Goal: Task Accomplishment & Management: Complete application form

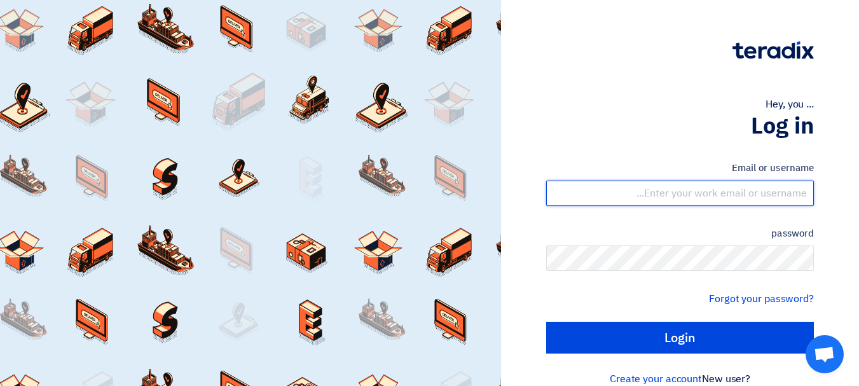
click at [757, 196] on input "text" at bounding box center [680, 193] width 268 height 25
type input "[EMAIL_ADDRESS][DOMAIN_NAME]"
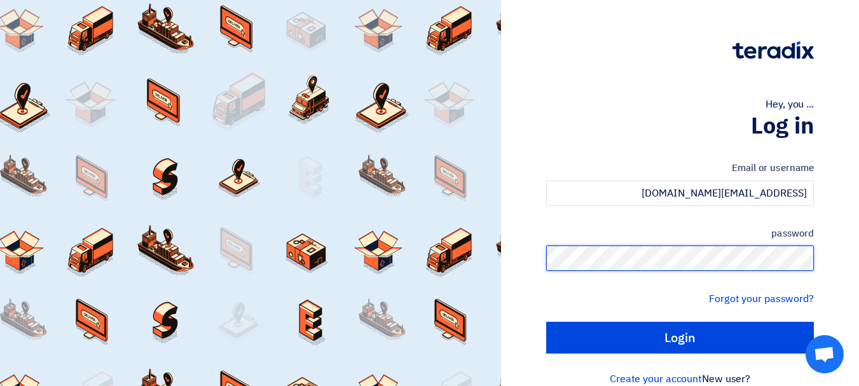
click at [546, 322] on input "Login" at bounding box center [680, 338] width 268 height 32
type input "Sign in"
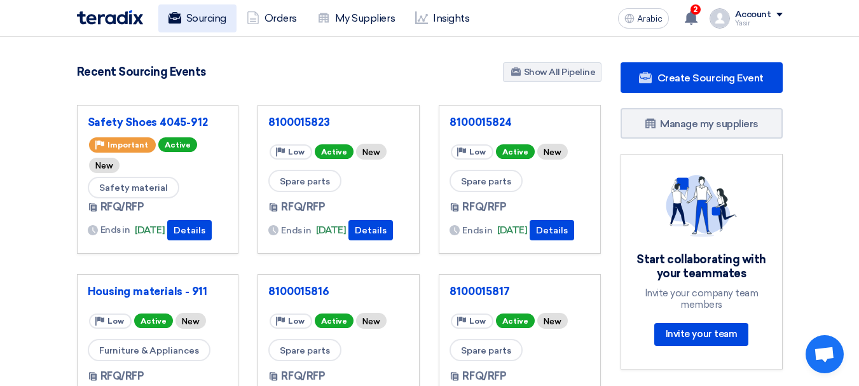
click at [215, 20] on font "Sourcing" at bounding box center [206, 18] width 40 height 12
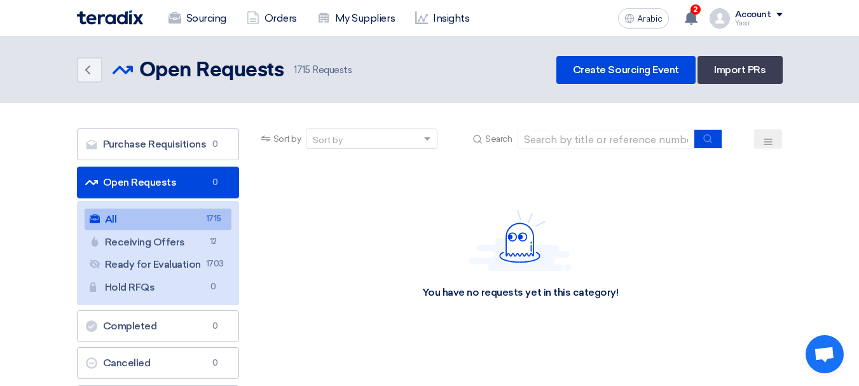
click at [130, 182] on font "Open Requests" at bounding box center [140, 182] width 74 height 12
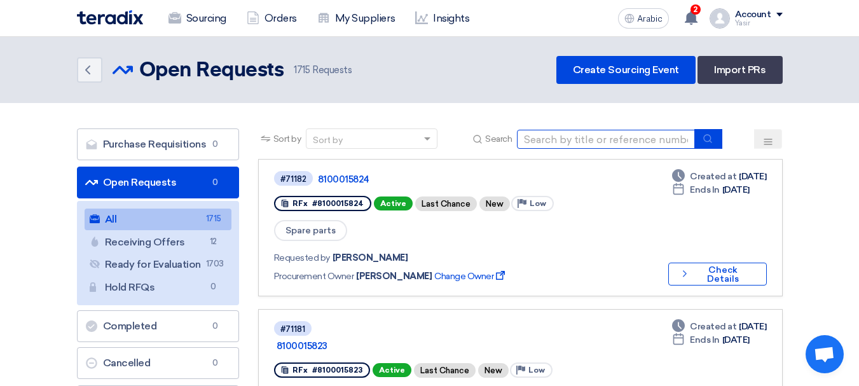
click at [569, 143] on input at bounding box center [606, 139] width 178 height 19
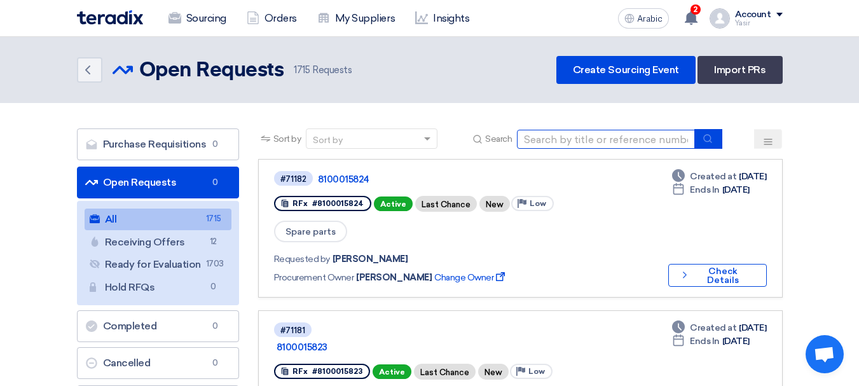
paste input "8100015826"
type input "8100015826"
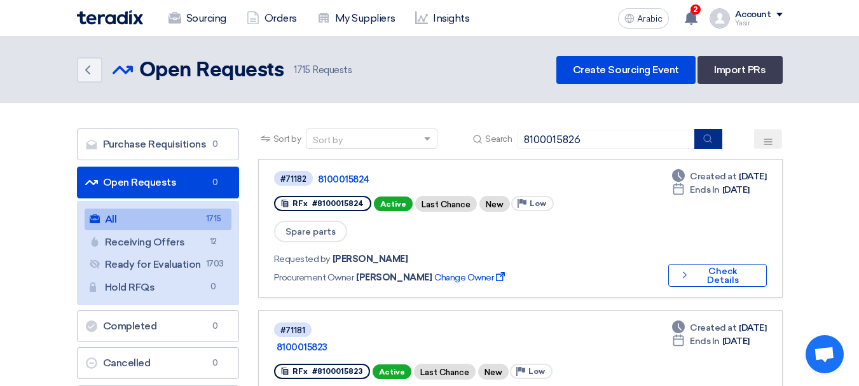
click at [716, 138] on button "submit" at bounding box center [708, 139] width 28 height 20
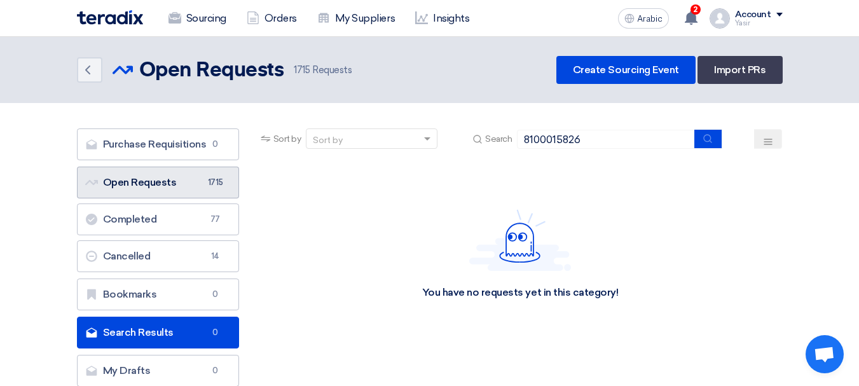
click at [168, 186] on font "Open Requests" at bounding box center [140, 182] width 74 height 12
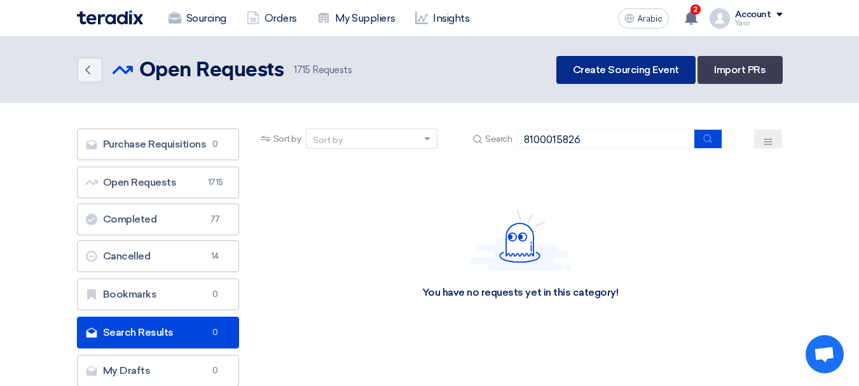
click at [602, 79] on link "Create Sourcing Event" at bounding box center [625, 70] width 139 height 28
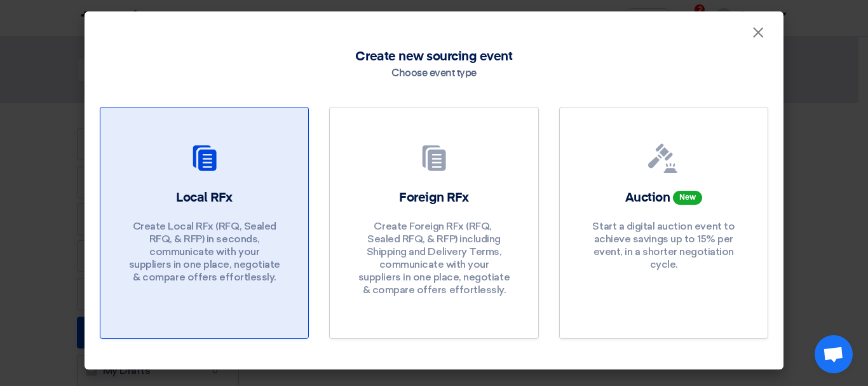
click at [174, 220] on font "Create Local RFx (RFQ, ​​Sealed RFQ, & RFP) in seconds, communicate with your s…" at bounding box center [204, 251] width 151 height 63
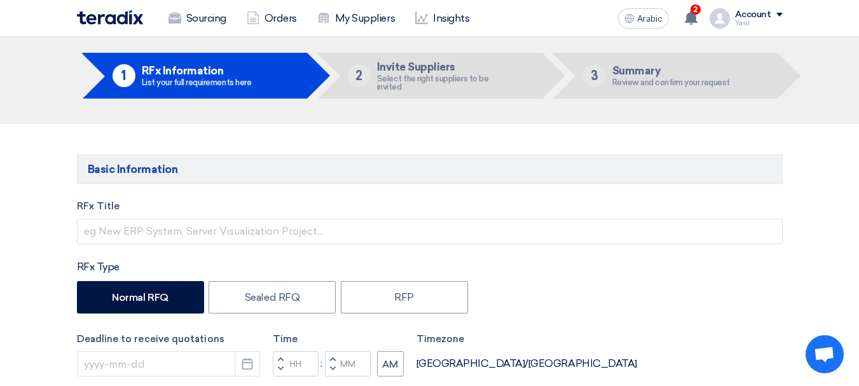
scroll to position [64, 0]
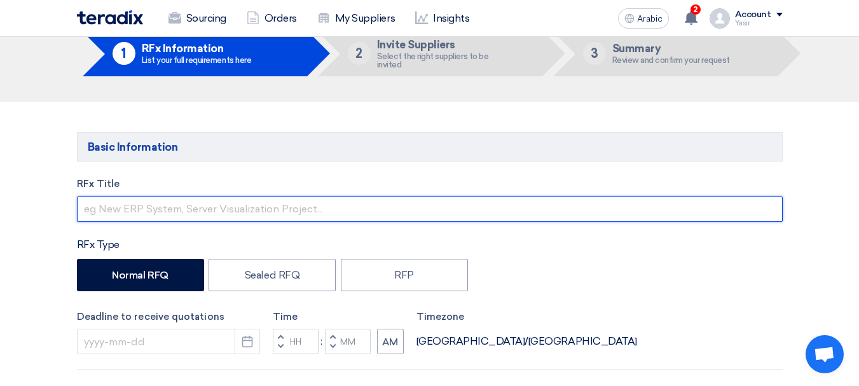
click at [238, 207] on input "text" at bounding box center [430, 208] width 706 height 25
paste input "8100015826"
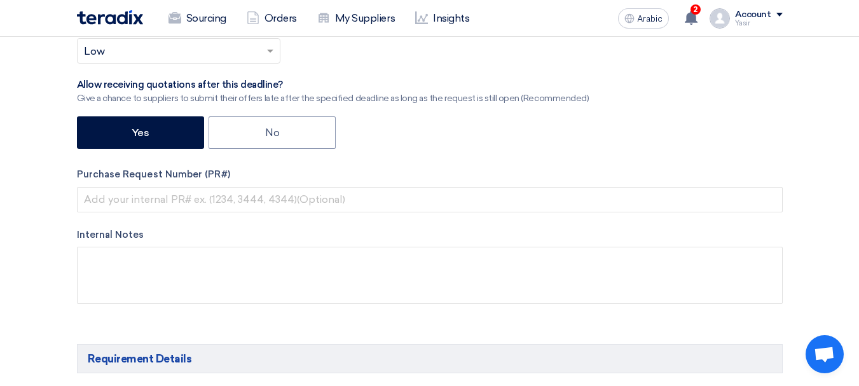
scroll to position [445, 0]
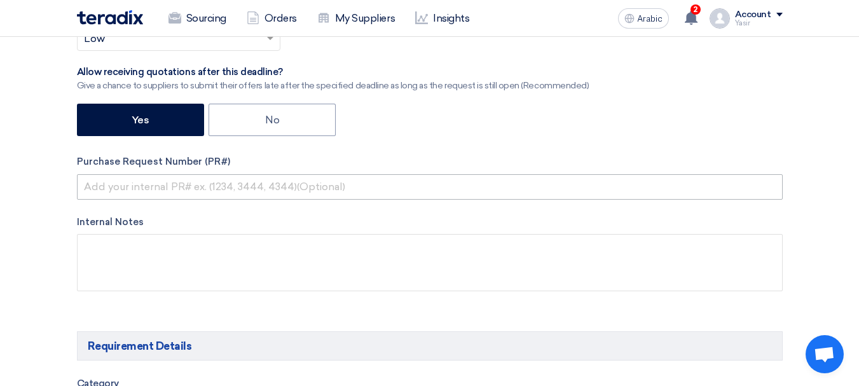
type input "8100015826"
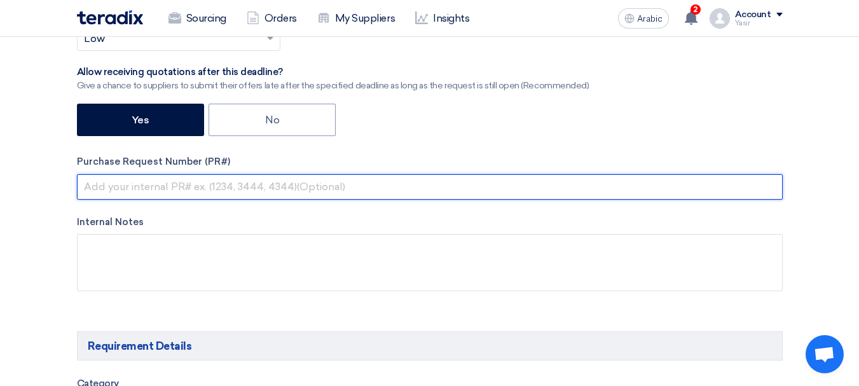
click at [311, 182] on input "text" at bounding box center [430, 186] width 706 height 25
paste input "8100015826"
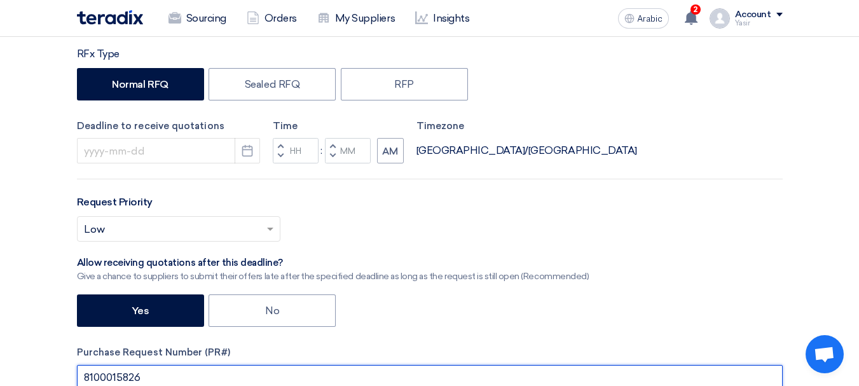
scroll to position [191, 0]
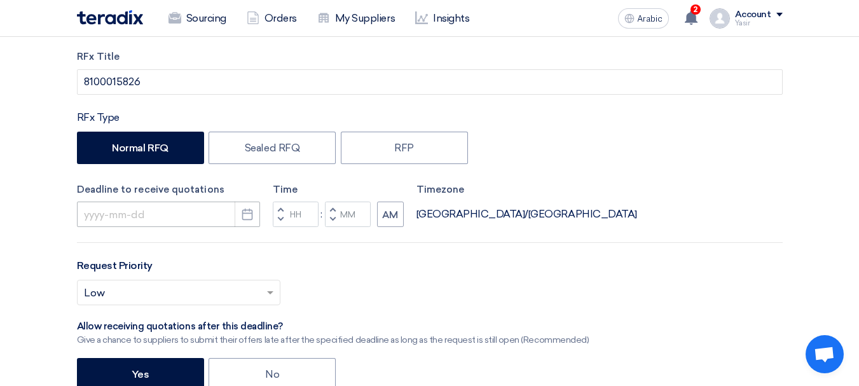
type input "8100015826"
click at [172, 220] on input at bounding box center [168, 213] width 183 height 25
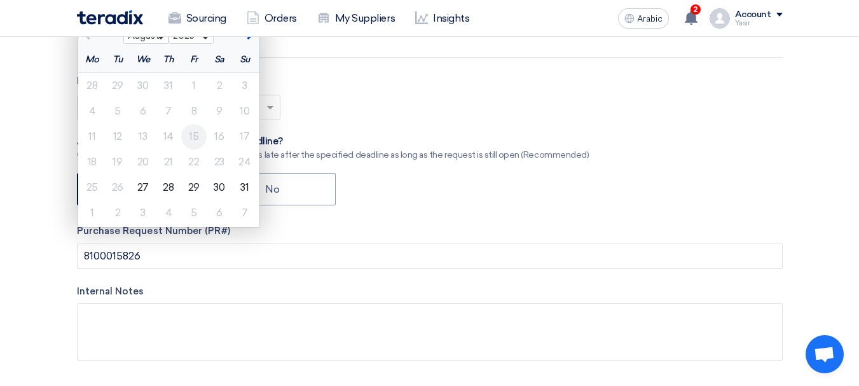
scroll to position [318, 0]
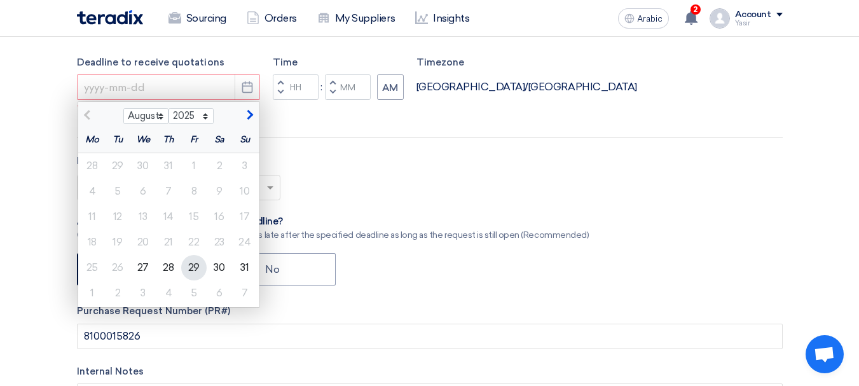
click at [189, 267] on font "29" at bounding box center [193, 267] width 11 height 12
type input "[DATE]"
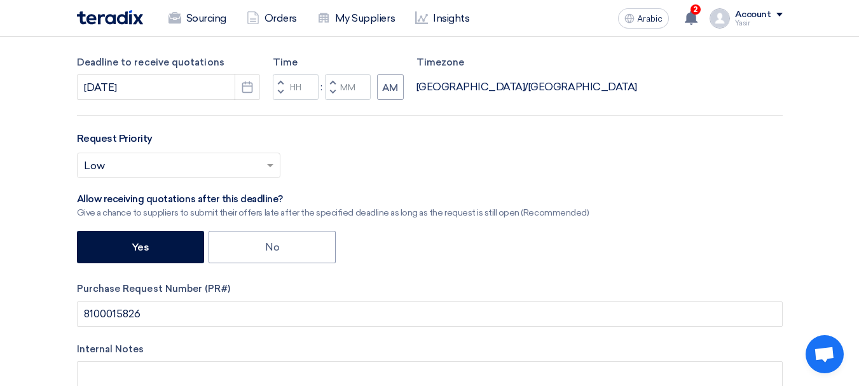
click at [284, 92] on button "Decrement hours" at bounding box center [280, 93] width 15 height 16
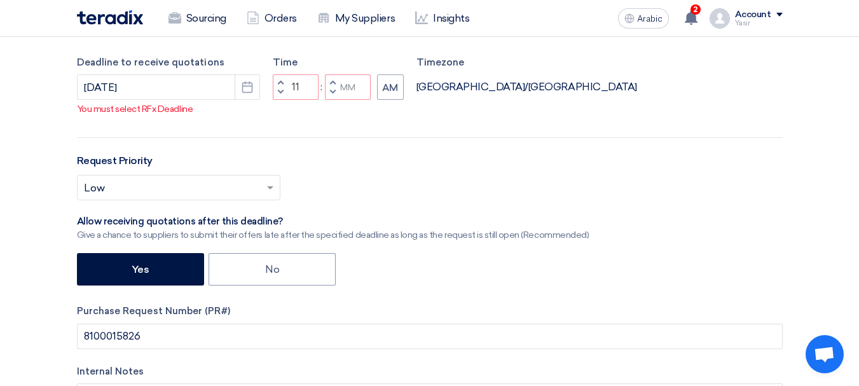
click at [331, 94] on span "button" at bounding box center [332, 92] width 4 height 8
type input "10"
type input "59"
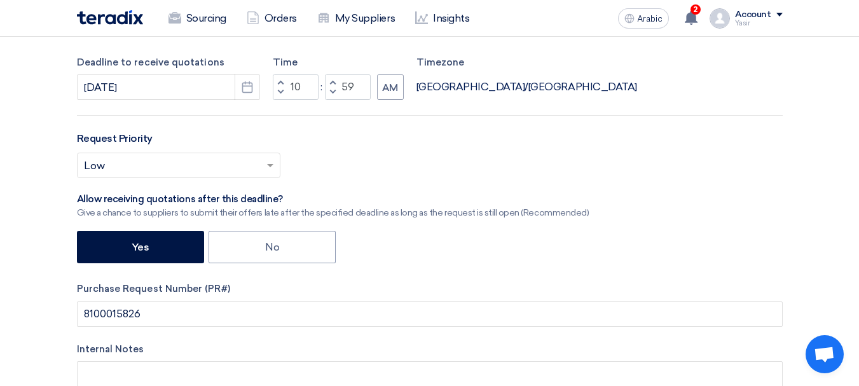
click at [278, 81] on span "button" at bounding box center [280, 82] width 4 height 8
type input "11"
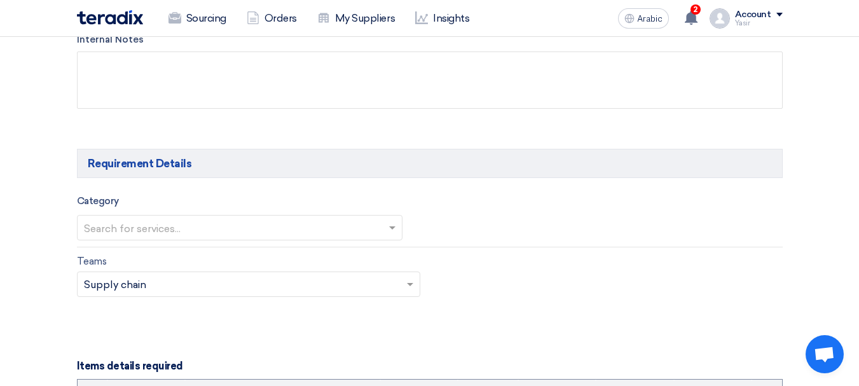
scroll to position [699, 0]
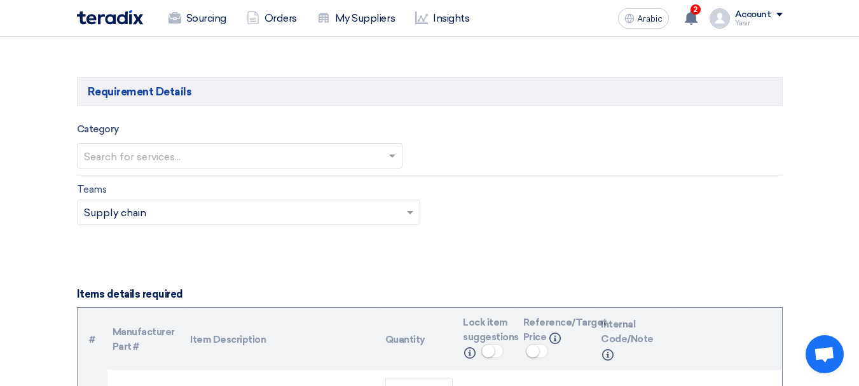
click at [192, 160] on input "text" at bounding box center [233, 156] width 299 height 21
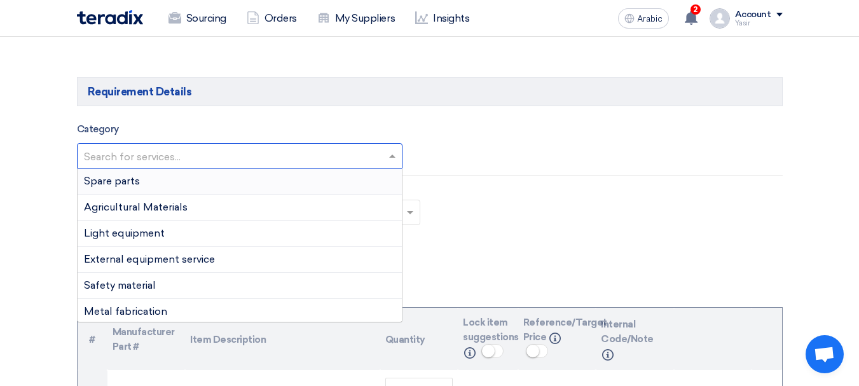
click at [116, 182] on font "Spare parts" at bounding box center [112, 181] width 56 height 12
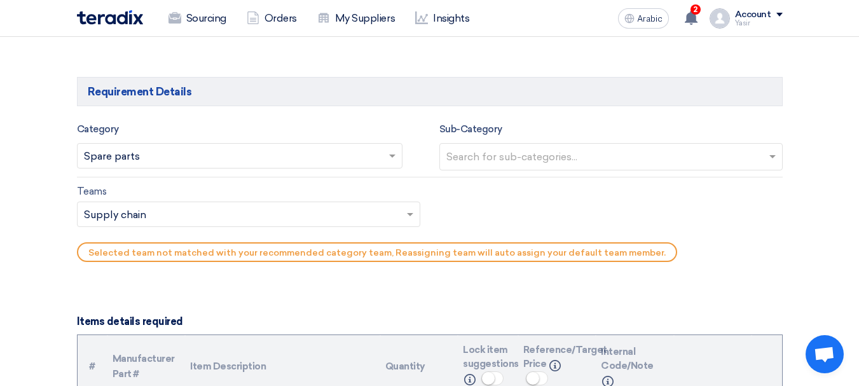
click at [510, 162] on input "text" at bounding box center [612, 157] width 332 height 21
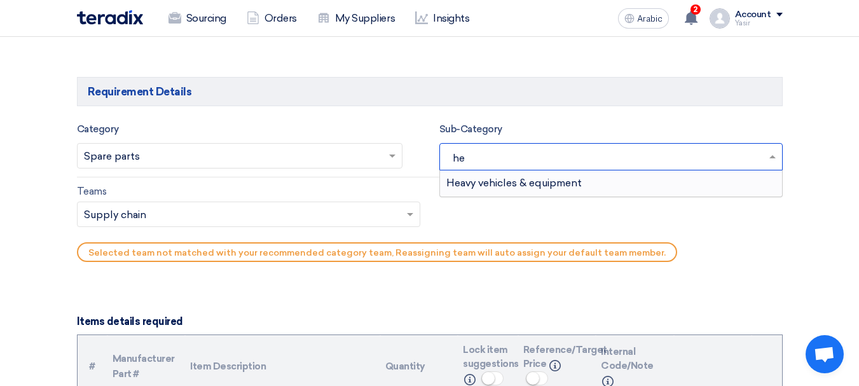
type input "hea"
click at [511, 181] on font "Heavy vehicles & equipment" at bounding box center [513, 183] width 135 height 12
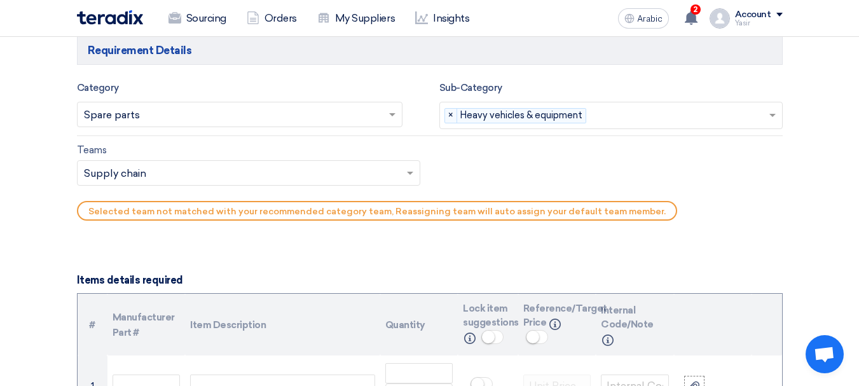
scroll to position [763, 0]
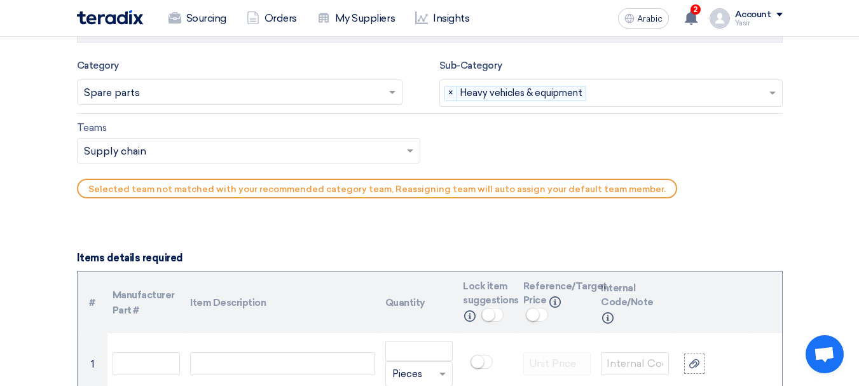
click at [170, 149] on input "text" at bounding box center [242, 152] width 317 height 21
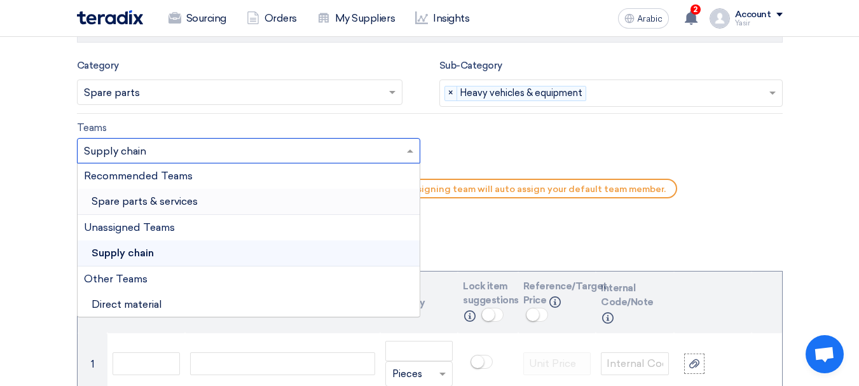
click at [142, 200] on font "Spare parts & services" at bounding box center [145, 201] width 106 height 12
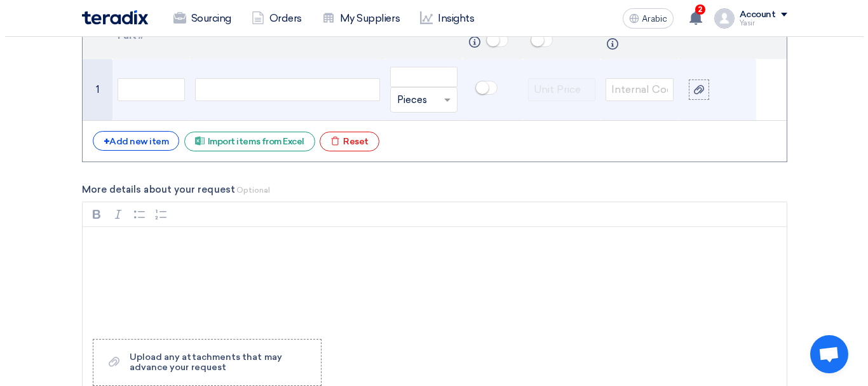
scroll to position [1017, 0]
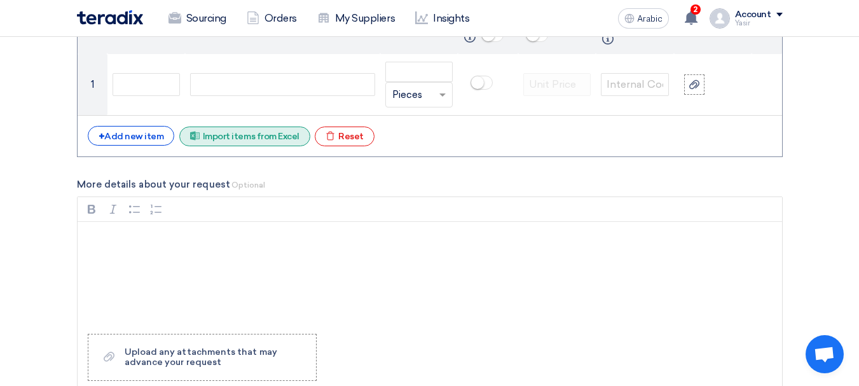
click at [252, 142] on div "Excel file Import items from Excel" at bounding box center [244, 136] width 131 height 20
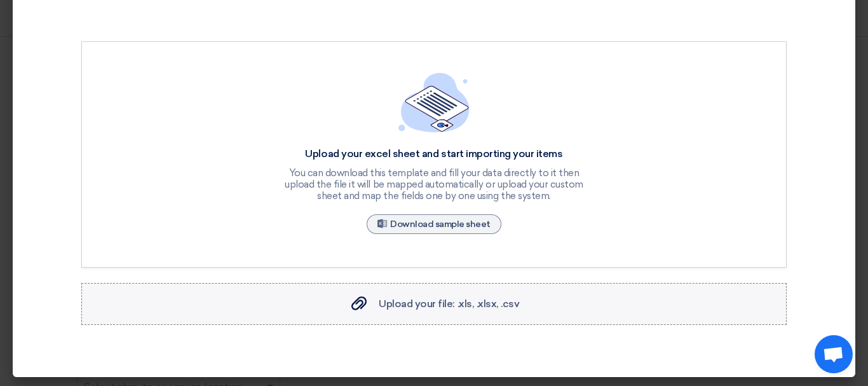
scroll to position [50, 0]
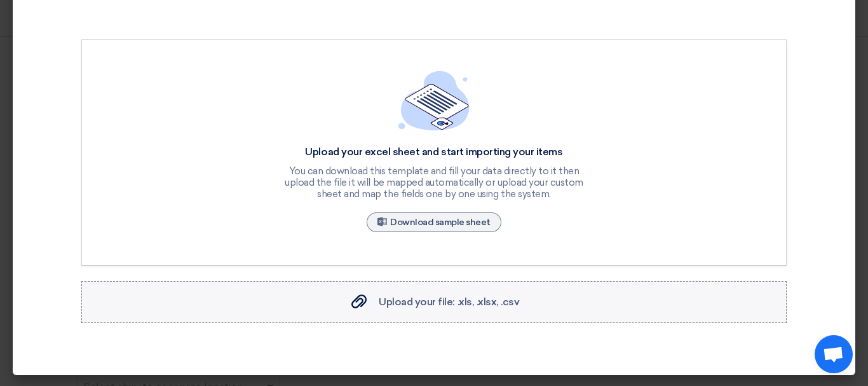
click at [470, 303] on font "Upload your file: .xls, .xlsx, .csv" at bounding box center [449, 302] width 140 height 12
click at [0, 0] on input "Upload your file: .xls, .xlsx, .csv Upload your file: .xls, .xlsx, .csv" at bounding box center [0, 0] width 0 height 0
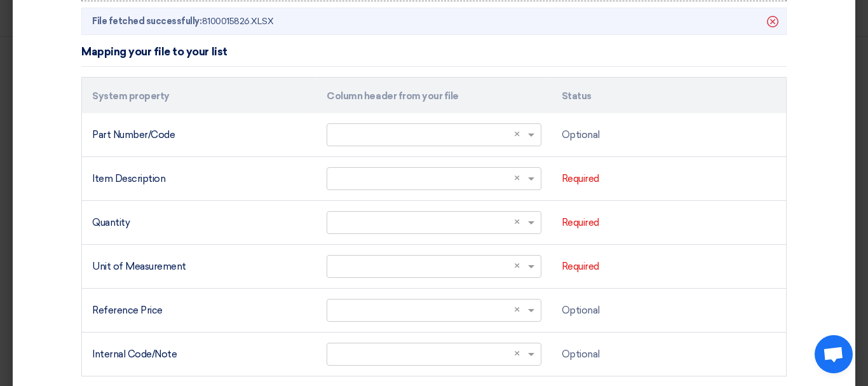
scroll to position [432, 0]
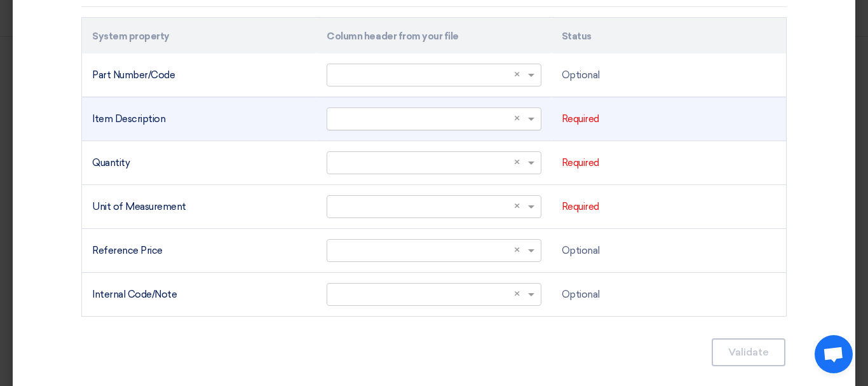
click at [488, 120] on input "text" at bounding box center [428, 118] width 188 height 21
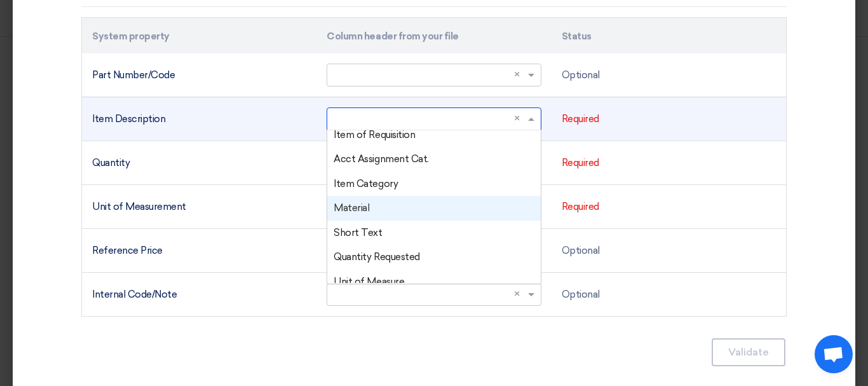
scroll to position [64, 0]
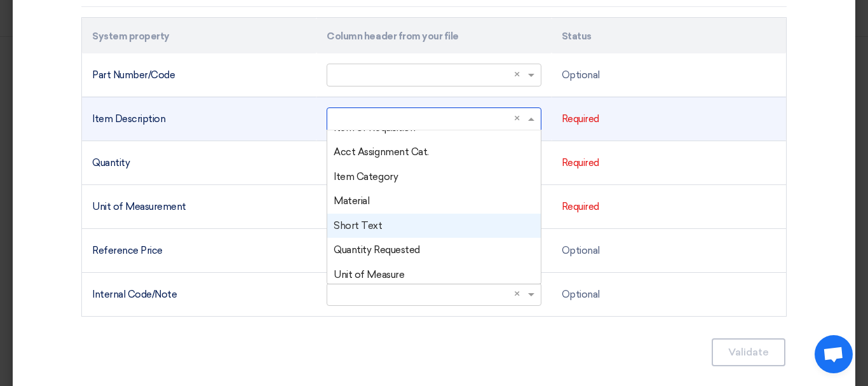
click at [380, 231] on div "Short Text" at bounding box center [433, 226] width 213 height 25
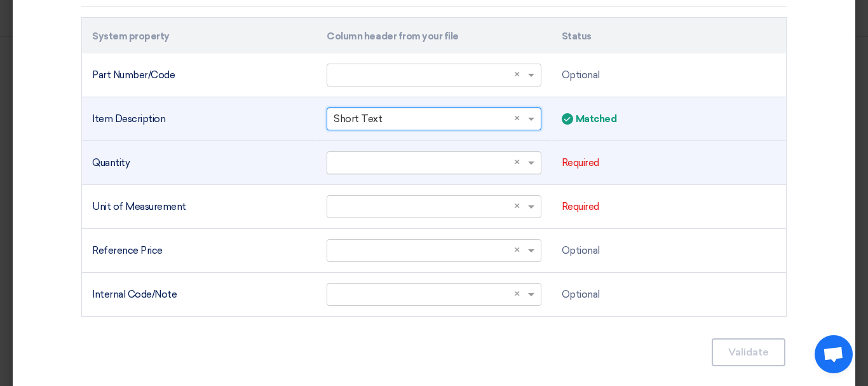
click at [415, 162] on input "text" at bounding box center [428, 162] width 188 height 21
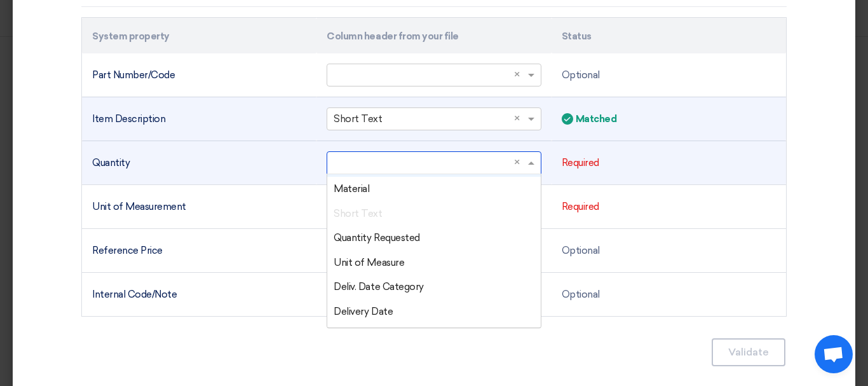
scroll to position [127, 0]
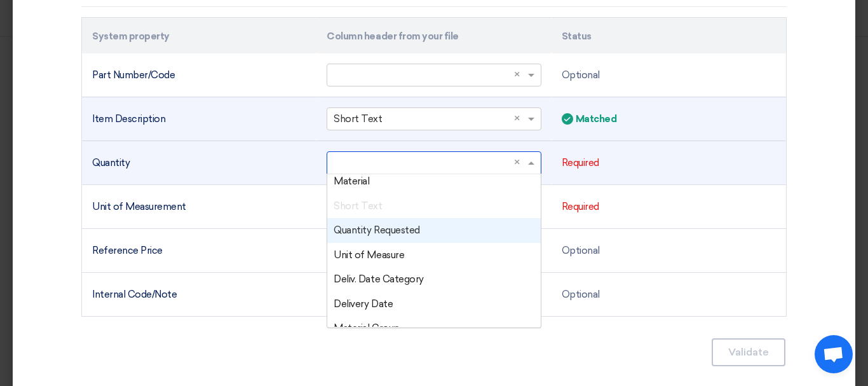
click at [390, 224] on font "Quantity Requested" at bounding box center [377, 229] width 86 height 11
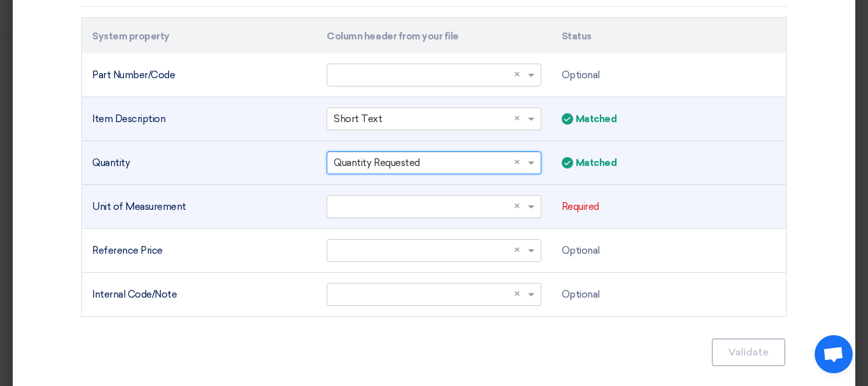
click at [409, 205] on input "text" at bounding box center [428, 206] width 188 height 21
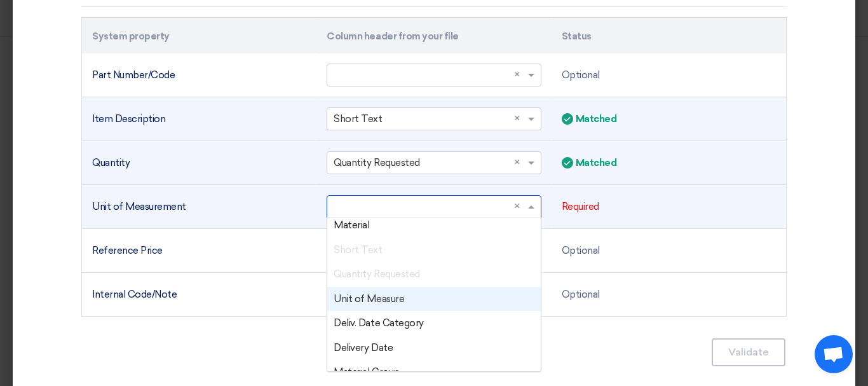
click at [393, 303] on font "Unit of Measure" at bounding box center [369, 298] width 71 height 11
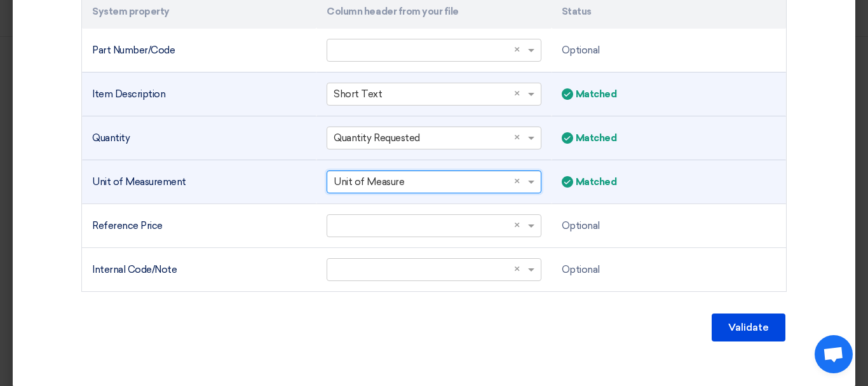
scroll to position [470, 0]
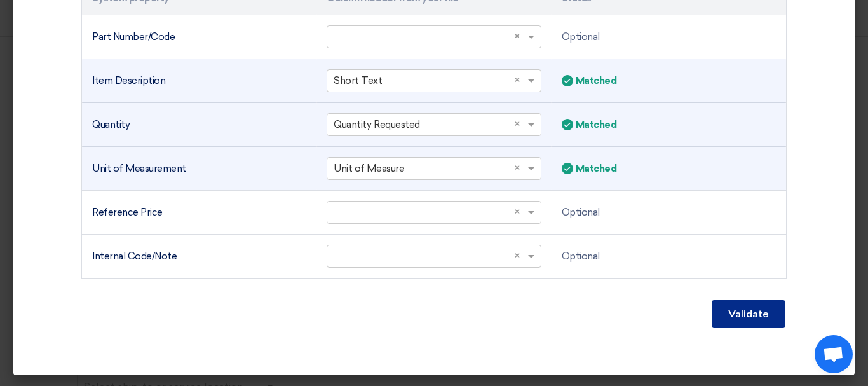
click at [733, 321] on button "Validate" at bounding box center [749, 314] width 74 height 28
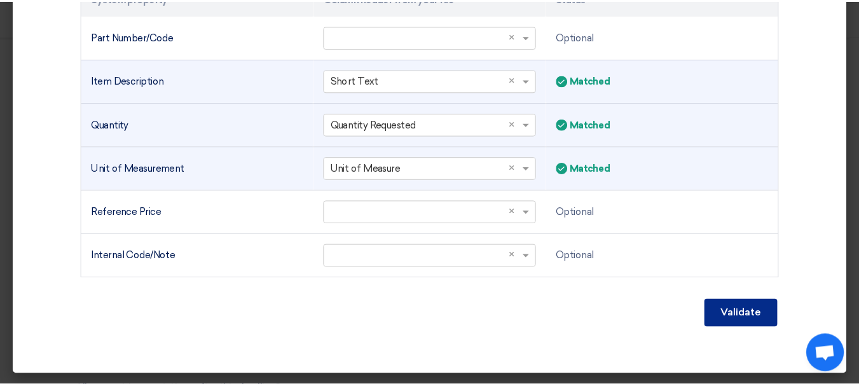
scroll to position [339, 0]
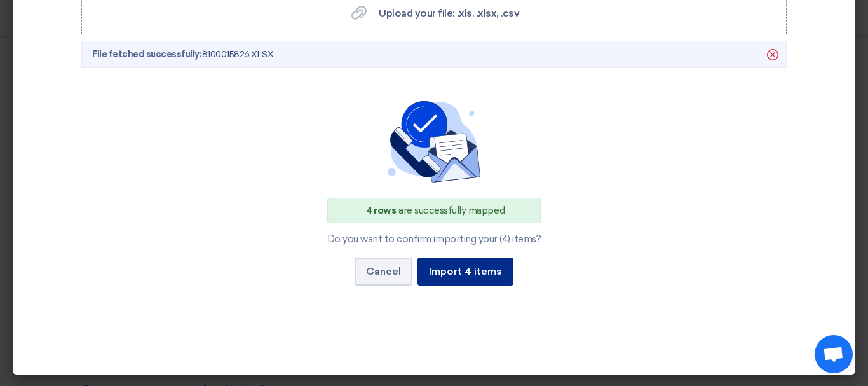
click at [442, 269] on font "Import 4 items" at bounding box center [465, 271] width 73 height 12
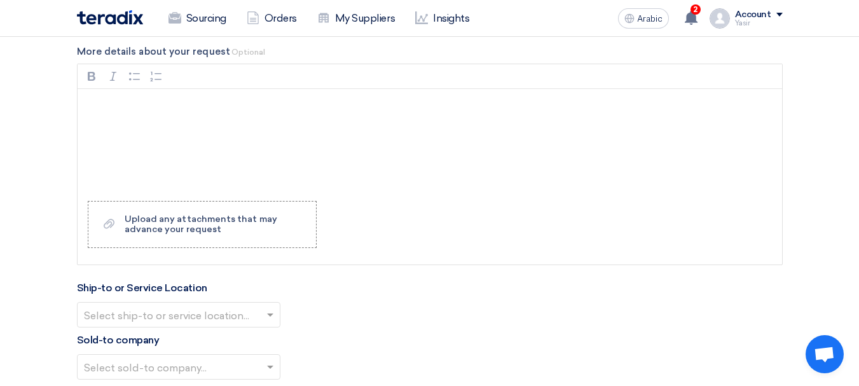
scroll to position [1526, 0]
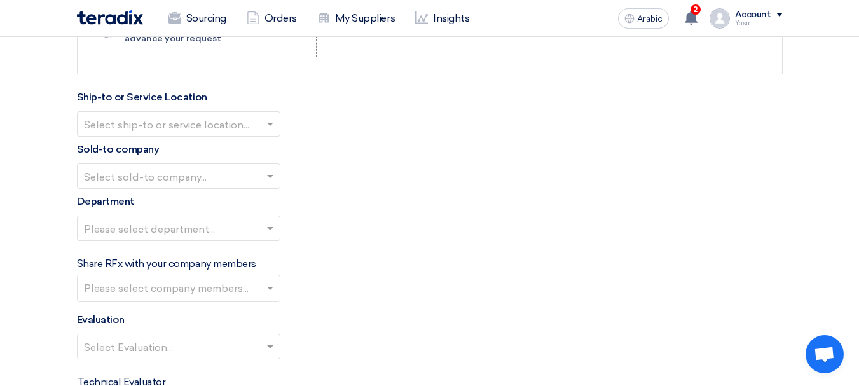
click at [160, 120] on input "text" at bounding box center [172, 124] width 177 height 21
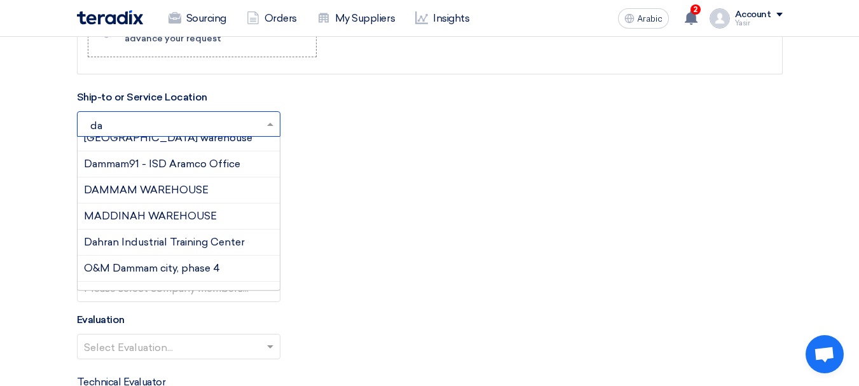
scroll to position [0, 0]
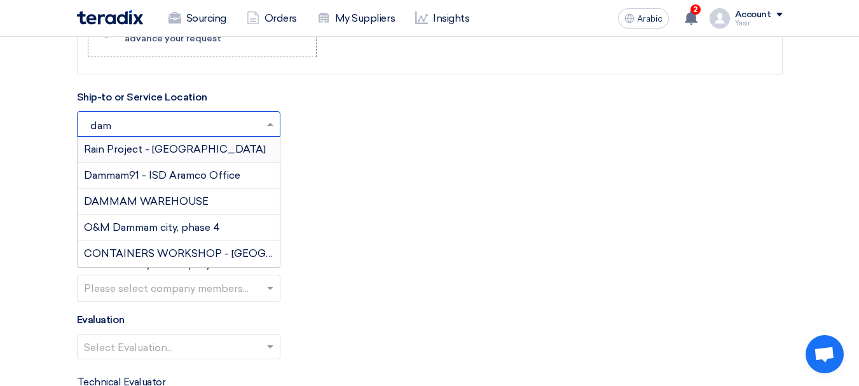
type input "damm"
click at [137, 198] on font "DAMMAM WAREHOUSE" at bounding box center [146, 201] width 125 height 12
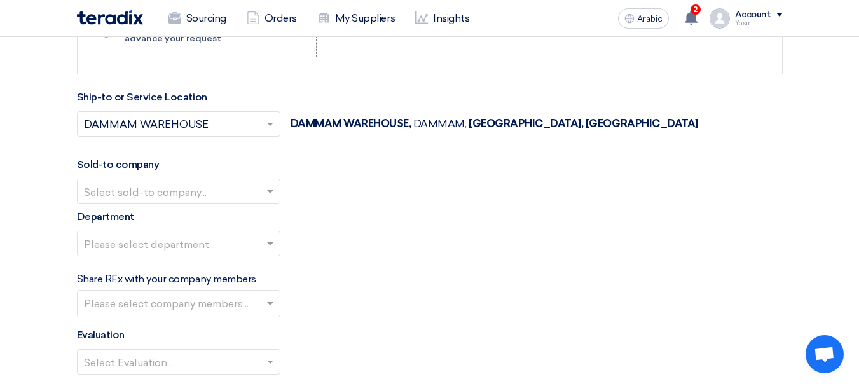
click at [216, 186] on input "text" at bounding box center [172, 192] width 177 height 21
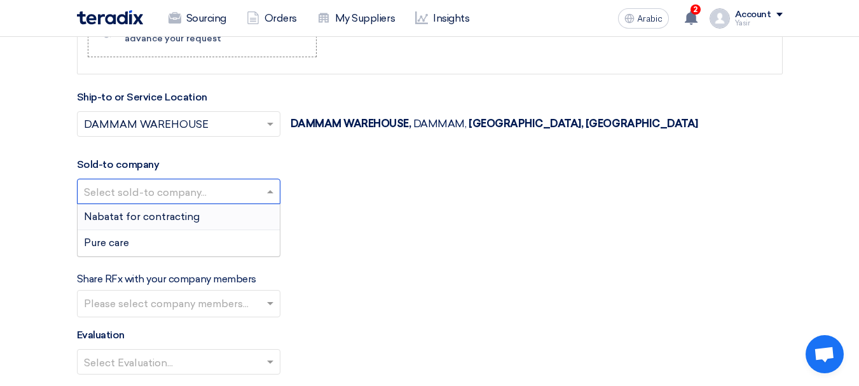
click at [140, 209] on div "Nabatat for contracting" at bounding box center [179, 217] width 202 height 26
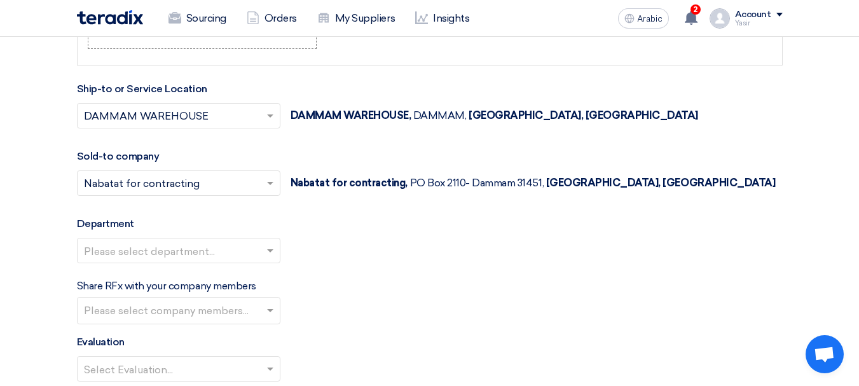
scroll to position [1589, 0]
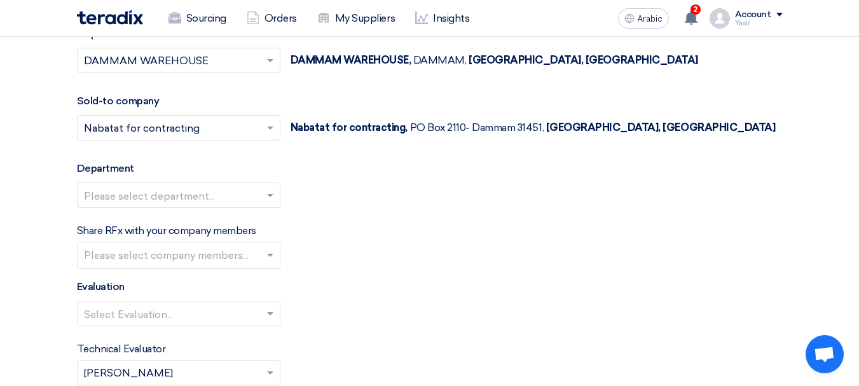
click at [219, 185] on div at bounding box center [179, 194] width 202 height 21
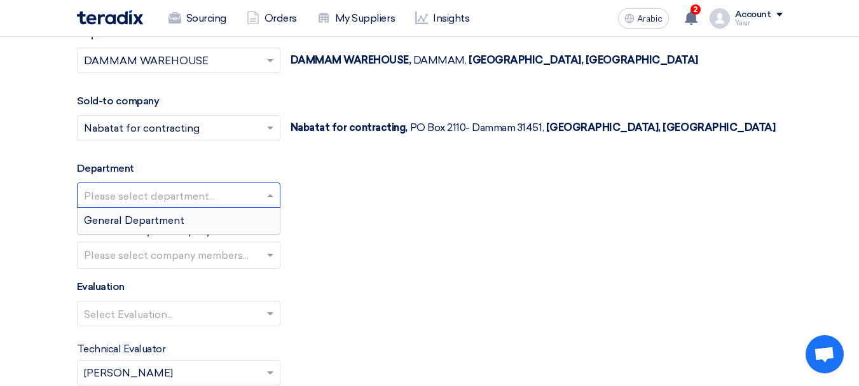
click at [144, 221] on font "General Department" at bounding box center [134, 220] width 100 height 12
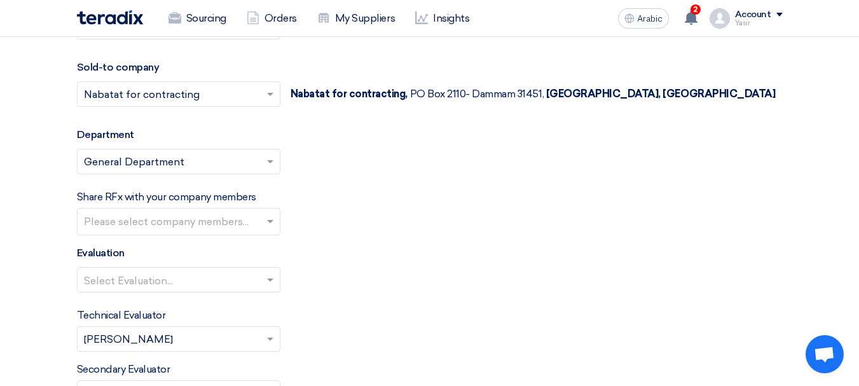
scroll to position [1653, 0]
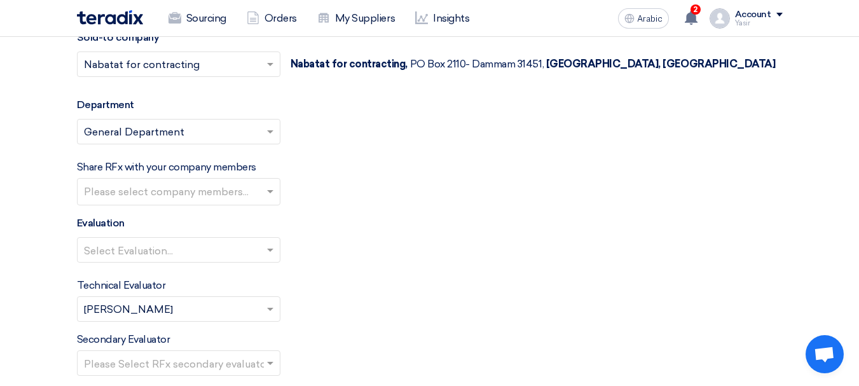
click at [181, 253] on input "text" at bounding box center [172, 250] width 177 height 21
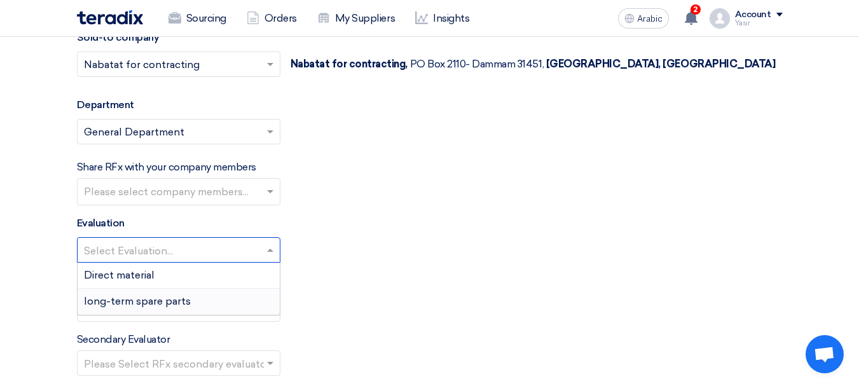
click at [118, 294] on div "long-term spare parts" at bounding box center [179, 301] width 202 height 25
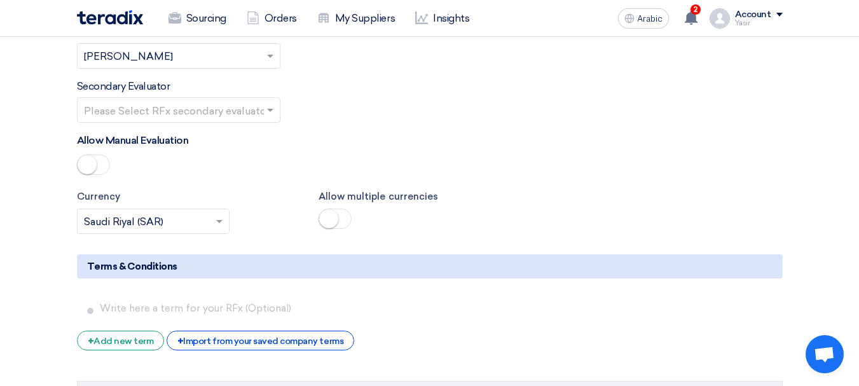
scroll to position [1907, 0]
click at [238, 113] on input "text" at bounding box center [172, 109] width 177 height 21
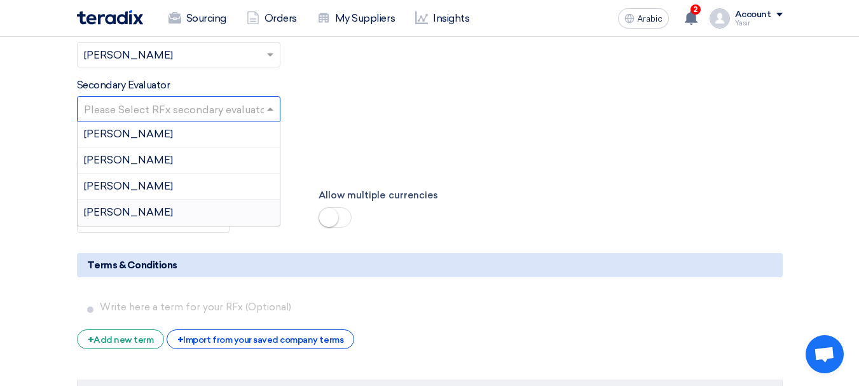
click at [124, 211] on div "[PERSON_NAME]" at bounding box center [179, 212] width 202 height 25
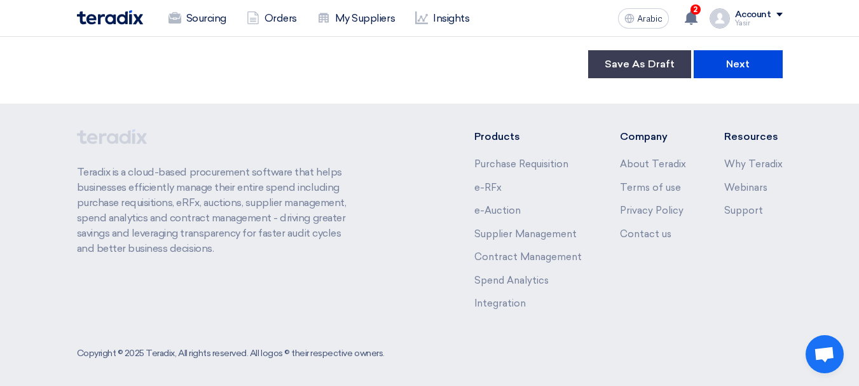
scroll to position [2465, 0]
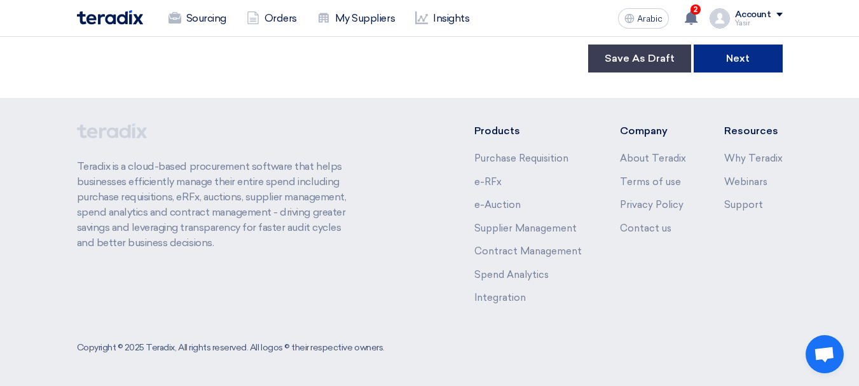
click at [754, 65] on button "Next" at bounding box center [737, 58] width 89 height 28
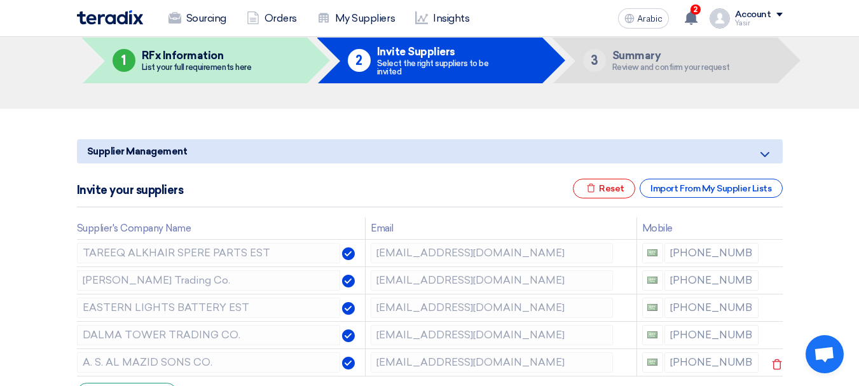
scroll to position [127, 0]
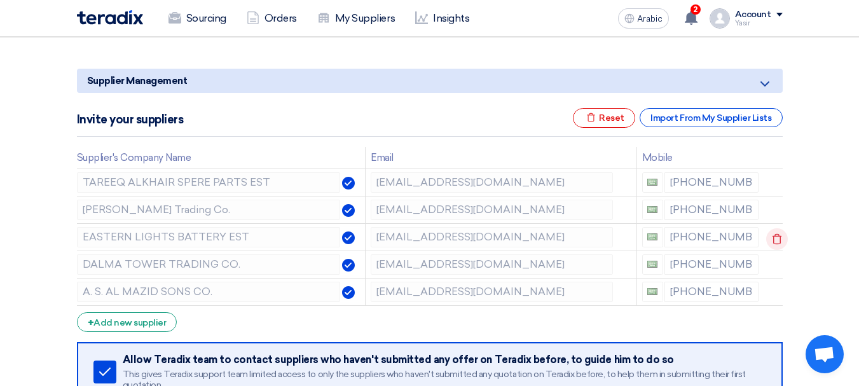
click at [771, 234] on icon at bounding box center [777, 239] width 22 height 22
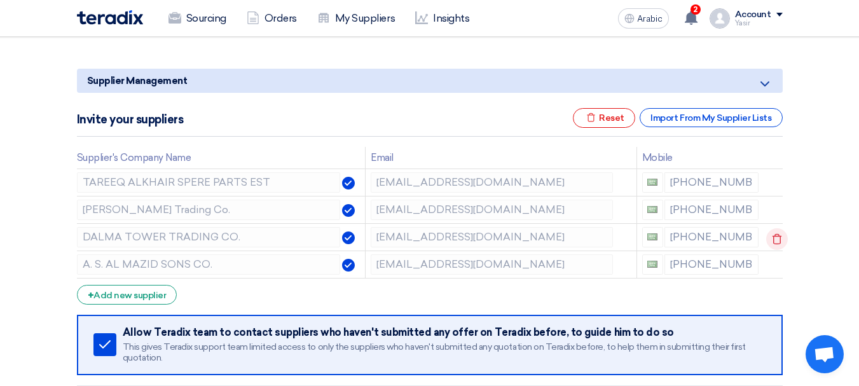
click at [780, 232] on icon at bounding box center [777, 239] width 22 height 22
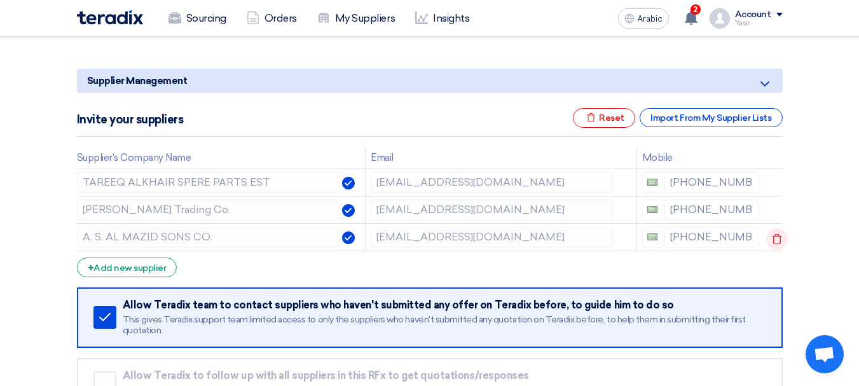
click at [775, 246] on icon at bounding box center [777, 239] width 22 height 22
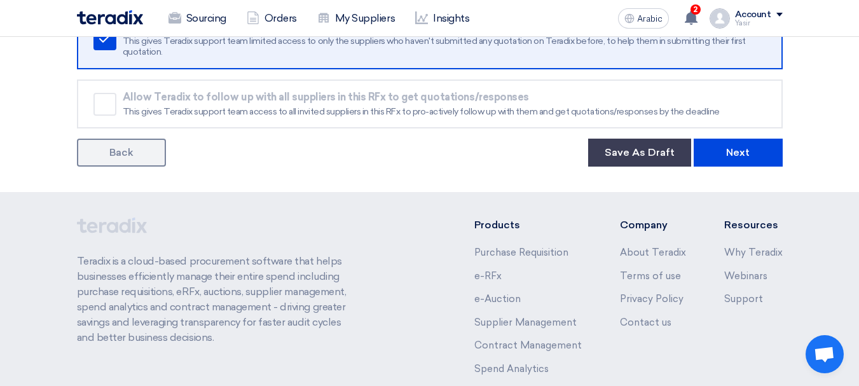
scroll to position [381, 0]
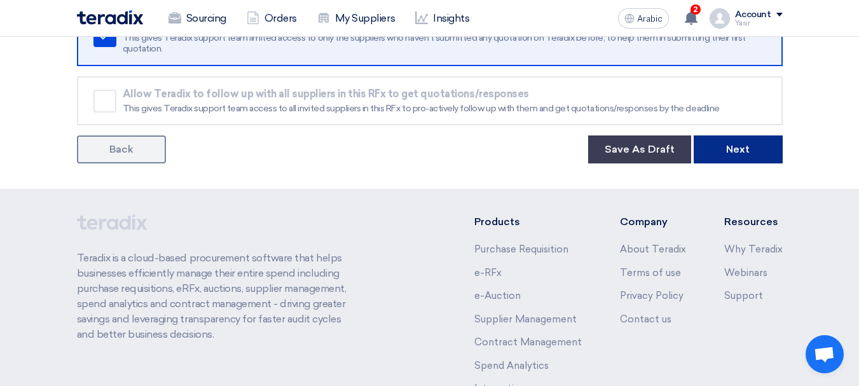
click at [741, 146] on font "Next" at bounding box center [738, 149] width 24 height 12
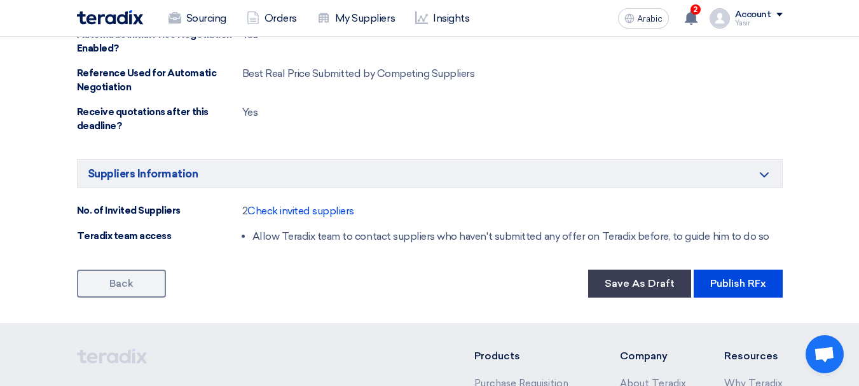
scroll to position [890, 0]
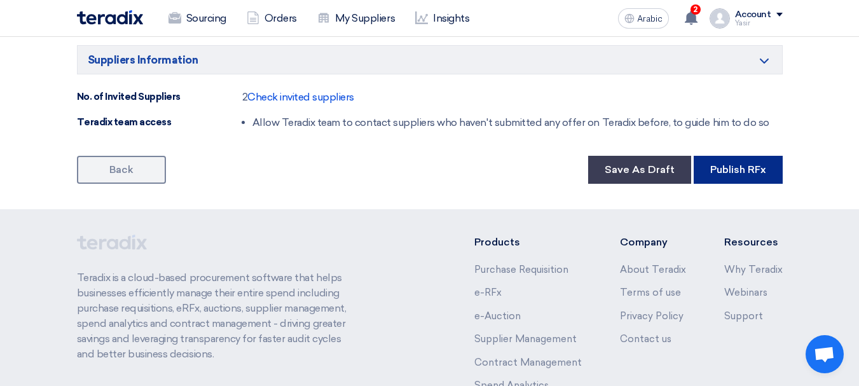
click at [739, 164] on font "Publish RFx" at bounding box center [738, 169] width 56 height 12
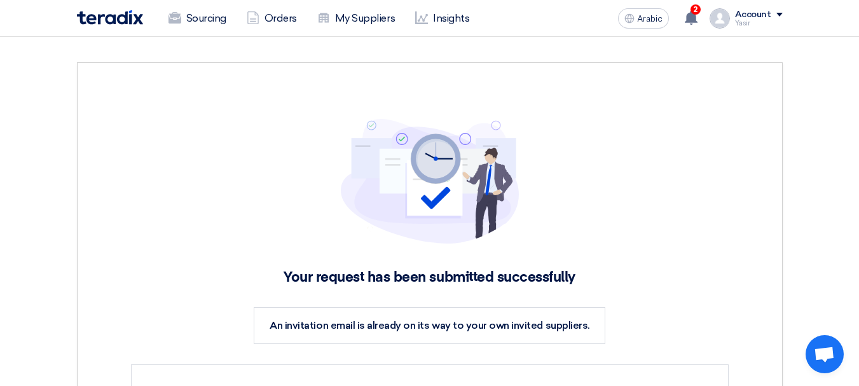
click at [115, 20] on img at bounding box center [110, 17] width 66 height 15
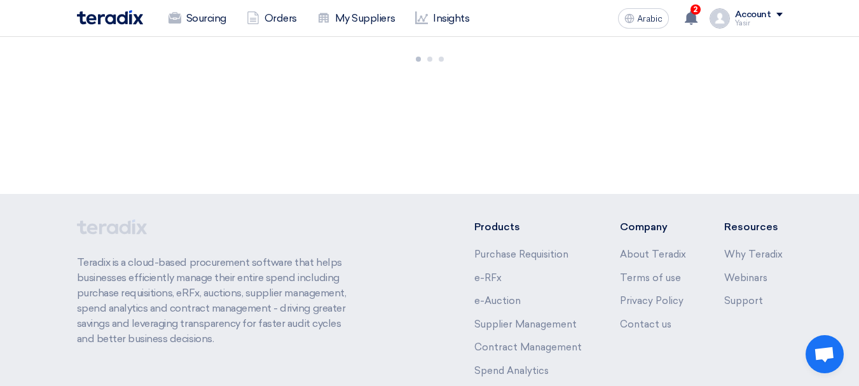
click at [191, 20] on font "Sourcing" at bounding box center [206, 18] width 40 height 12
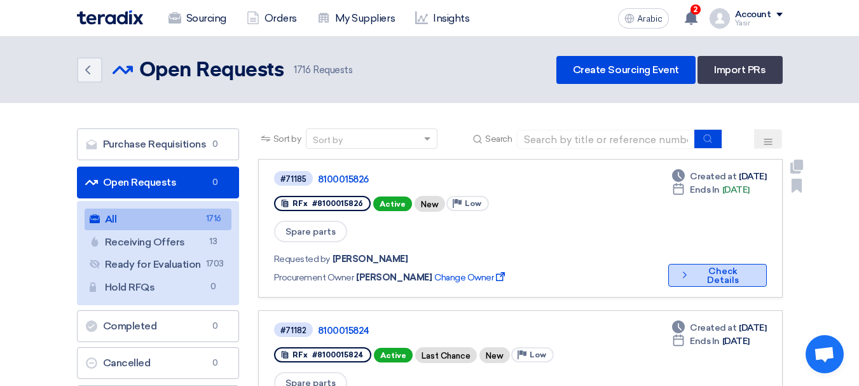
click at [731, 266] on font "Check Details" at bounding box center [723, 276] width 32 height 20
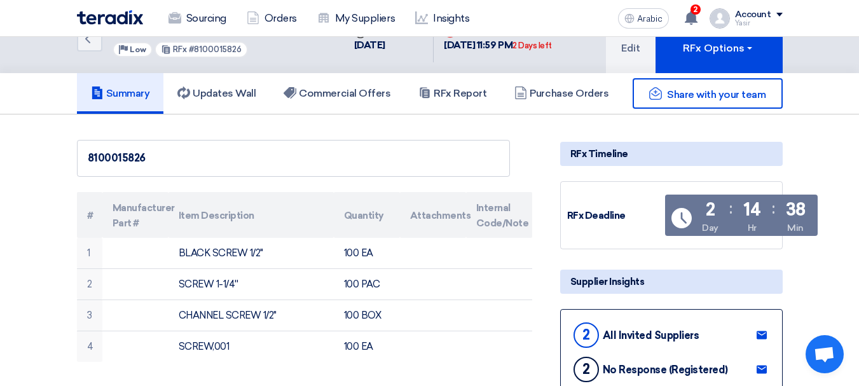
scroll to position [64, 0]
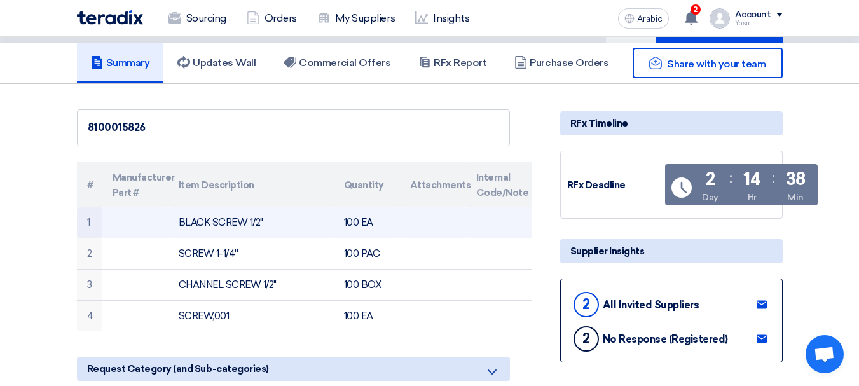
drag, startPoint x: 343, startPoint y: 222, endPoint x: 441, endPoint y: 237, distance: 99.0
click at [441, 237] on tr "1 BLACK SCREW 1/2" 100 EA" at bounding box center [304, 222] width 455 height 31
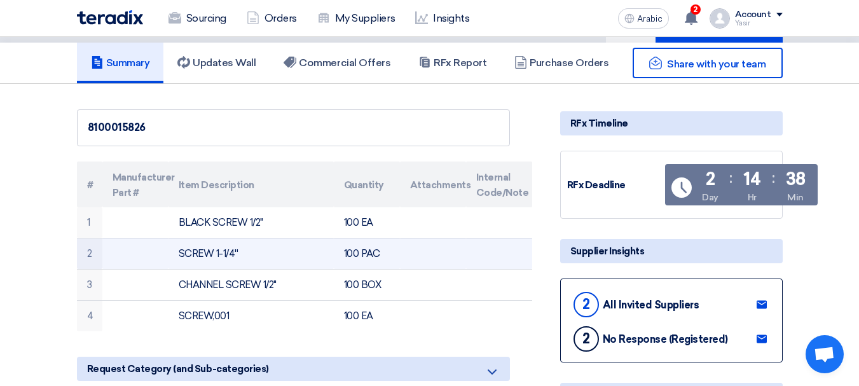
drag, startPoint x: 340, startPoint y: 252, endPoint x: 427, endPoint y: 257, distance: 87.2
click at [423, 258] on tr "2 SCREW 1-1/4'' 100 PAC" at bounding box center [304, 253] width 455 height 31
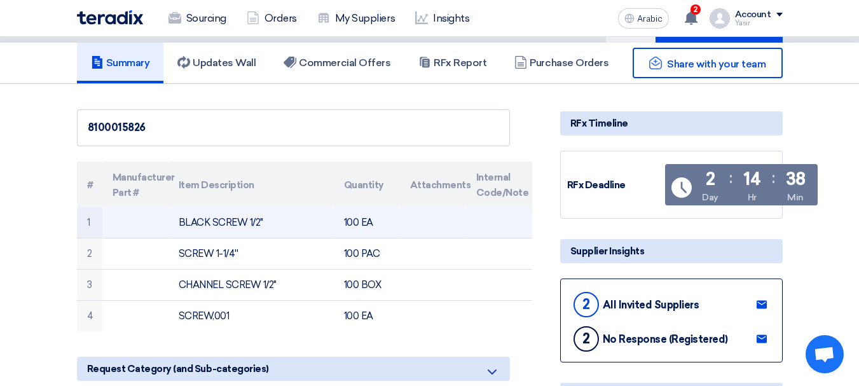
click at [381, 222] on td "100 EA" at bounding box center [367, 222] width 66 height 31
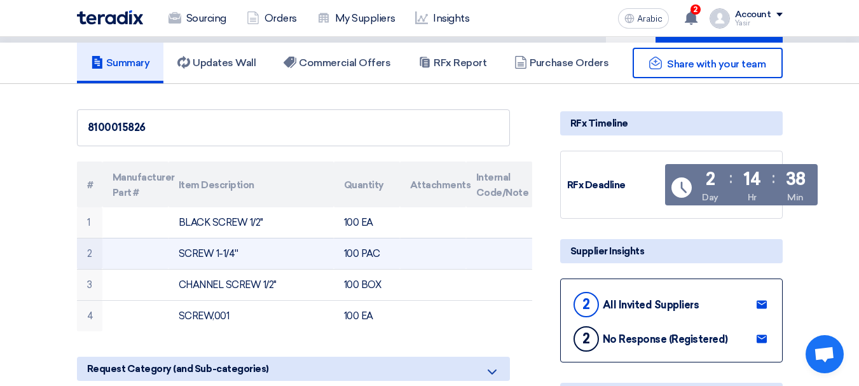
click at [375, 257] on font "100 PAC" at bounding box center [362, 253] width 36 height 11
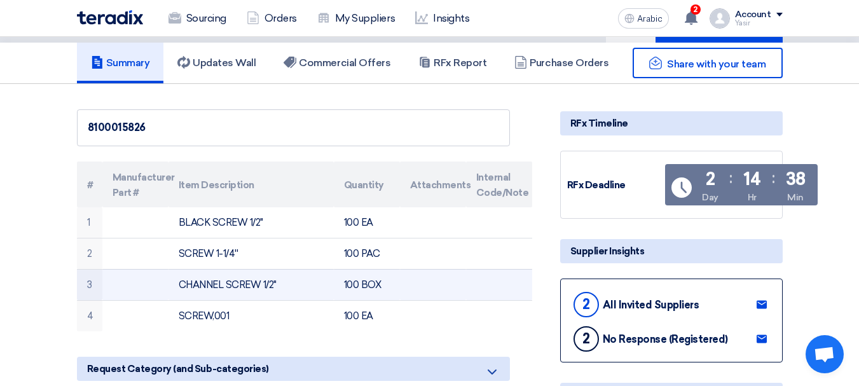
click at [371, 285] on font "100 BOX" at bounding box center [363, 284] width 38 height 11
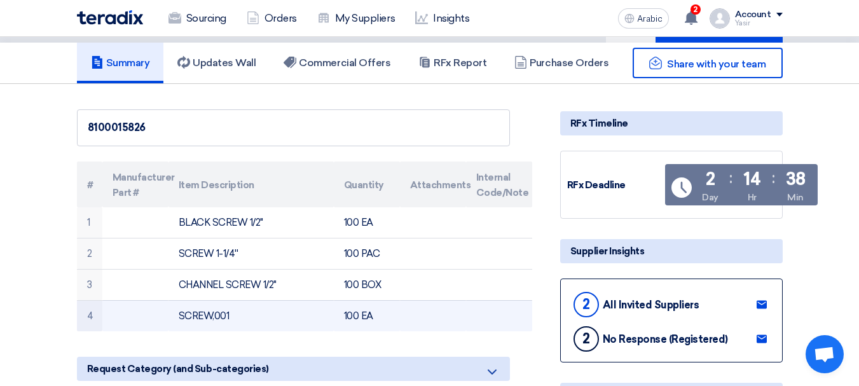
click at [376, 317] on td "100 EA" at bounding box center [367, 315] width 66 height 31
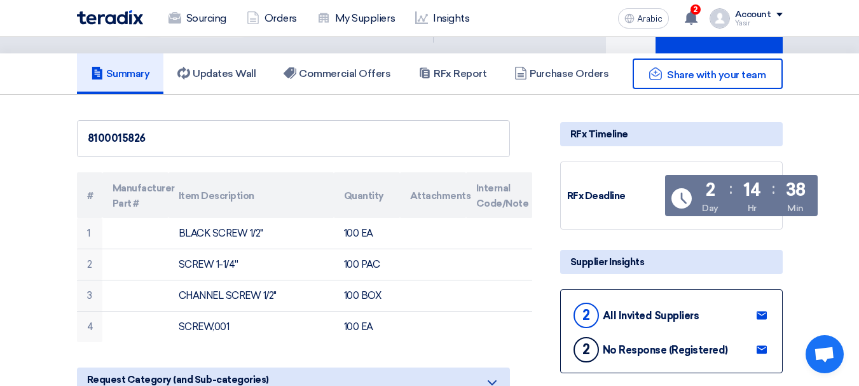
scroll to position [0, 0]
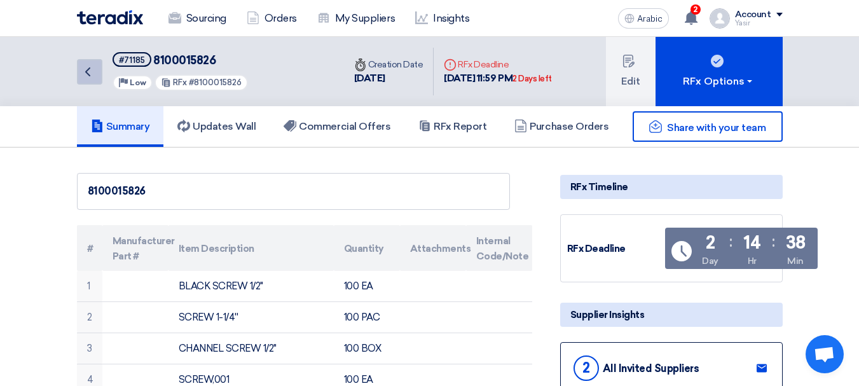
click at [85, 74] on icon "Back" at bounding box center [87, 71] width 15 height 15
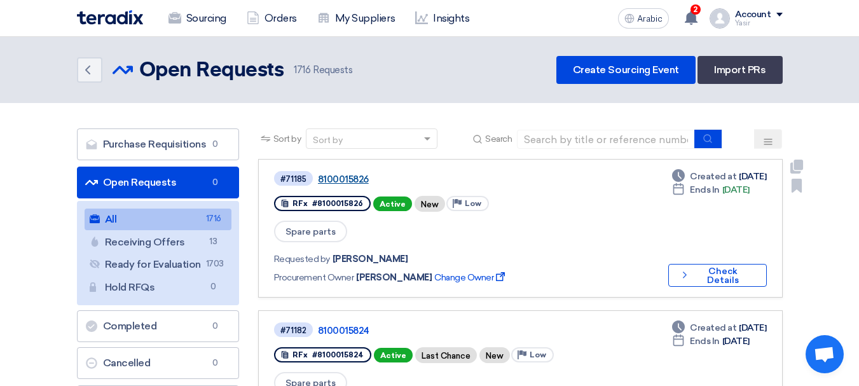
click at [331, 181] on font "8100015826" at bounding box center [343, 179] width 51 height 11
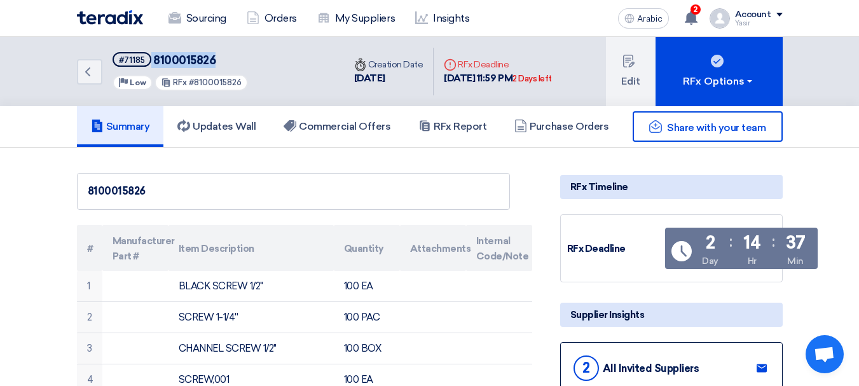
drag, startPoint x: 151, startPoint y: 57, endPoint x: 236, endPoint y: 57, distance: 85.2
click at [236, 57] on h5 "#71185 8100015826" at bounding box center [181, 60] width 136 height 16
copy h5 "8100015826"
click at [98, 76] on link "Back" at bounding box center [89, 71] width 25 height 25
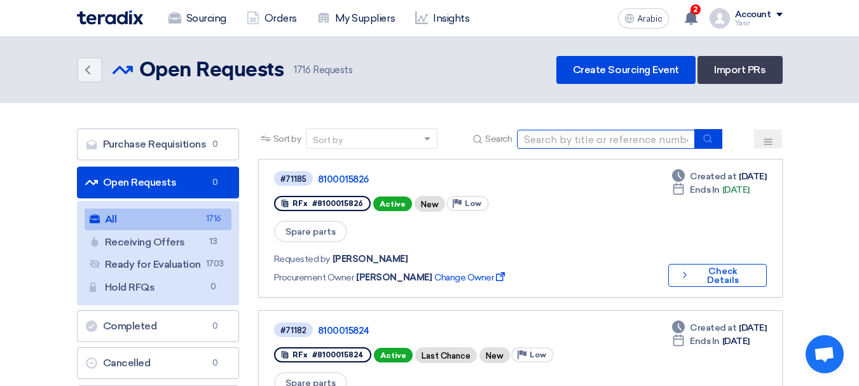
click at [662, 137] on input at bounding box center [606, 139] width 178 height 19
paste input "8100015824"
type input "8100015824"
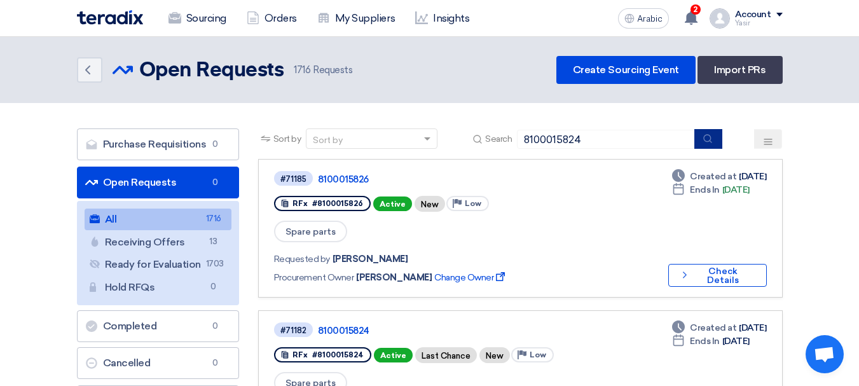
click at [714, 140] on button "submit" at bounding box center [708, 139] width 28 height 20
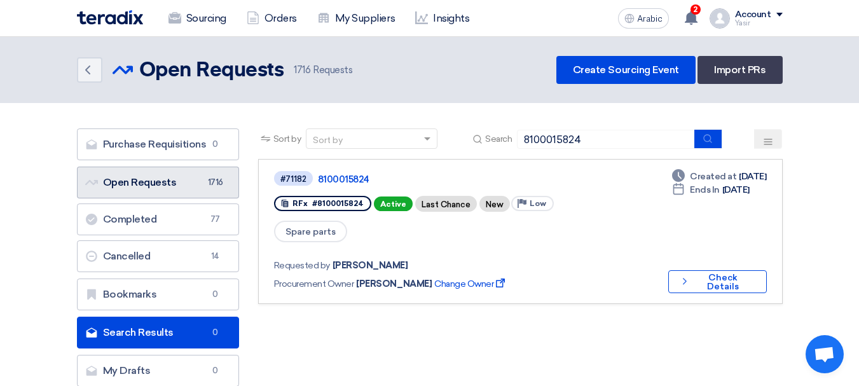
click at [157, 175] on link "Open Requests Open Requests 1716" at bounding box center [158, 183] width 162 height 32
click at [159, 184] on font "Open Requests" at bounding box center [140, 182] width 74 height 12
click at [144, 175] on link "Open Requests Open Requests 1716" at bounding box center [158, 183] width 162 height 32
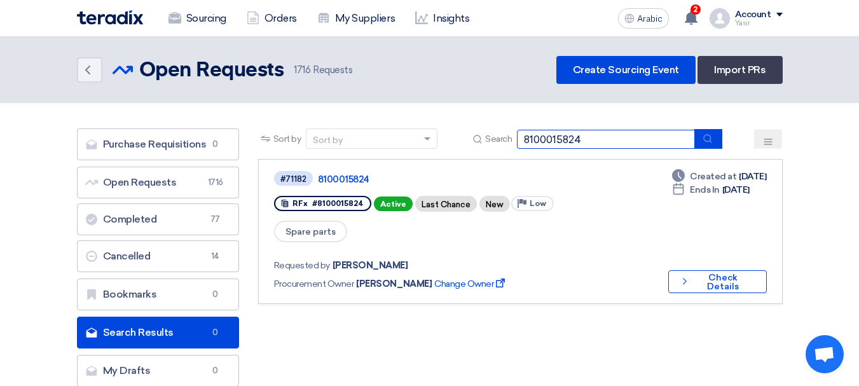
click at [639, 135] on input "8100015824" at bounding box center [606, 139] width 178 height 19
drag, startPoint x: 631, startPoint y: 137, endPoint x: 52, endPoint y: 140, distance: 578.4
click at [52, 140] on section "Purchase Requisitions Purchase Requisitions 0 Open Requests Open Requests 1716 …" at bounding box center [429, 260] width 859 height 315
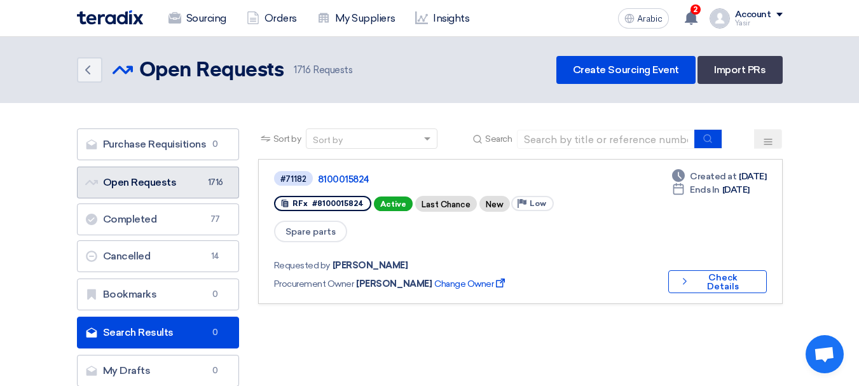
click at [135, 193] on link "Open Requests Open Requests 1716" at bounding box center [158, 183] width 162 height 32
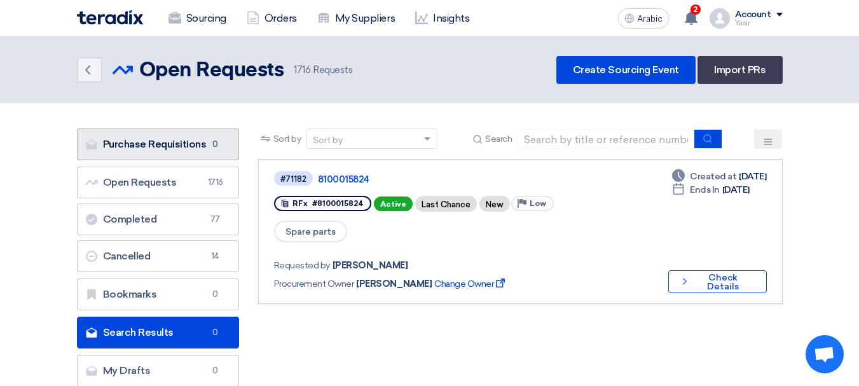
click at [170, 142] on font "Purchase Requisitions" at bounding box center [155, 144] width 104 height 12
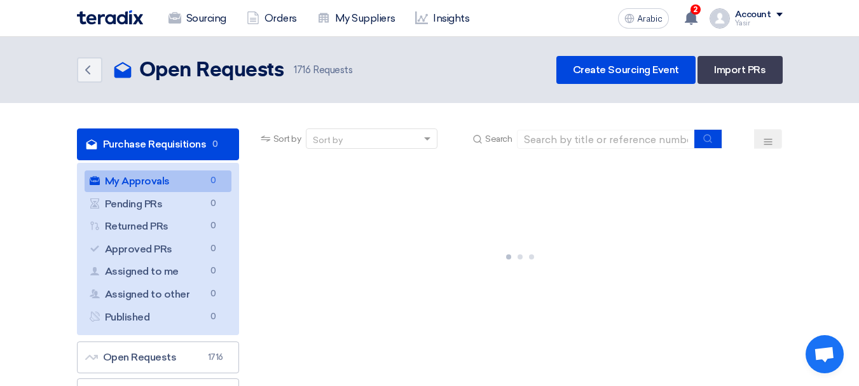
click at [146, 147] on font "Purchase Requisitions" at bounding box center [155, 144] width 104 height 12
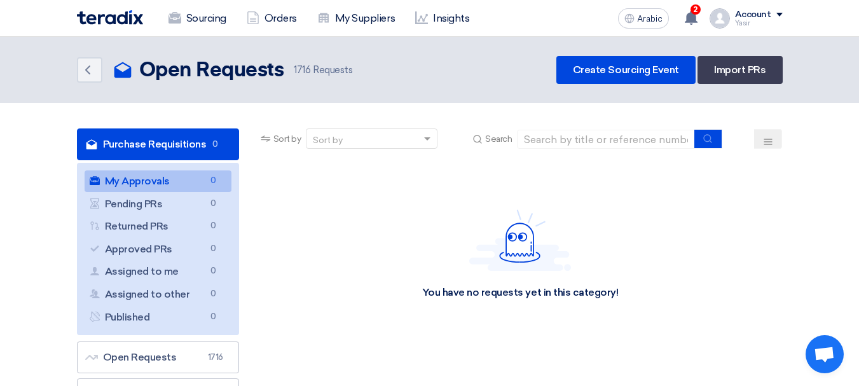
click at [139, 139] on font "Purchase Requisitions" at bounding box center [155, 144] width 104 height 12
click at [95, 63] on icon "Back" at bounding box center [87, 69] width 15 height 15
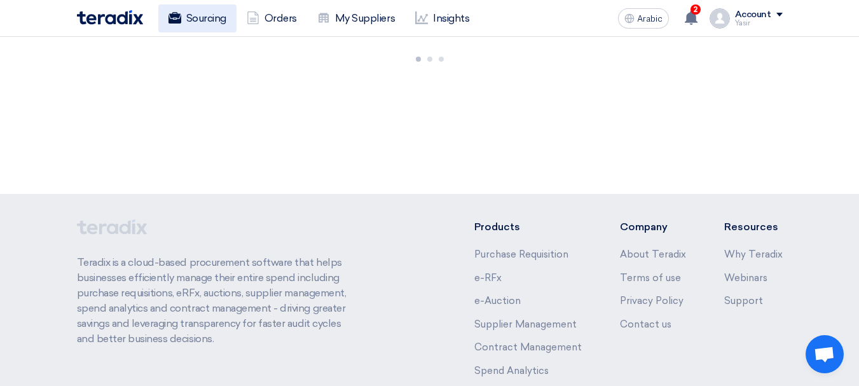
click at [184, 15] on link "Sourcing" at bounding box center [197, 18] width 78 height 28
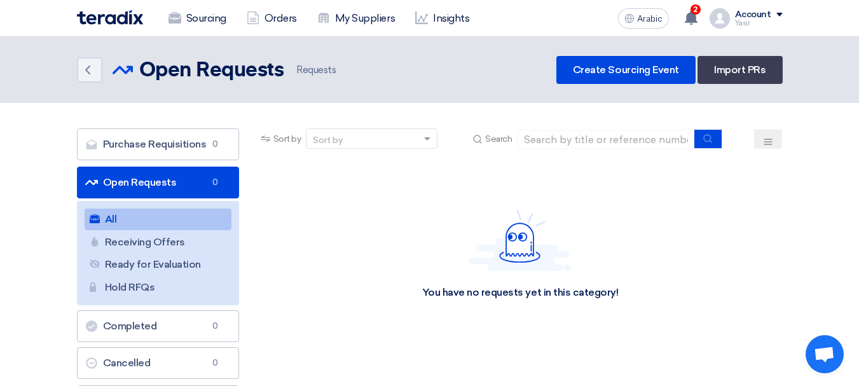
click at [152, 181] on font "Open Requests" at bounding box center [140, 182] width 74 height 12
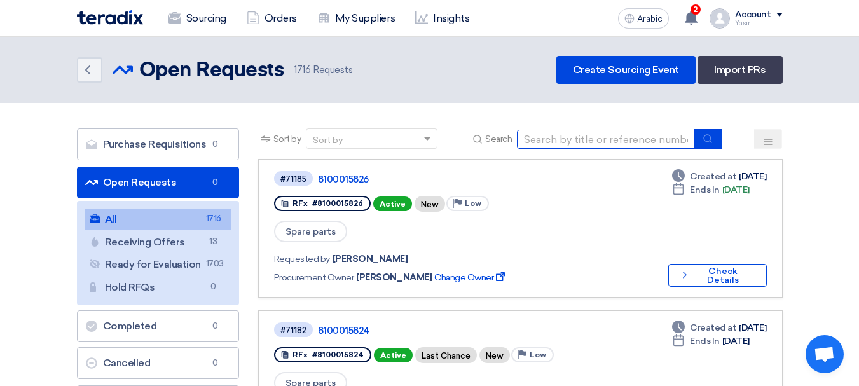
click at [564, 136] on input at bounding box center [606, 139] width 178 height 19
paste input "8100015821"
type input "8100015821"
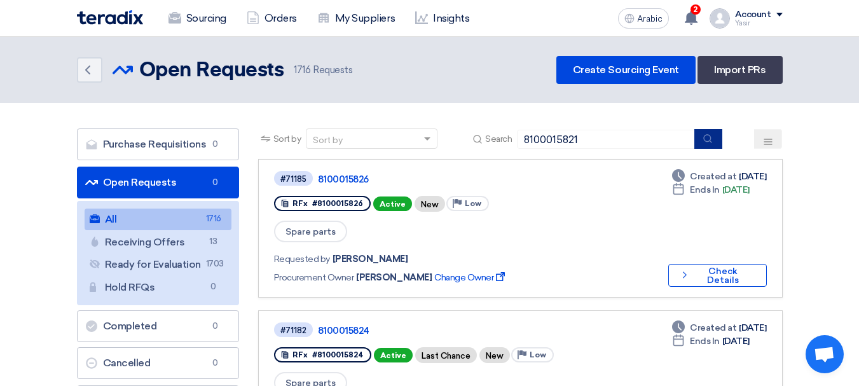
click at [707, 145] on button "submit" at bounding box center [708, 139] width 28 height 20
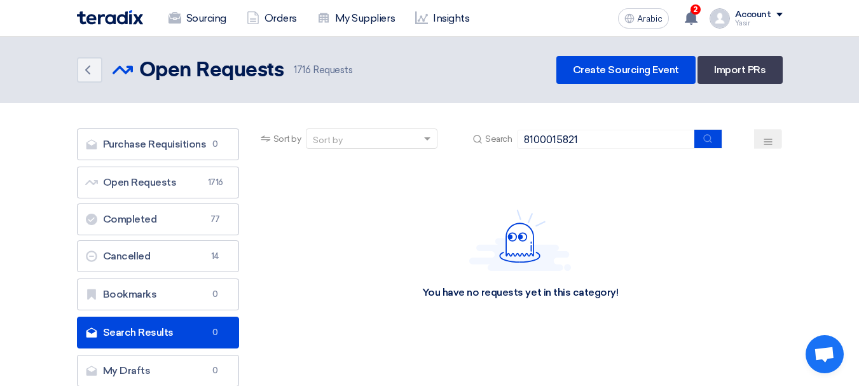
click at [626, 47] on header "Back Open Requests Open Requests 1716" at bounding box center [429, 70] width 859 height 66
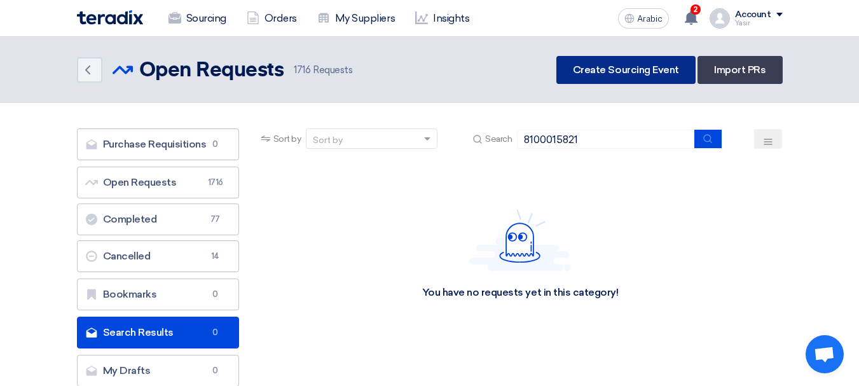
click at [610, 74] on font "Create Sourcing Event" at bounding box center [626, 70] width 106 height 12
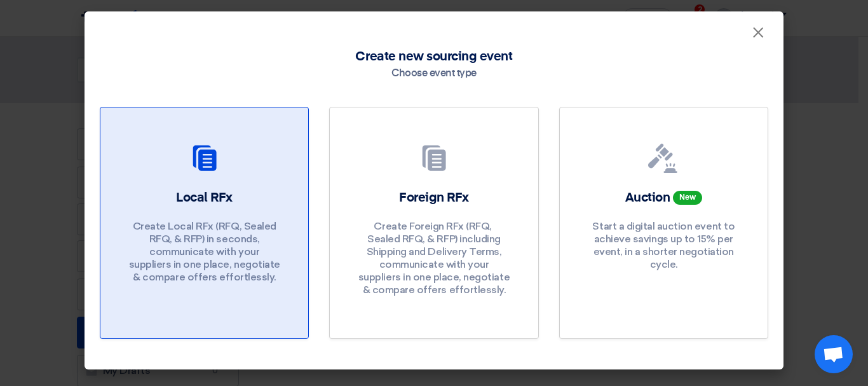
click at [241, 238] on font "Create Local RFx (RFQ, ​​Sealed RFQ, & RFP) in seconds, communicate with your s…" at bounding box center [204, 251] width 151 height 63
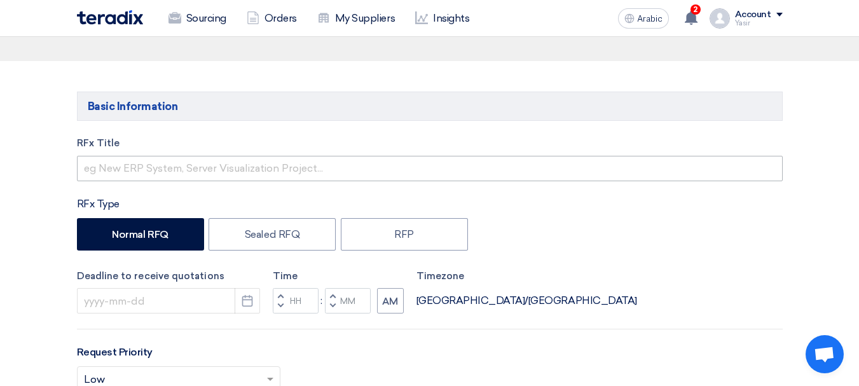
scroll to position [127, 0]
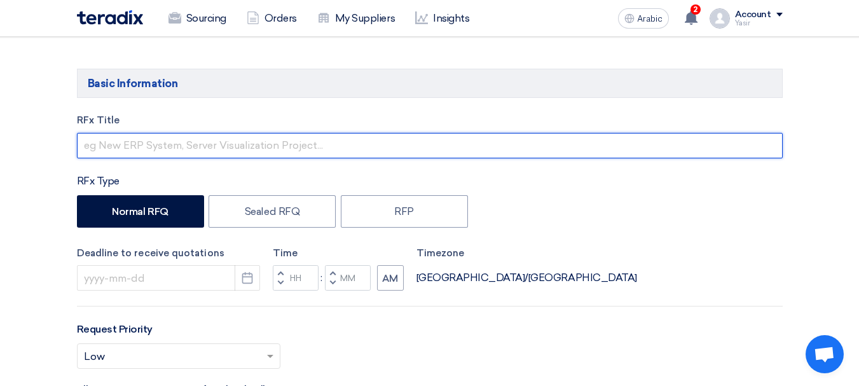
click at [207, 135] on input "text" at bounding box center [430, 145] width 706 height 25
paste input "8100015821"
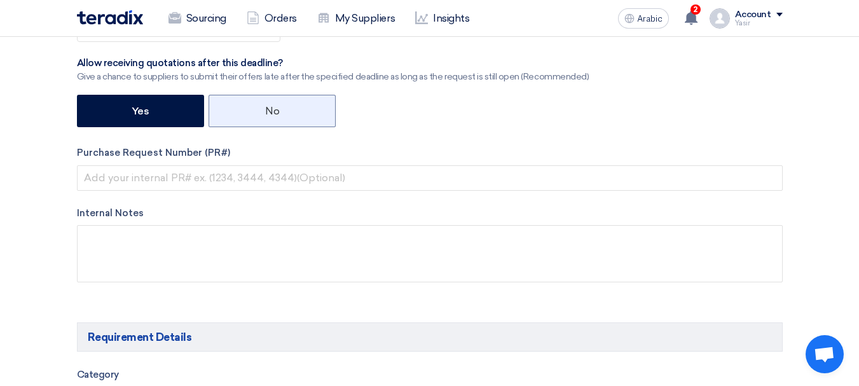
scroll to position [509, 0]
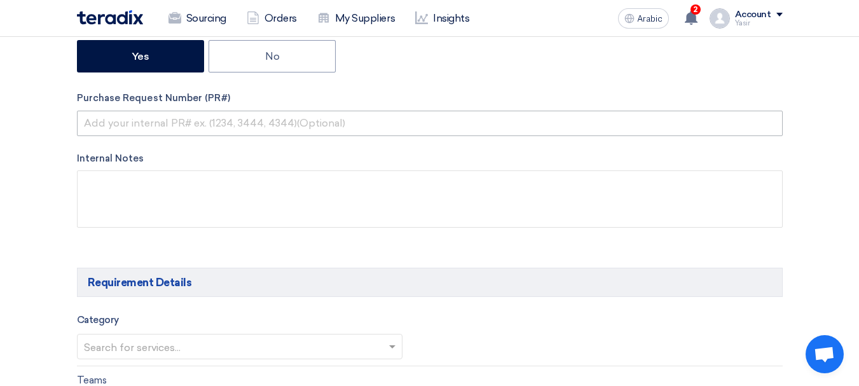
type input "8100015821"
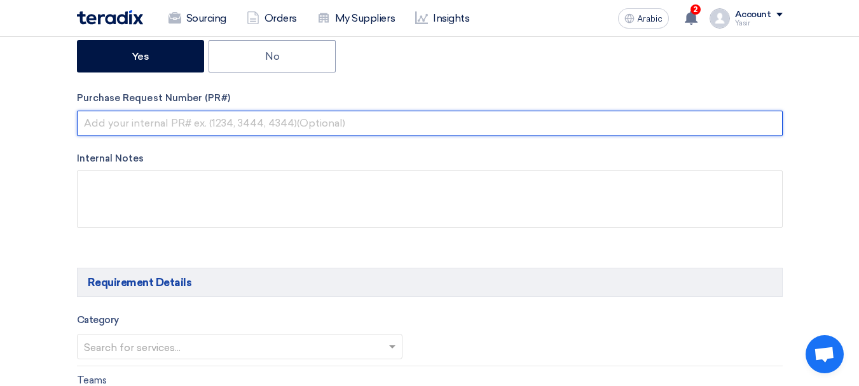
click at [213, 123] on input "text" at bounding box center [430, 123] width 706 height 25
paste input "8100015821"
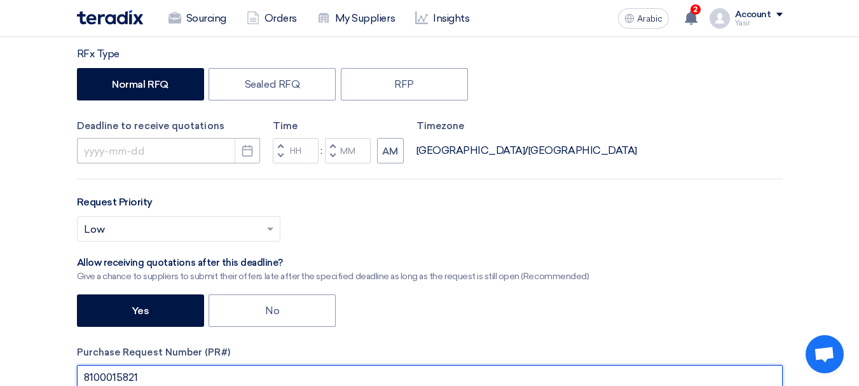
type input "8100015821"
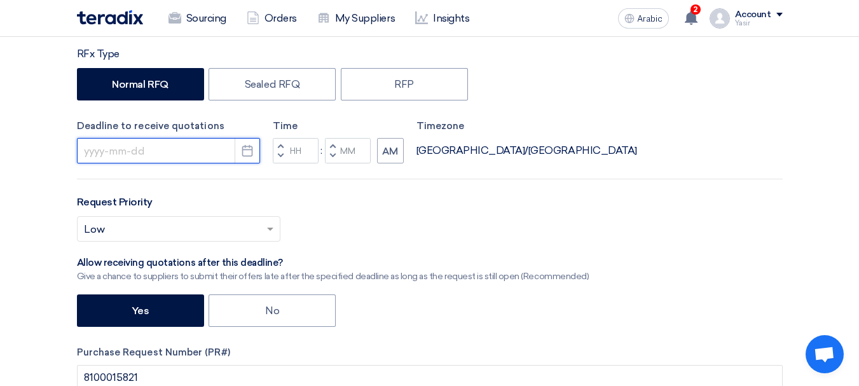
click at [107, 147] on input at bounding box center [168, 150] width 183 height 25
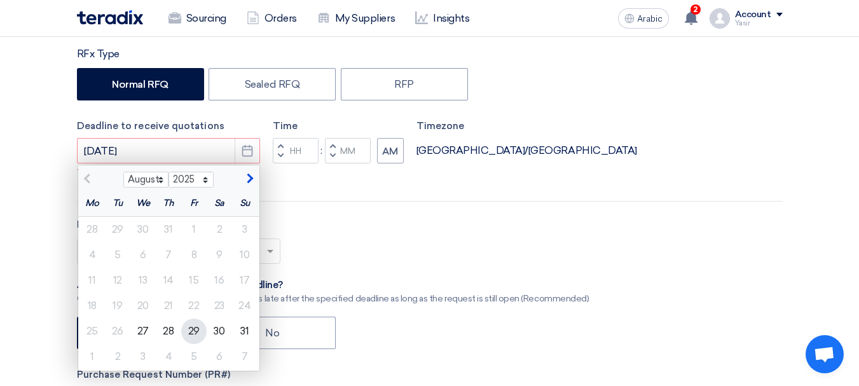
click at [189, 327] on font "29" at bounding box center [193, 331] width 11 height 12
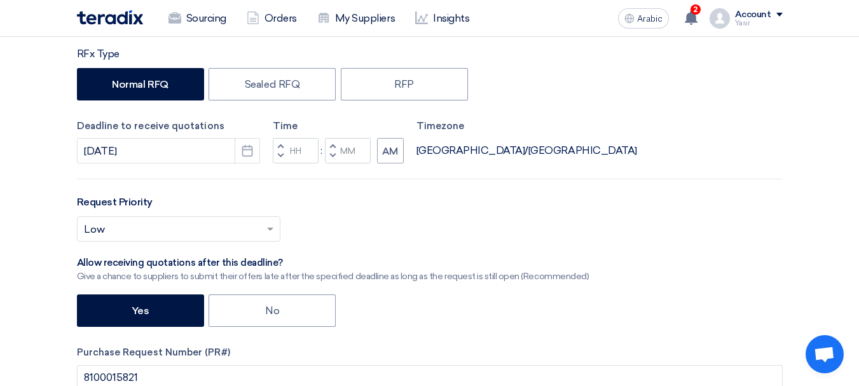
type input "[DATE]"
click at [277, 152] on button "Decrement hours" at bounding box center [280, 156] width 15 height 16
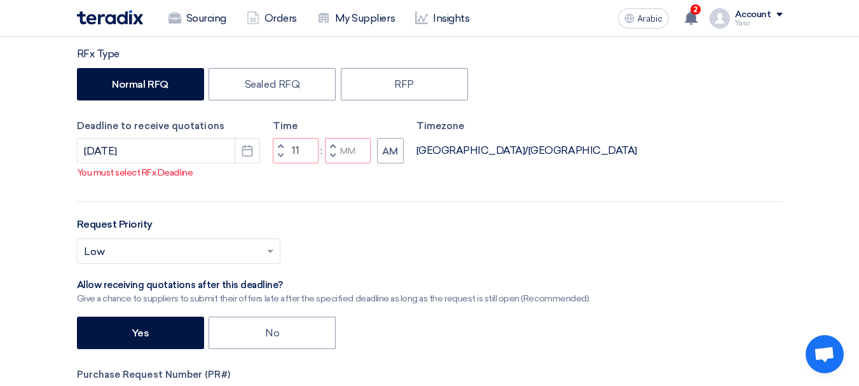
click at [331, 154] on span "button" at bounding box center [332, 156] width 4 height 8
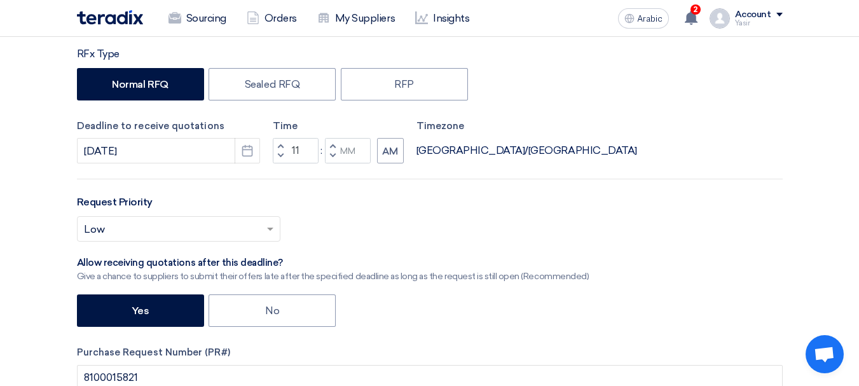
type input "10"
type input "59"
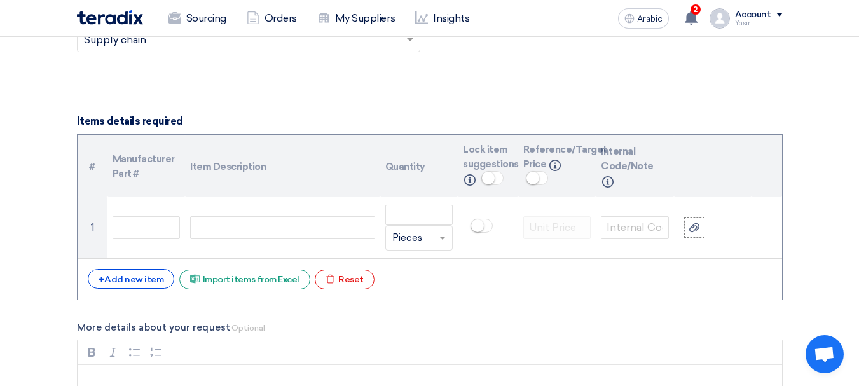
scroll to position [953, 0]
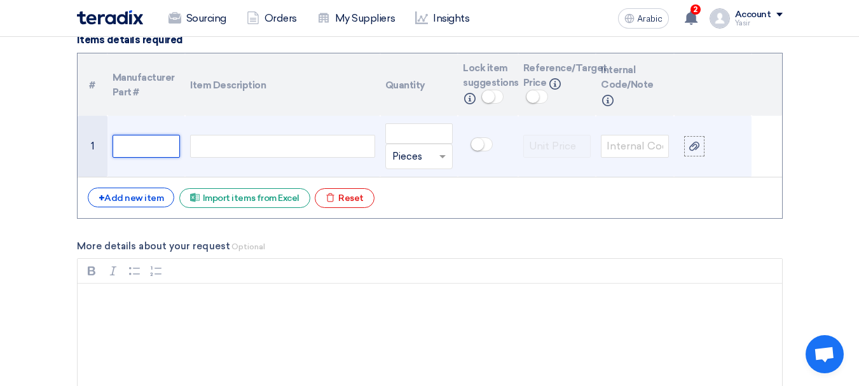
click at [178, 137] on input "text" at bounding box center [147, 146] width 68 height 23
click at [243, 146] on div at bounding box center [282, 146] width 184 height 23
paste div
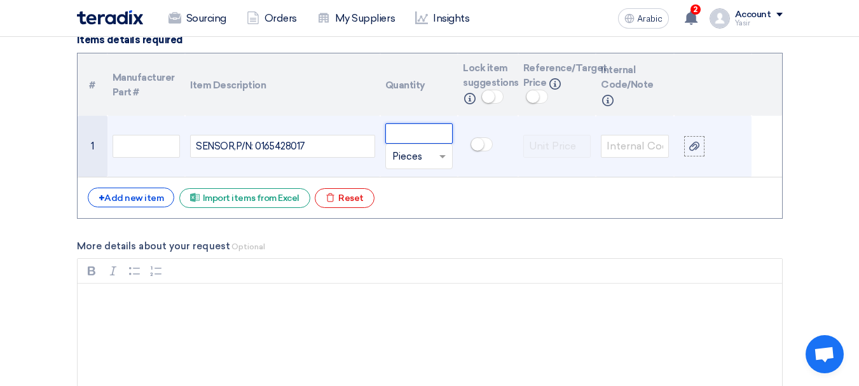
click at [406, 133] on input "number" at bounding box center [419, 133] width 68 height 20
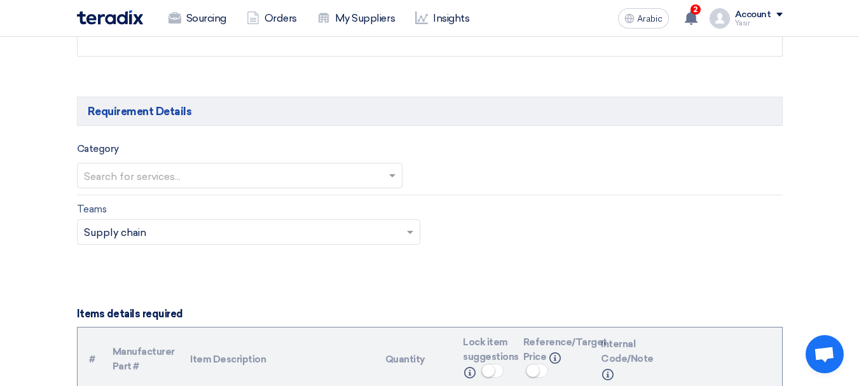
scroll to position [699, 0]
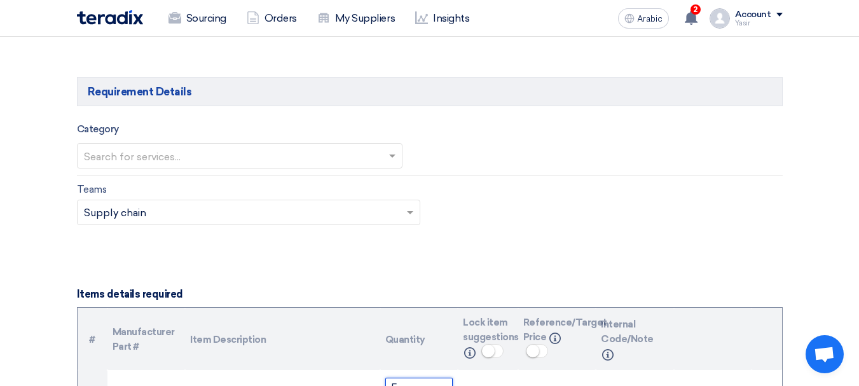
click at [191, 153] on input "text" at bounding box center [233, 156] width 299 height 21
type input "5"
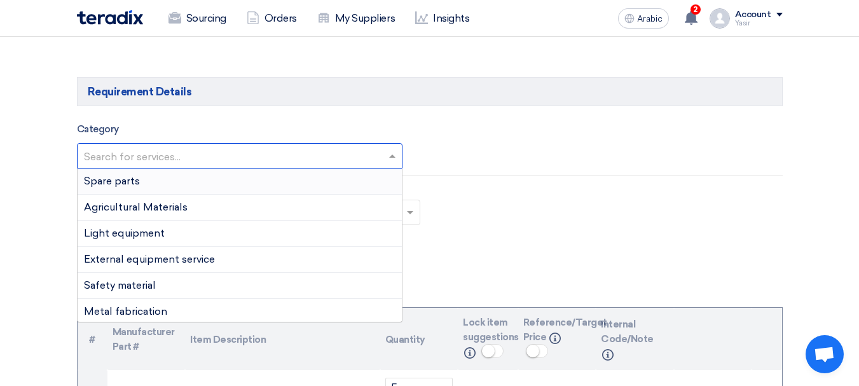
click at [121, 187] on div "Spare parts" at bounding box center [240, 181] width 324 height 26
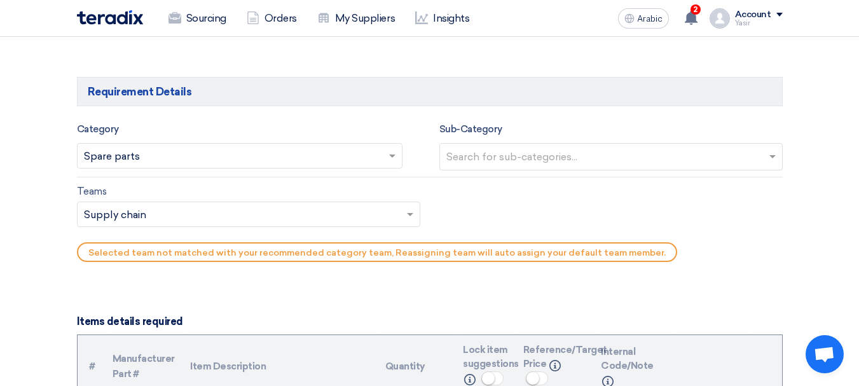
click at [571, 164] on input "text" at bounding box center [612, 157] width 332 height 21
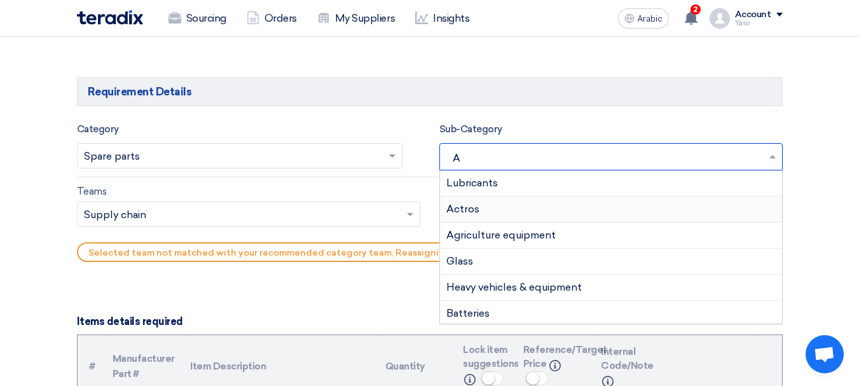
type input "AC"
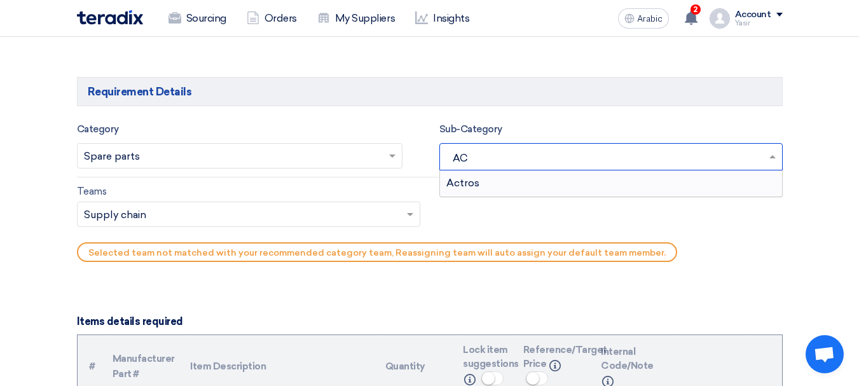
click at [465, 179] on font "Actros" at bounding box center [462, 183] width 33 height 12
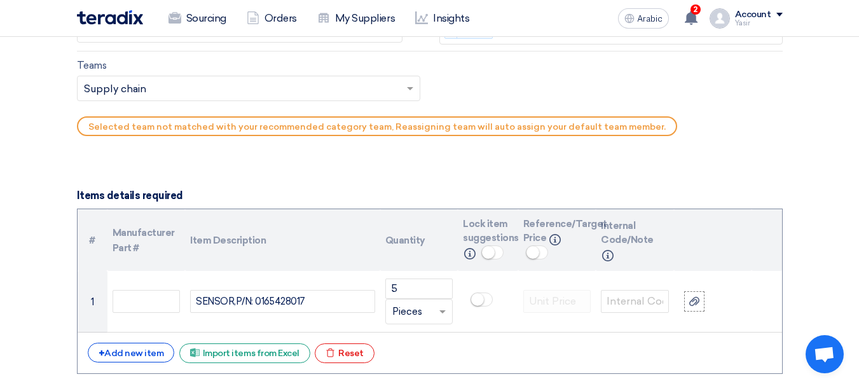
scroll to position [826, 0]
click at [144, 95] on input "text" at bounding box center [242, 88] width 317 height 21
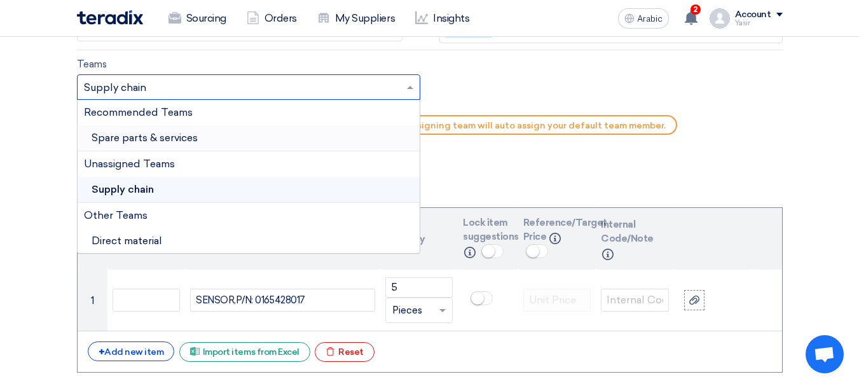
click at [128, 140] on font "Spare parts & services" at bounding box center [145, 138] width 106 height 12
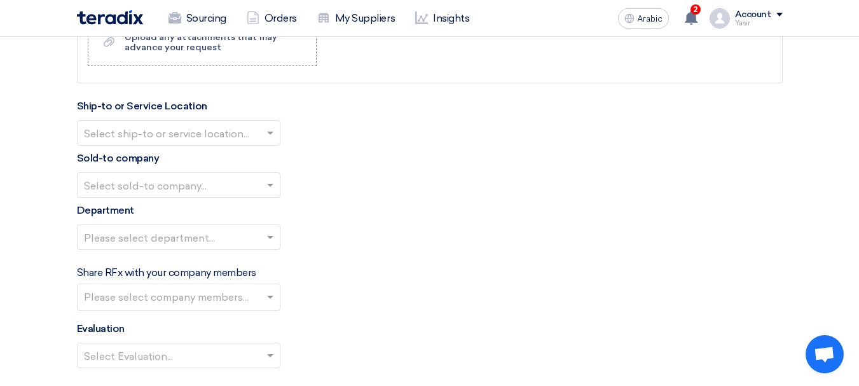
scroll to position [1335, 0]
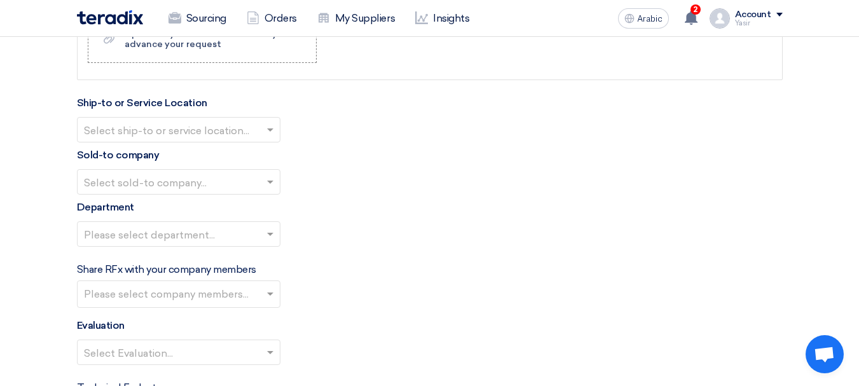
click at [243, 133] on input "text" at bounding box center [172, 130] width 177 height 21
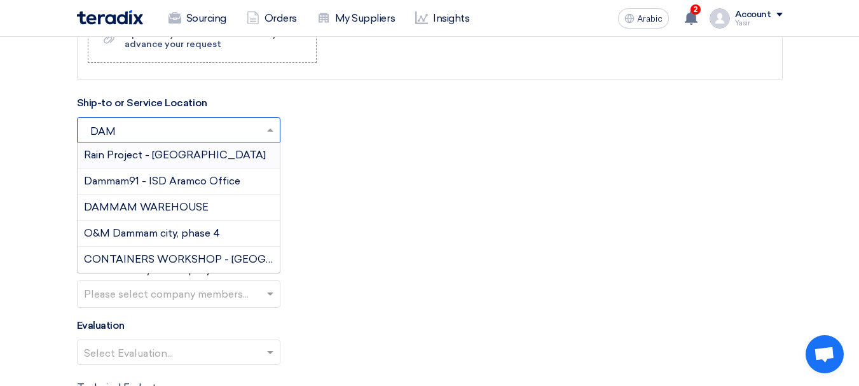
type input "DAMM"
click at [154, 201] on font "DAMMAM WAREHOUSE" at bounding box center [146, 207] width 125 height 12
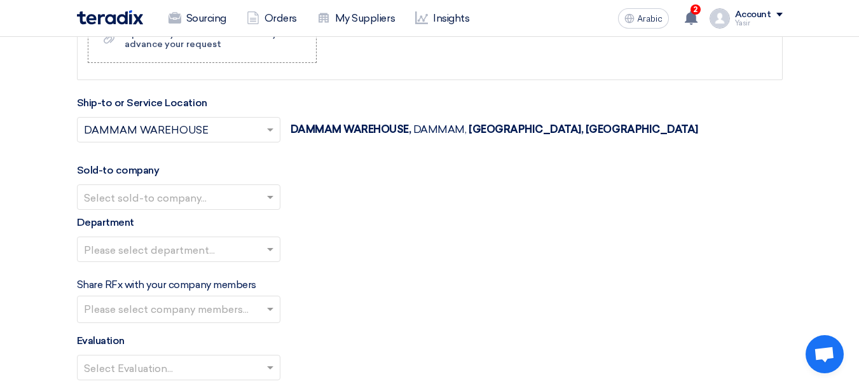
click at [192, 204] on input "text" at bounding box center [172, 198] width 177 height 21
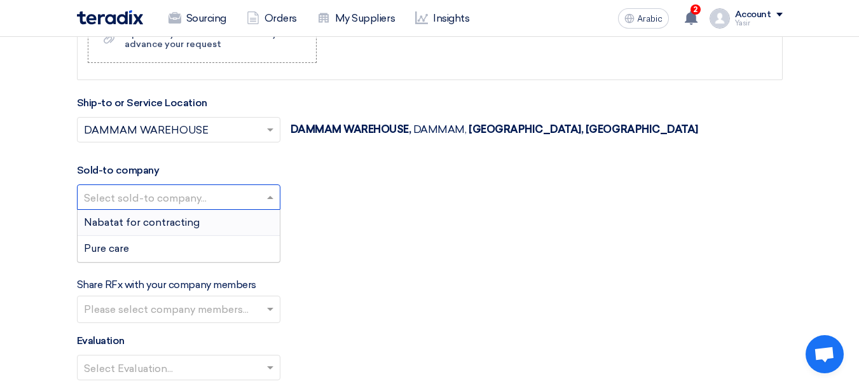
click at [155, 224] on font "Nabatat for contracting" at bounding box center [142, 222] width 116 height 12
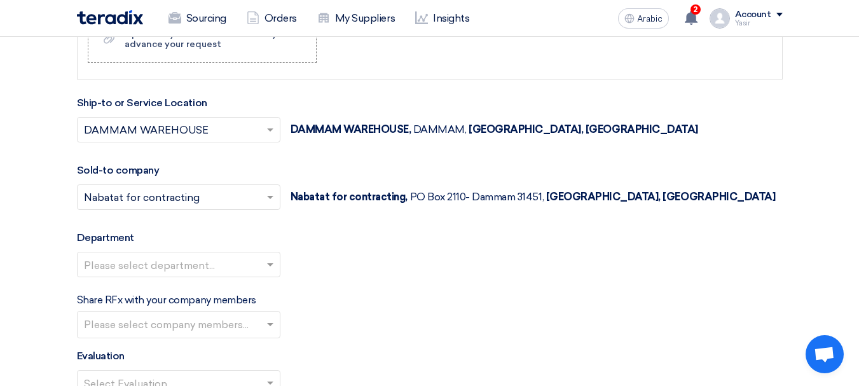
scroll to position [1398, 0]
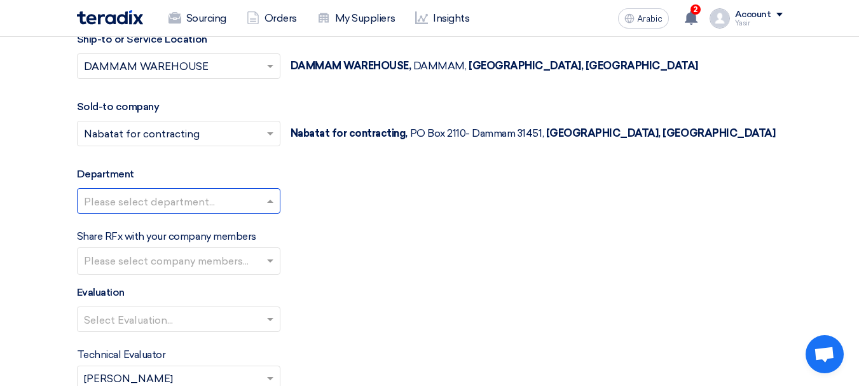
click at [226, 212] on input "text" at bounding box center [172, 201] width 177 height 21
click at [195, 229] on div "General Department" at bounding box center [179, 226] width 202 height 25
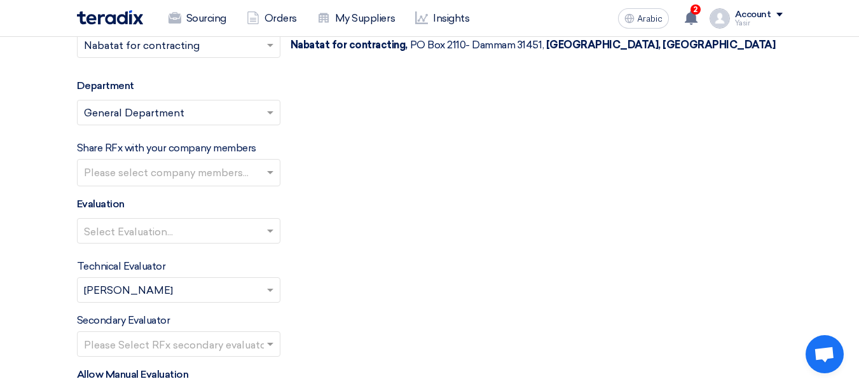
scroll to position [1589, 0]
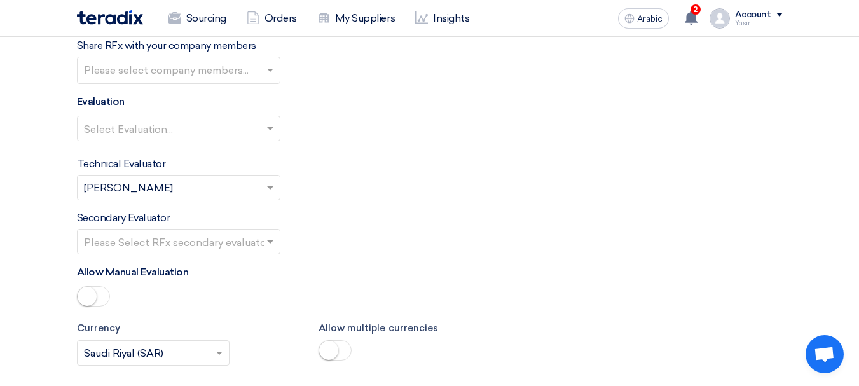
click at [257, 131] on input "text" at bounding box center [172, 129] width 177 height 21
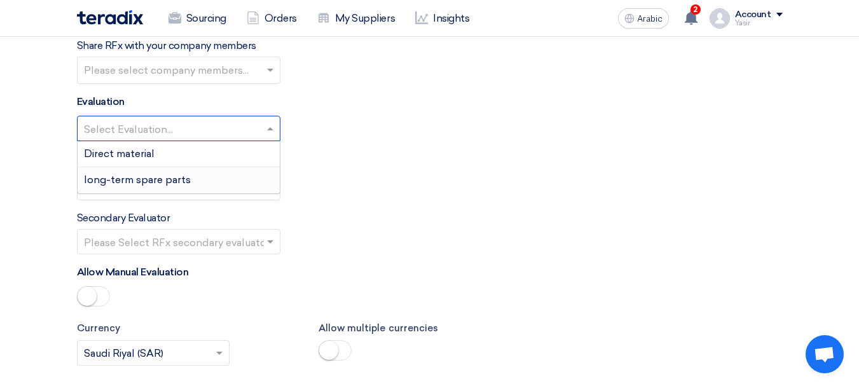
click at [145, 181] on font "long-term spare parts" at bounding box center [137, 180] width 107 height 12
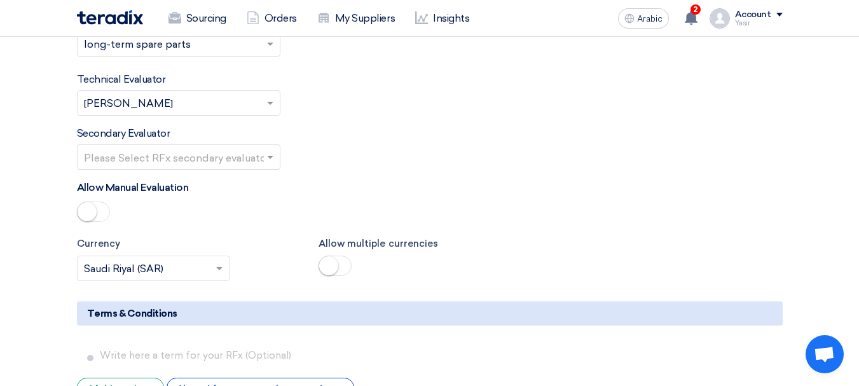
scroll to position [1716, 0]
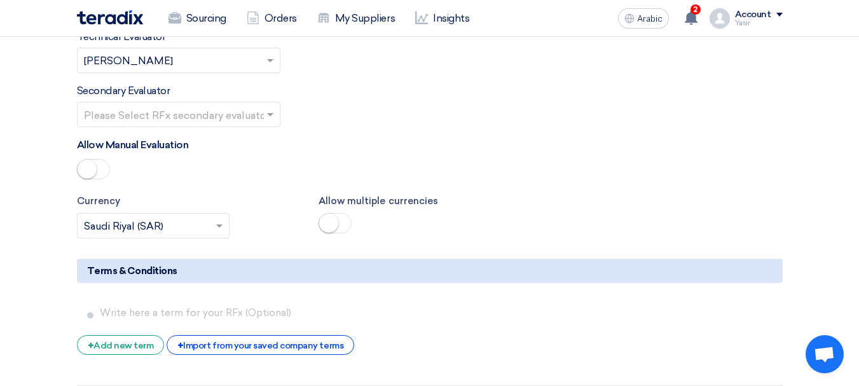
click at [262, 116] on div at bounding box center [179, 114] width 202 height 21
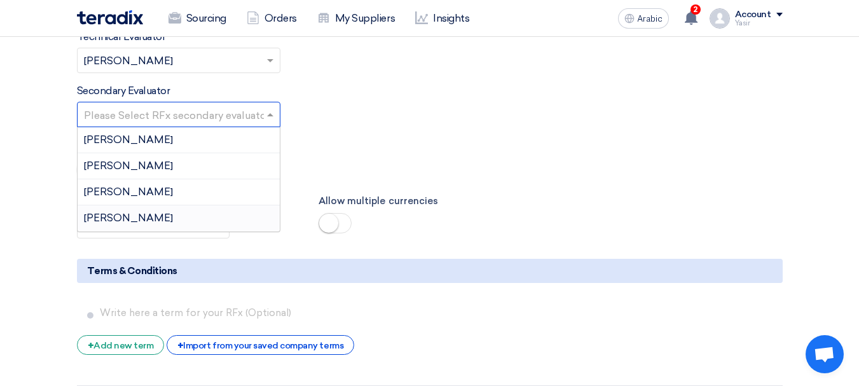
click at [160, 213] on div "[PERSON_NAME]" at bounding box center [179, 217] width 202 height 25
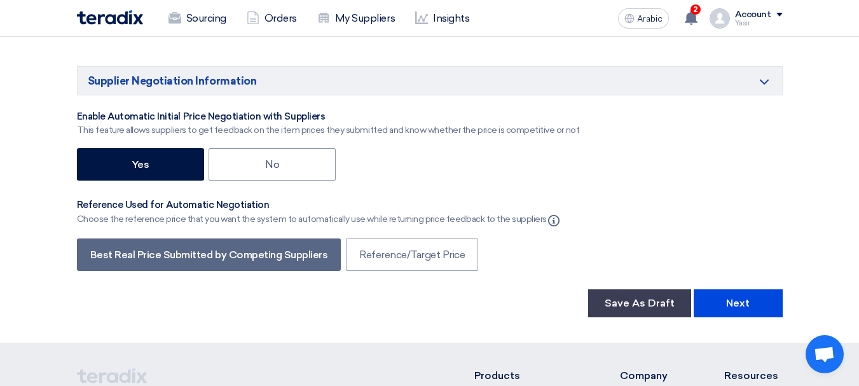
scroll to position [2161, 0]
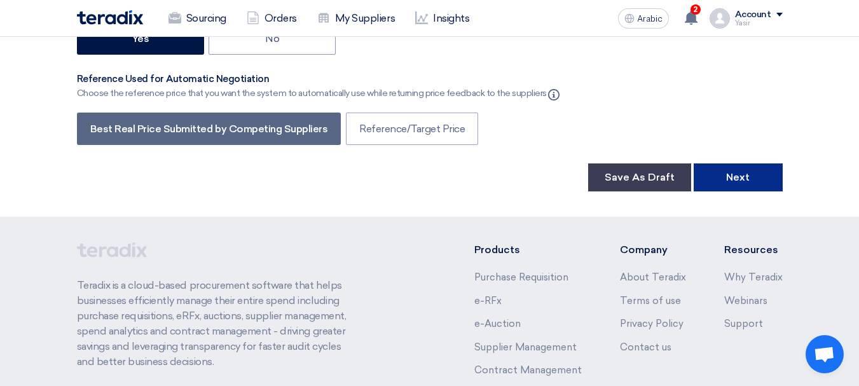
click at [717, 179] on button "Next" at bounding box center [737, 177] width 89 height 28
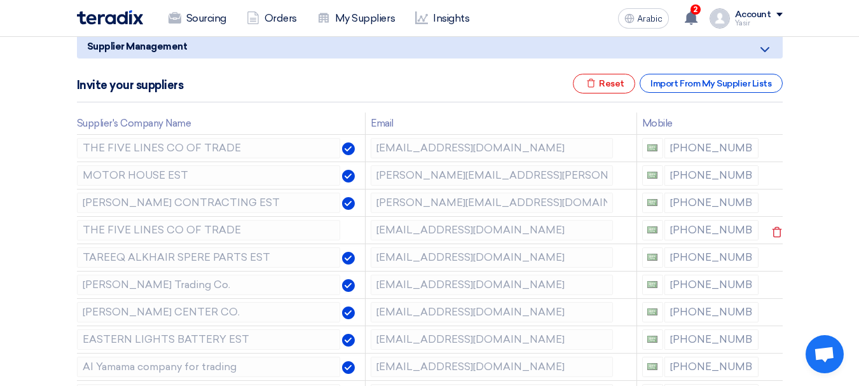
scroll to position [191, 0]
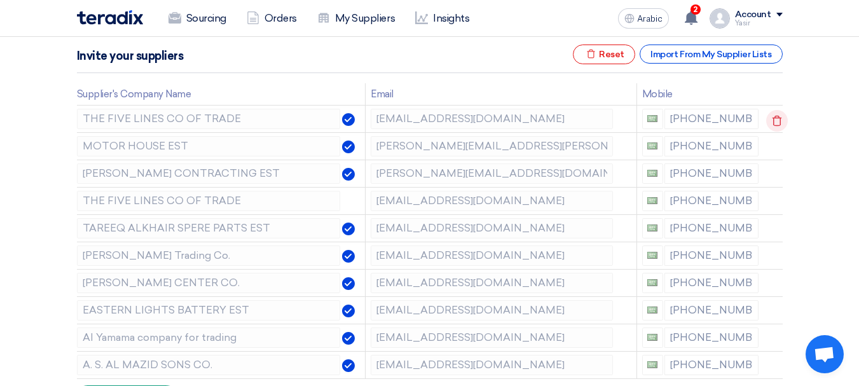
click at [776, 116] on use at bounding box center [777, 121] width 10 height 11
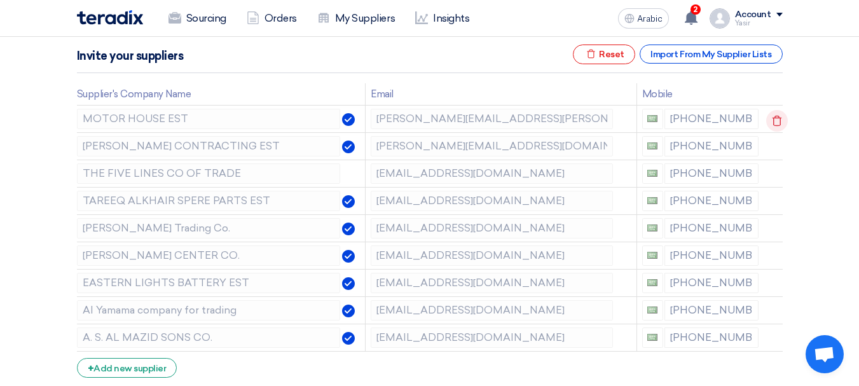
click at [776, 116] on use at bounding box center [777, 121] width 10 height 11
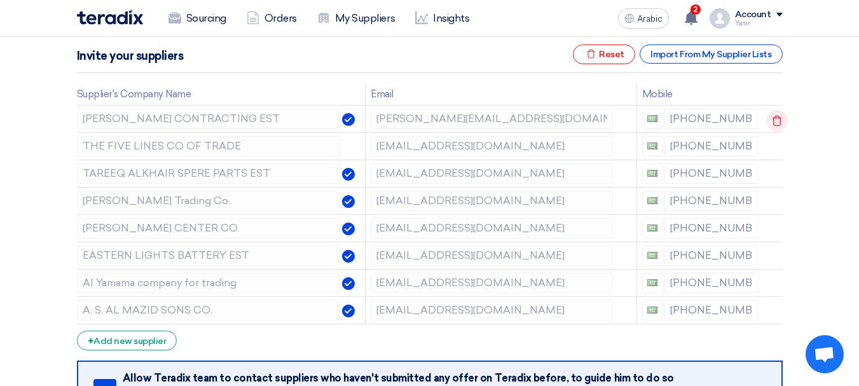
click at [776, 116] on use at bounding box center [777, 121] width 10 height 11
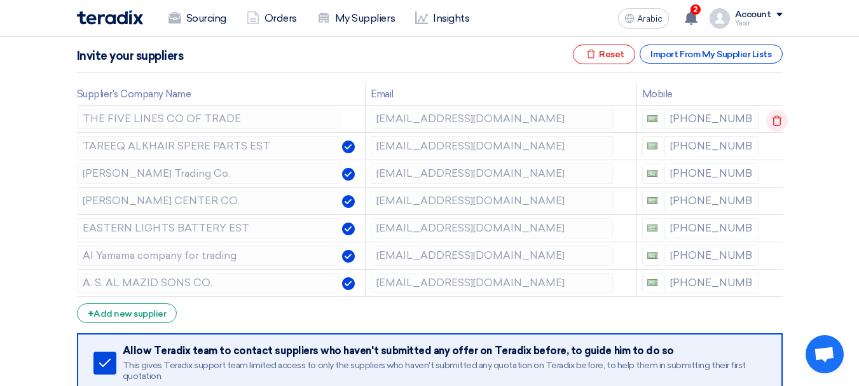
click at [776, 116] on use at bounding box center [777, 121] width 10 height 11
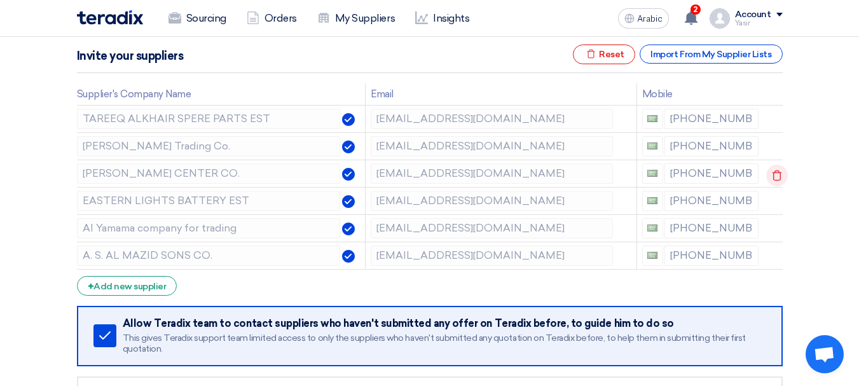
click at [777, 170] on use at bounding box center [777, 175] width 10 height 11
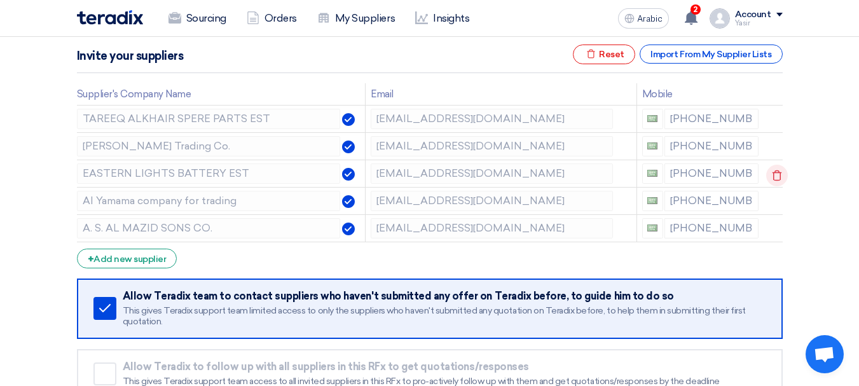
click at [774, 175] on icon at bounding box center [777, 176] width 22 height 22
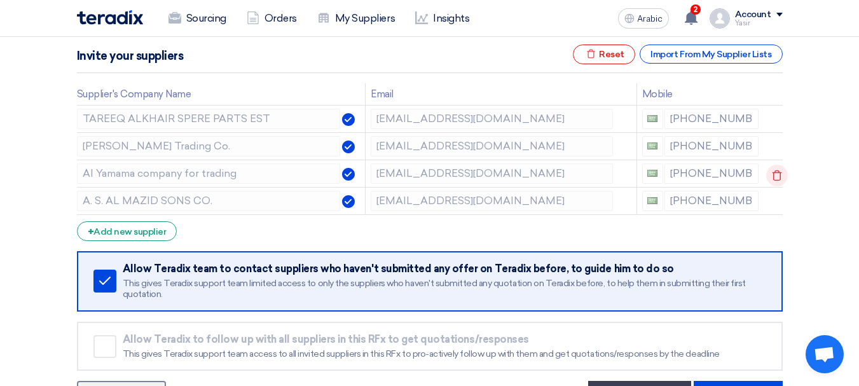
click at [772, 180] on icon at bounding box center [777, 176] width 22 height 22
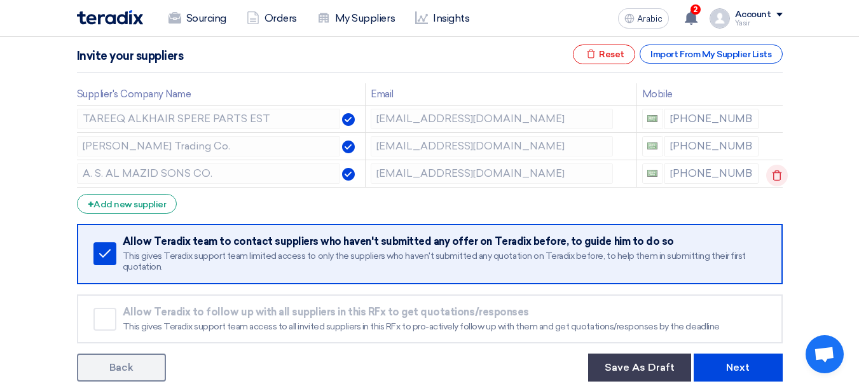
click at [779, 175] on icon at bounding box center [777, 176] width 22 height 22
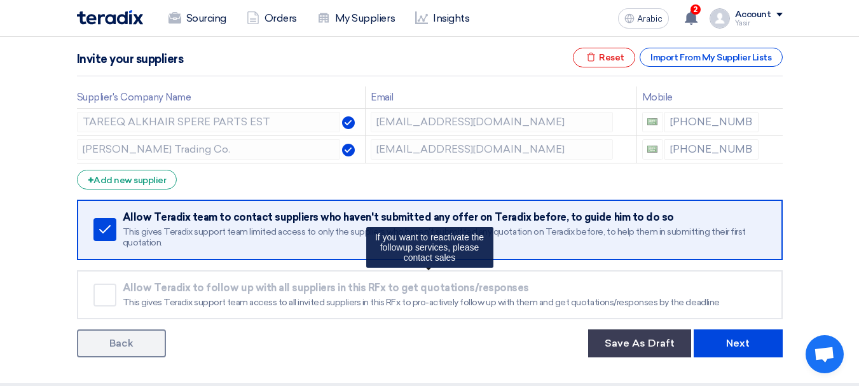
scroll to position [254, 0]
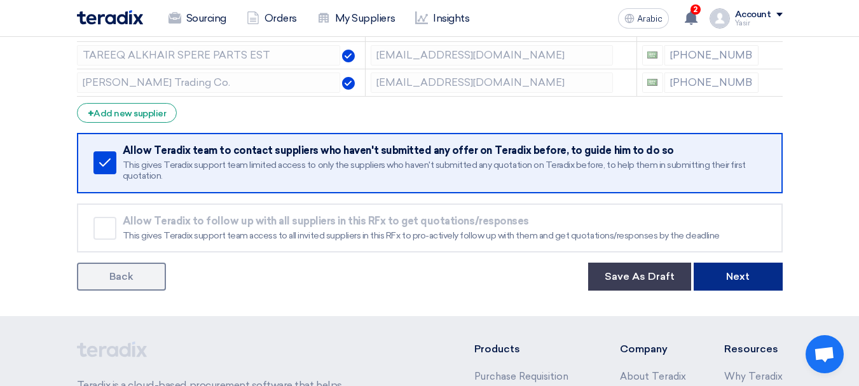
click at [737, 277] on font "Next" at bounding box center [738, 276] width 24 height 12
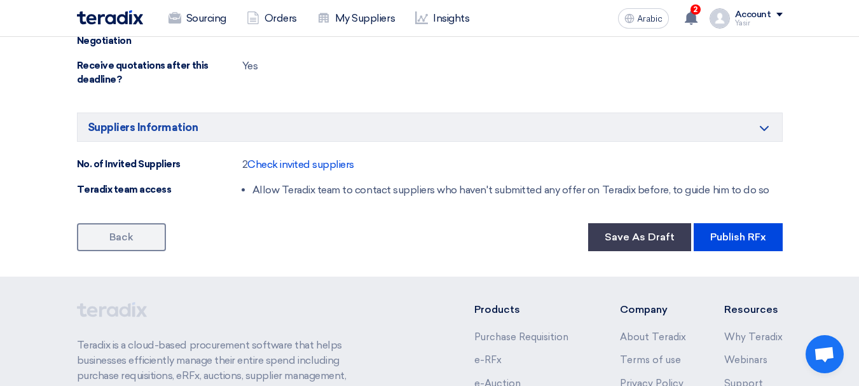
scroll to position [763, 0]
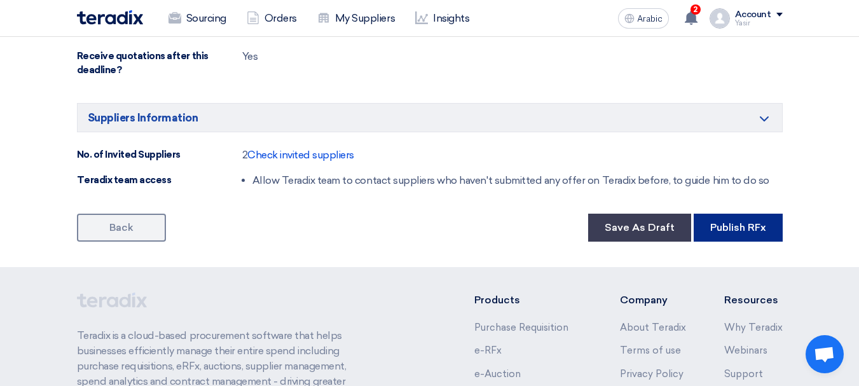
click at [736, 226] on font "Publish RFx" at bounding box center [738, 227] width 56 height 12
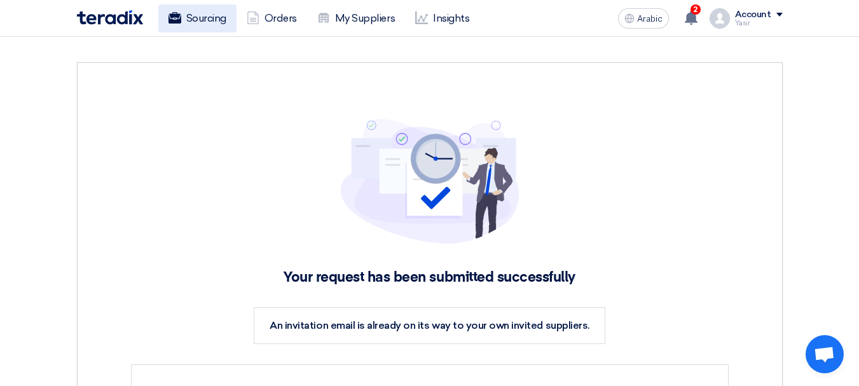
click at [175, 24] on icon at bounding box center [174, 17] width 13 height 13
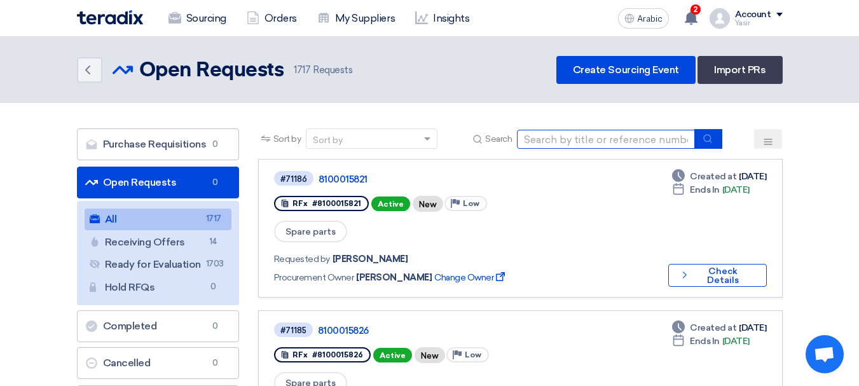
click at [594, 140] on input at bounding box center [606, 139] width 178 height 19
paste input "SENSOR,P/N: 0165428017"
type input "SENSOR,P/N: 0165428017"
drag, startPoint x: 671, startPoint y: 139, endPoint x: 0, endPoint y: 92, distance: 672.9
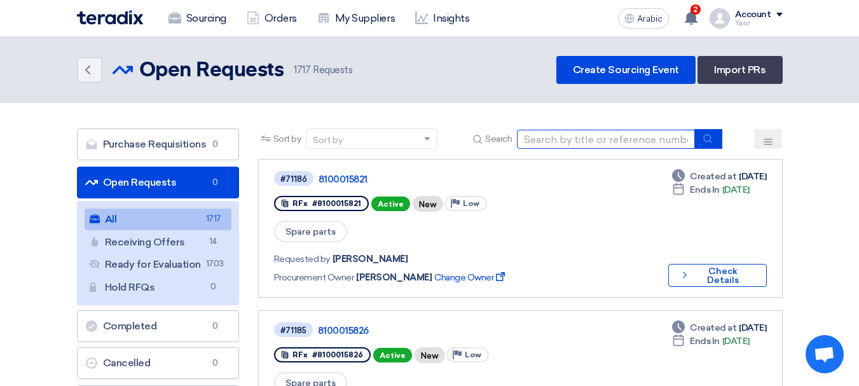
paste input "8100015821"
type input "8100015821"
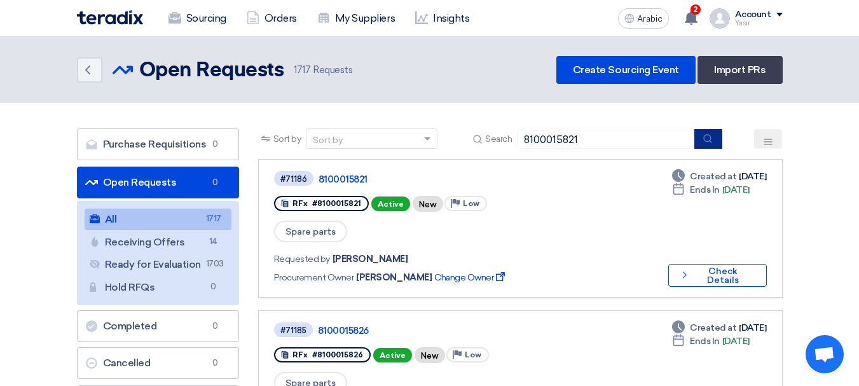
click at [708, 140] on icon "submit" at bounding box center [707, 138] width 10 height 10
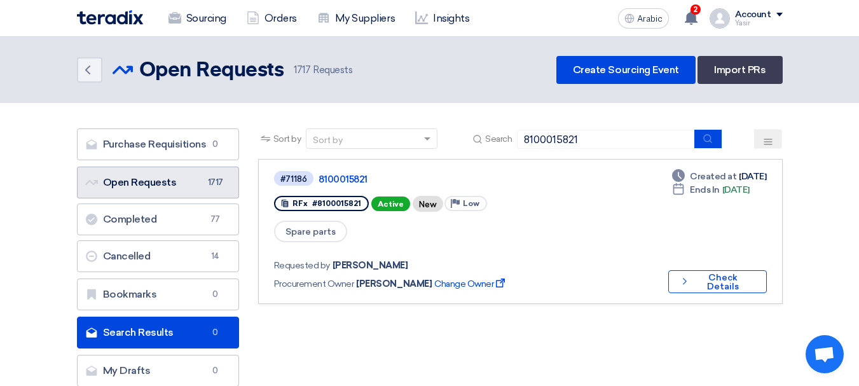
click at [135, 174] on link "Open Requests Open Requests 1717" at bounding box center [158, 183] width 162 height 32
click at [139, 189] on link "Open Requests Open Requests 1717" at bounding box center [158, 183] width 162 height 32
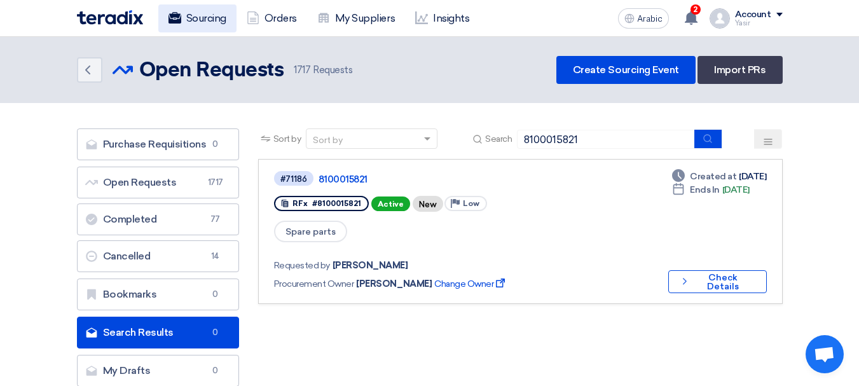
click at [195, 24] on font "Sourcing" at bounding box center [206, 18] width 40 height 15
click at [201, 13] on font "Sourcing" at bounding box center [206, 18] width 40 height 12
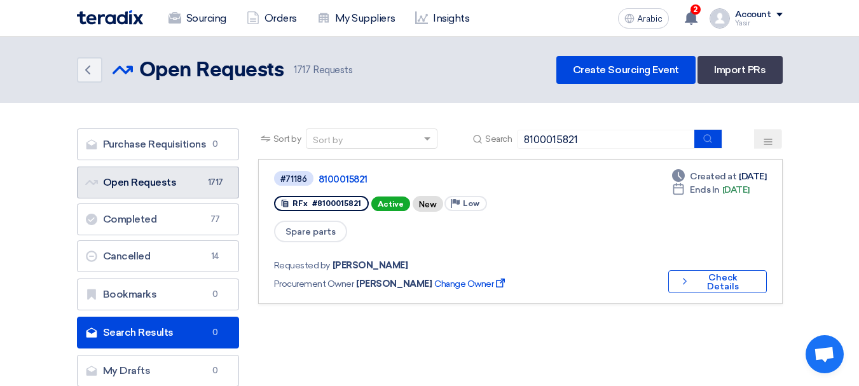
click at [172, 187] on font "Open Requests" at bounding box center [140, 182] width 74 height 12
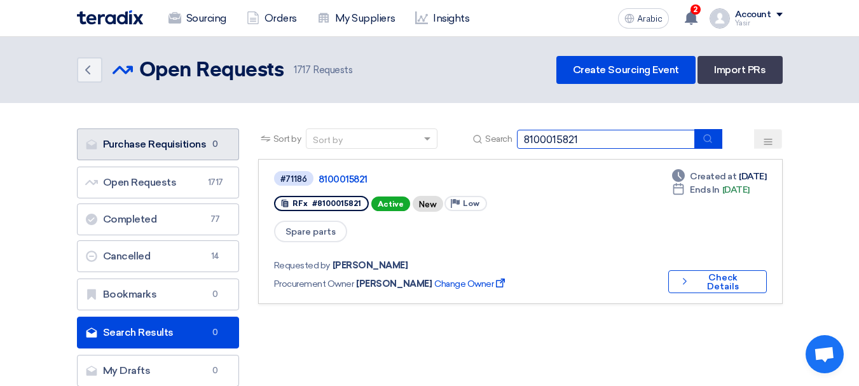
drag, startPoint x: 605, startPoint y: 137, endPoint x: 230, endPoint y: 144, distance: 375.1
click at [230, 144] on div "Purchase Requisitions Purchase Requisitions 0 Open Requests Open Requests 1717 …" at bounding box center [429, 260] width 725 height 264
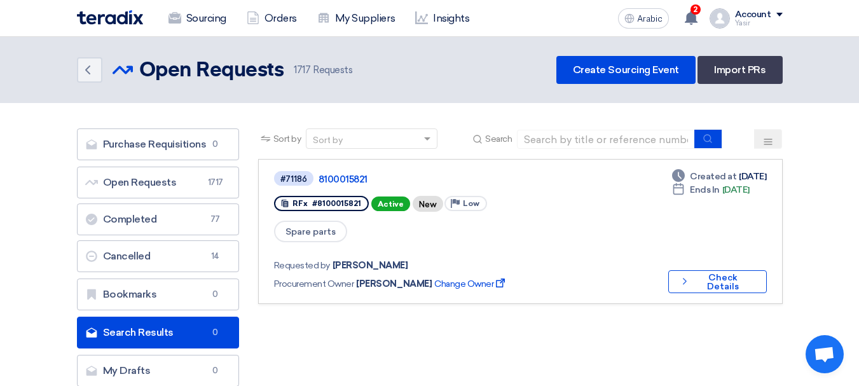
click at [97, 17] on img at bounding box center [110, 17] width 66 height 15
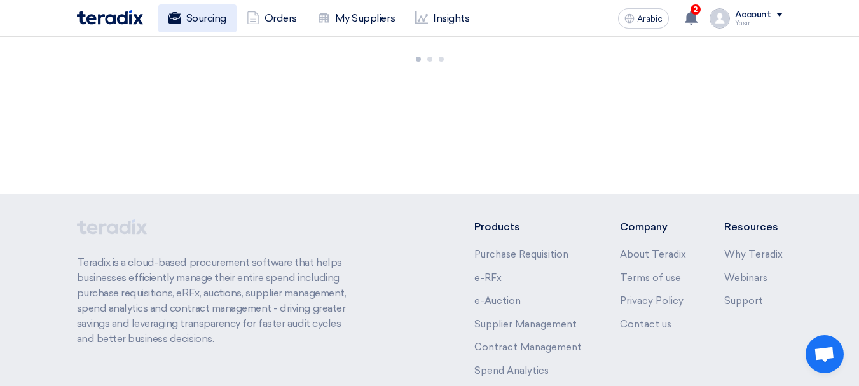
click at [204, 19] on font "Sourcing" at bounding box center [206, 18] width 40 height 12
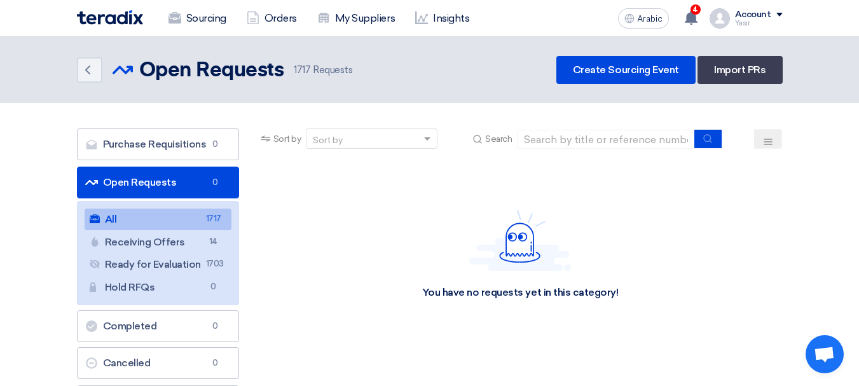
click at [146, 191] on link "Open Requests Open Requests 0" at bounding box center [158, 183] width 162 height 32
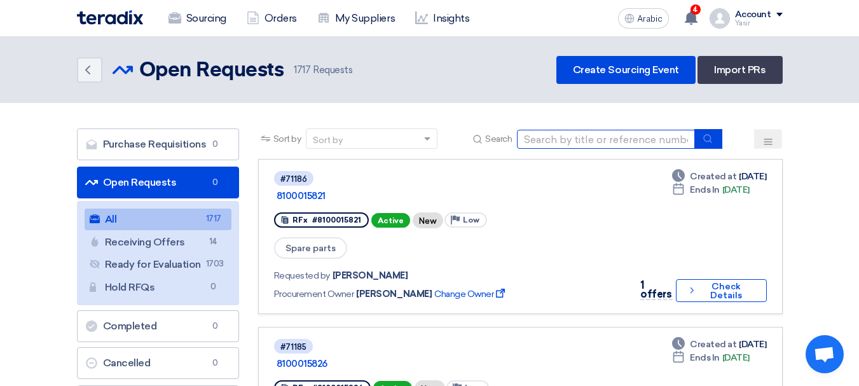
click at [609, 139] on input at bounding box center [606, 139] width 178 height 19
paste input "8100015825"
type input "8100015825"
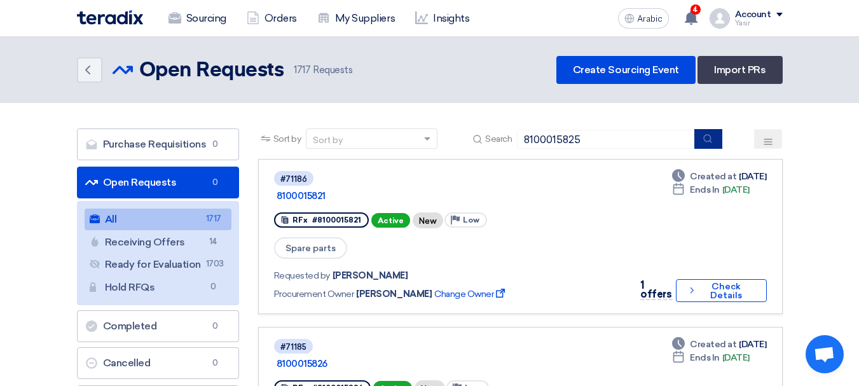
click at [716, 147] on button "submit" at bounding box center [708, 139] width 28 height 20
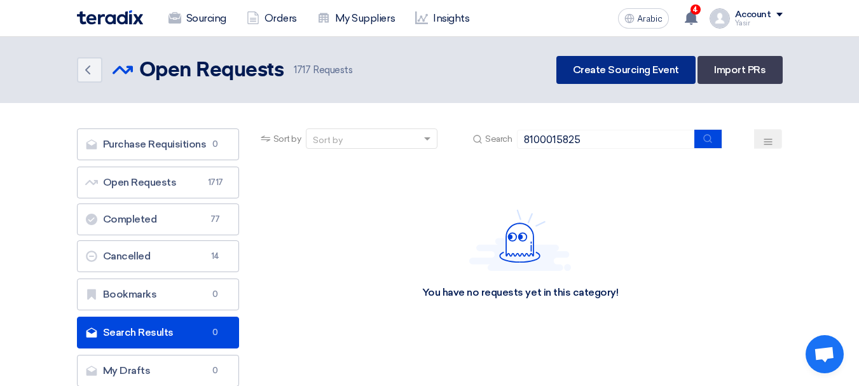
click at [671, 82] on link "Create Sourcing Event" at bounding box center [625, 70] width 139 height 28
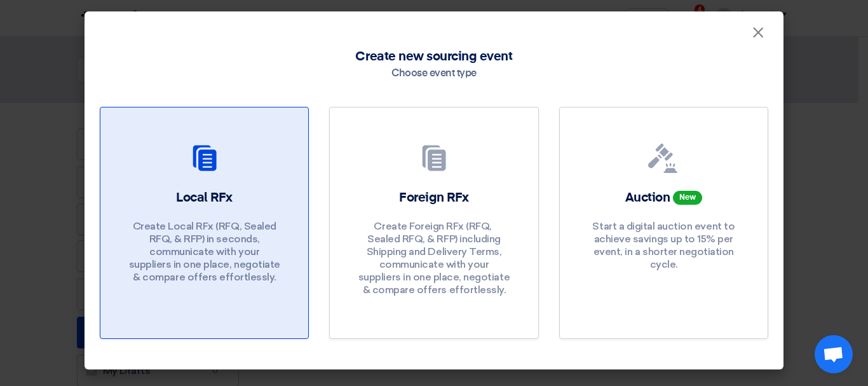
click at [270, 235] on p "Create Local RFx (RFQ, ​​Sealed RFQ, & RFP) in seconds, communicate with your s…" at bounding box center [204, 252] width 153 height 64
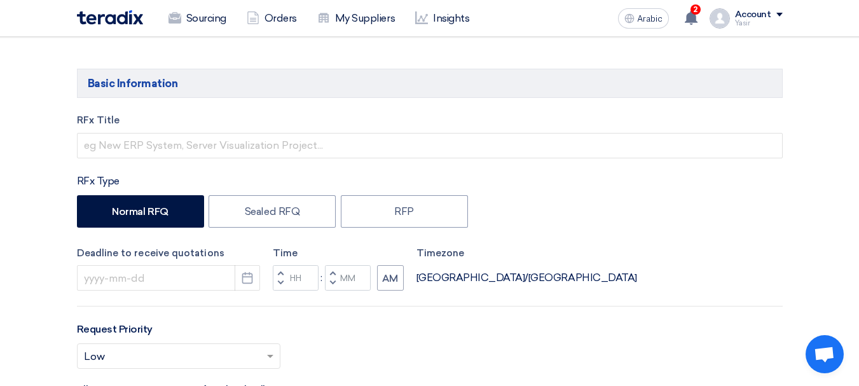
scroll to position [64, 0]
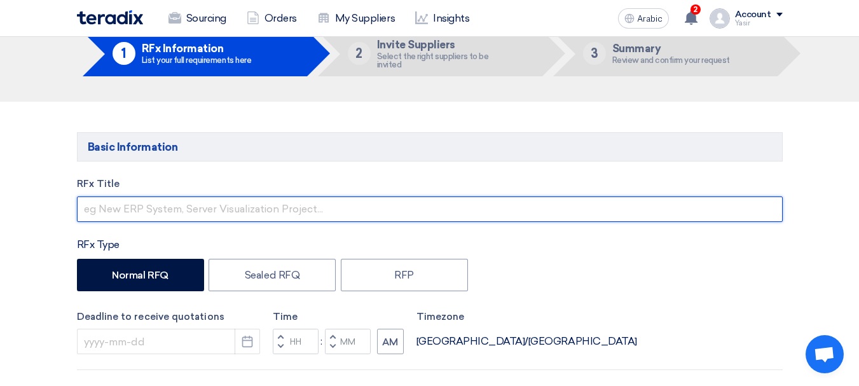
click at [207, 199] on input "text" at bounding box center [430, 208] width 706 height 25
paste input "8100015825"
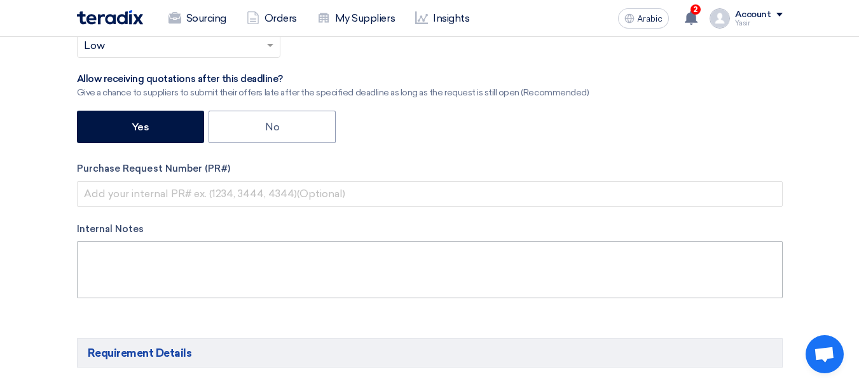
scroll to position [445, 0]
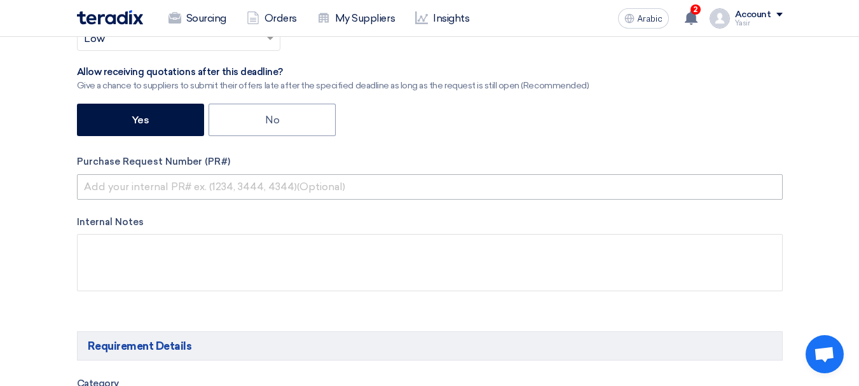
type input "8100015825"
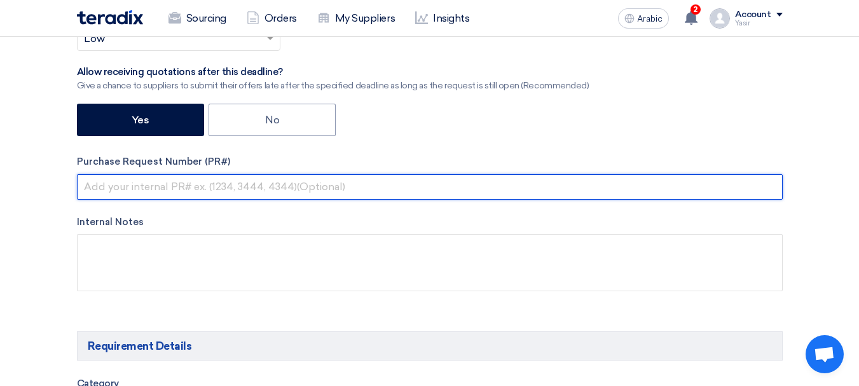
click at [230, 184] on input "text" at bounding box center [430, 186] width 706 height 25
paste input "8100015825"
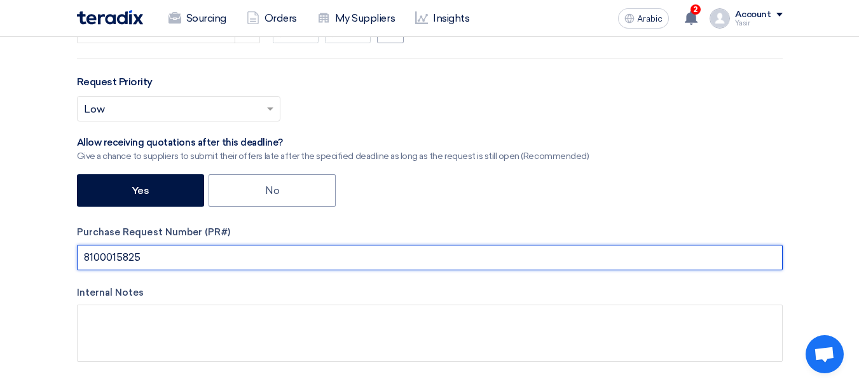
scroll to position [254, 0]
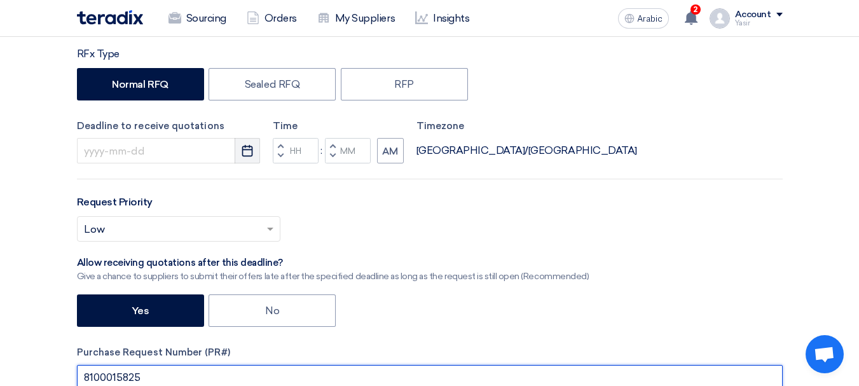
type input "8100015825"
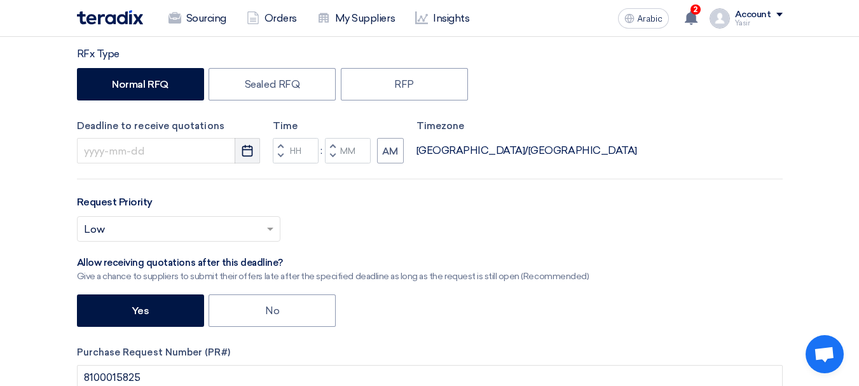
click at [243, 154] on icon "Pick a date" at bounding box center [247, 150] width 13 height 13
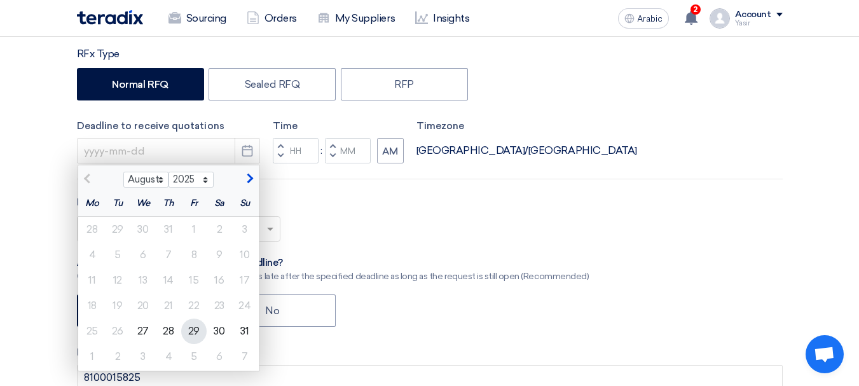
click at [191, 328] on font "29" at bounding box center [193, 331] width 11 height 12
type input "[DATE]"
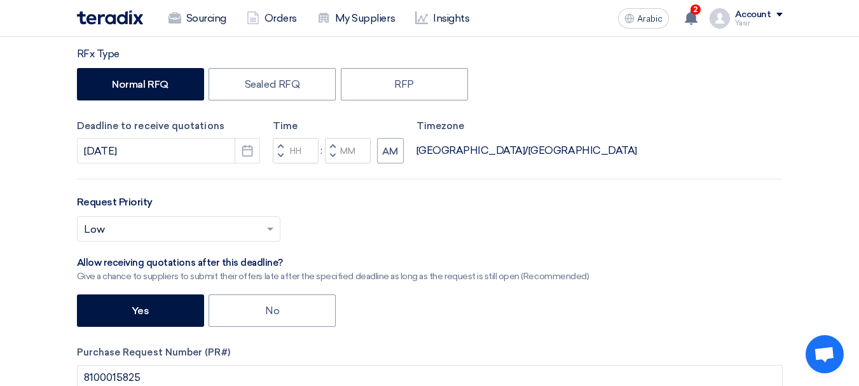
click at [278, 149] on button "Decrement hours" at bounding box center [280, 156] width 15 height 16
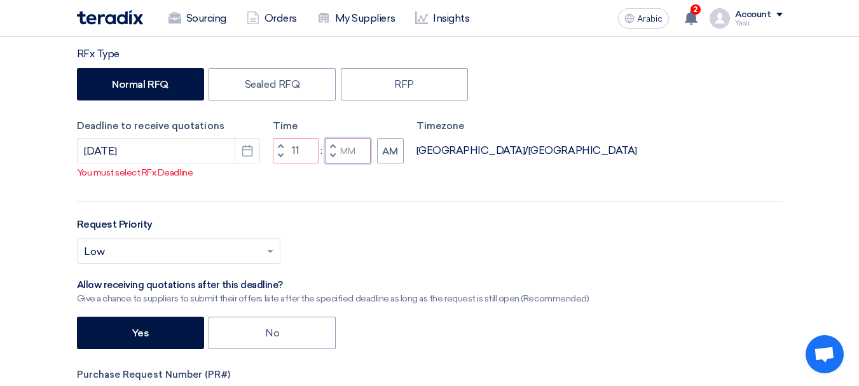
click at [340, 153] on input "Minutes" at bounding box center [348, 150] width 46 height 25
click at [336, 156] on button "Decrement minutes" at bounding box center [332, 156] width 15 height 16
type input "10"
type input "59"
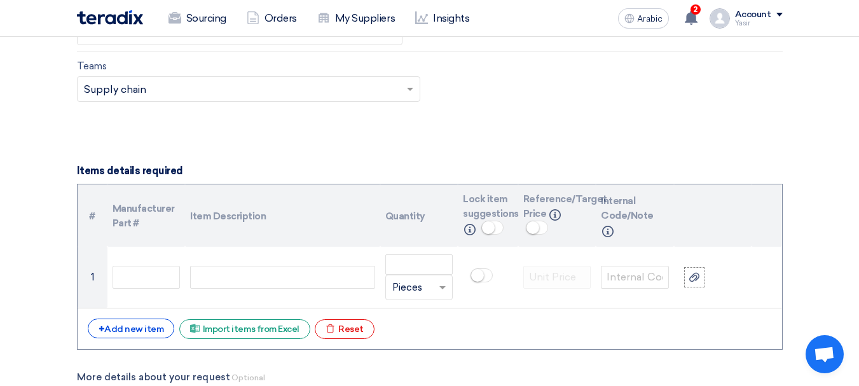
scroll to position [699, 0]
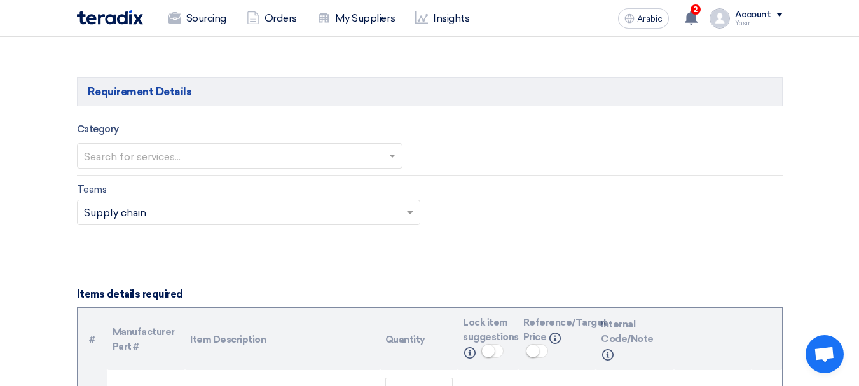
click at [307, 165] on input "text" at bounding box center [233, 156] width 299 height 21
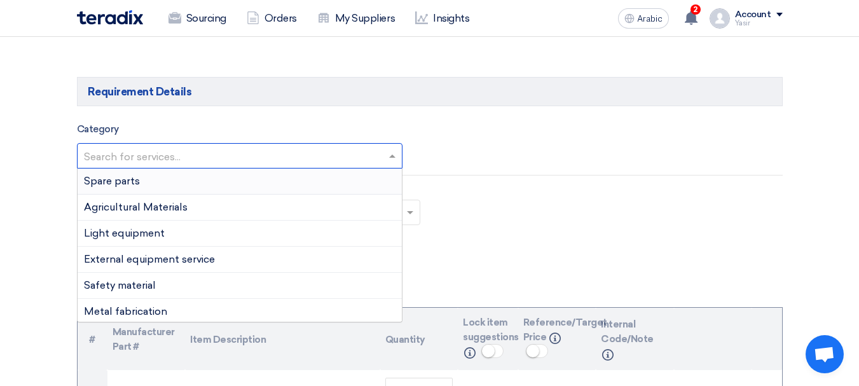
click at [141, 188] on div "Spare parts" at bounding box center [240, 181] width 324 height 26
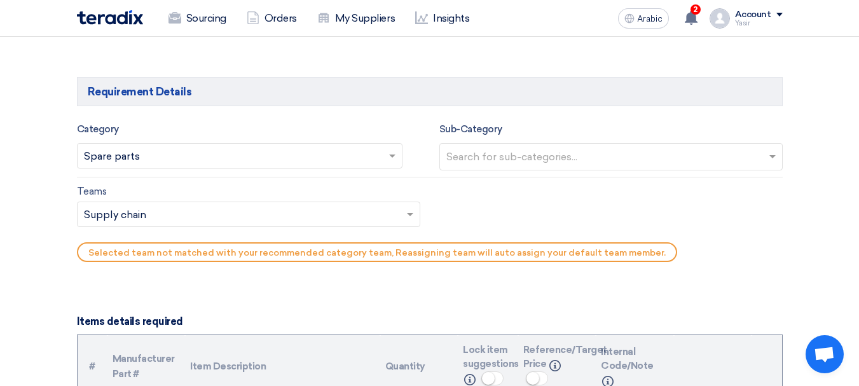
click at [595, 161] on input "text" at bounding box center [612, 157] width 332 height 21
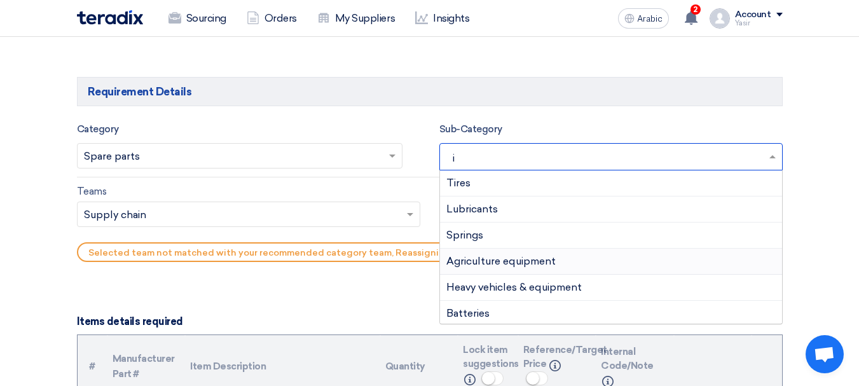
type input "is"
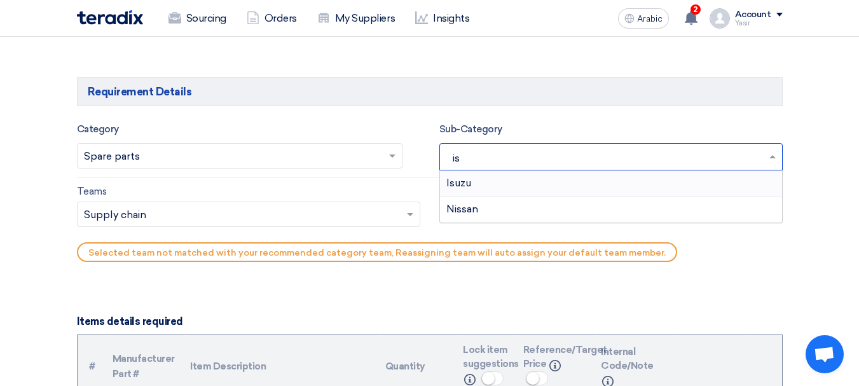
click at [499, 184] on div "Isuzu" at bounding box center [611, 183] width 342 height 26
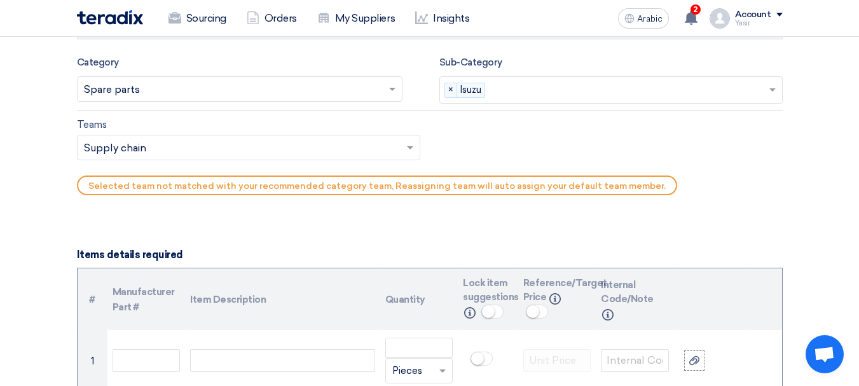
scroll to position [826, 0]
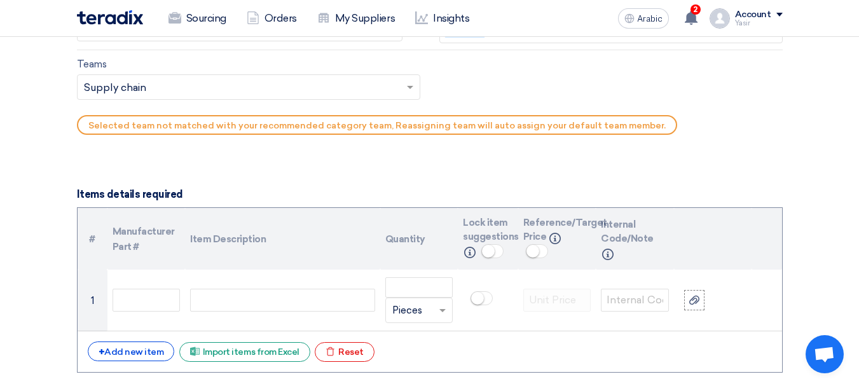
click at [221, 89] on input "text" at bounding box center [242, 88] width 317 height 21
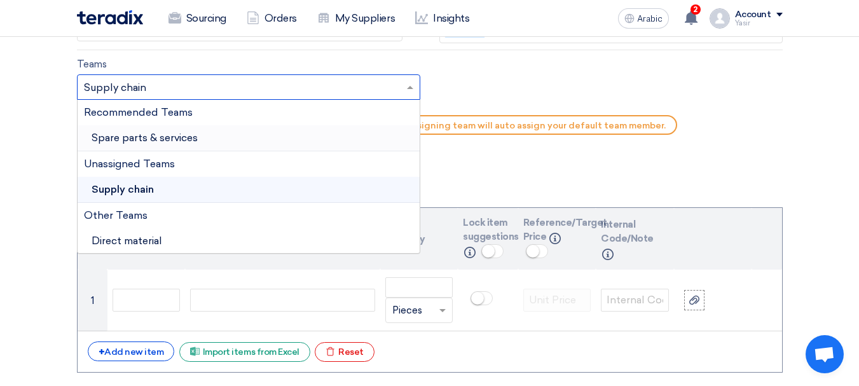
click at [172, 135] on font "Spare parts & services" at bounding box center [145, 138] width 106 height 12
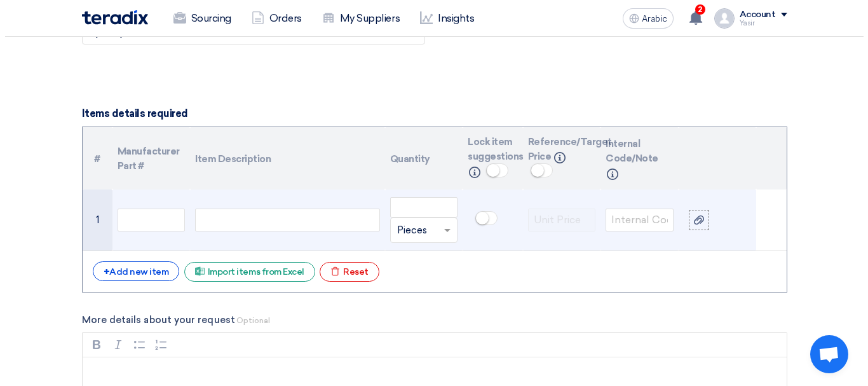
scroll to position [953, 0]
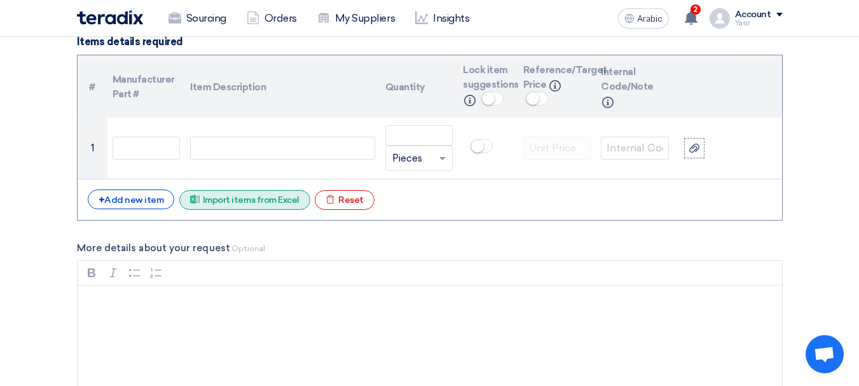
click at [214, 197] on font "Import items from Excel" at bounding box center [251, 200] width 97 height 11
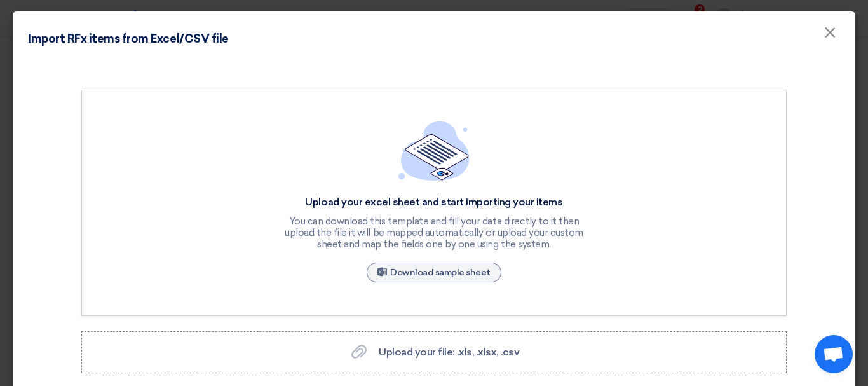
scroll to position [50, 0]
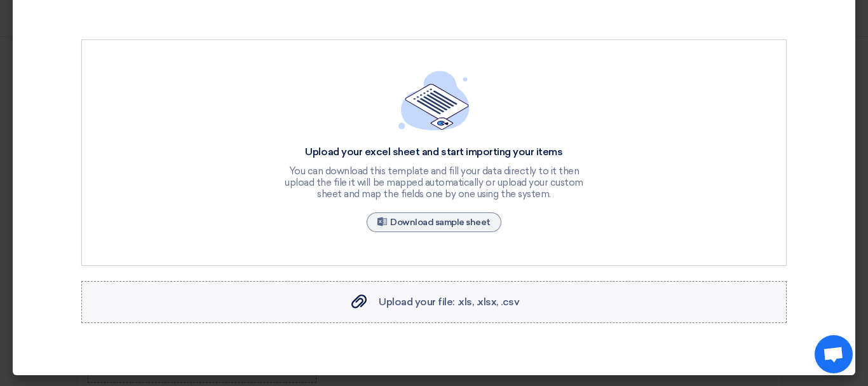
click at [426, 296] on font "Upload your file: .xls, .xlsx, .csv" at bounding box center [449, 302] width 140 height 12
click at [0, 0] on input "Upload your file: .xls, .xlsx, .csv Upload your file: .xls, .xlsx, .csv" at bounding box center [0, 0] width 0 height 0
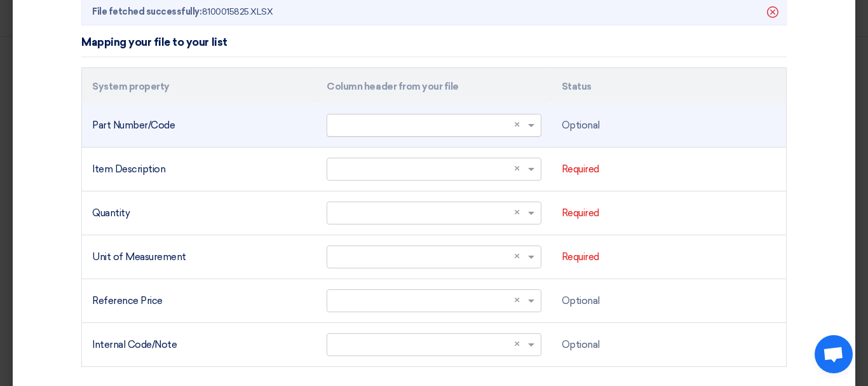
scroll to position [432, 0]
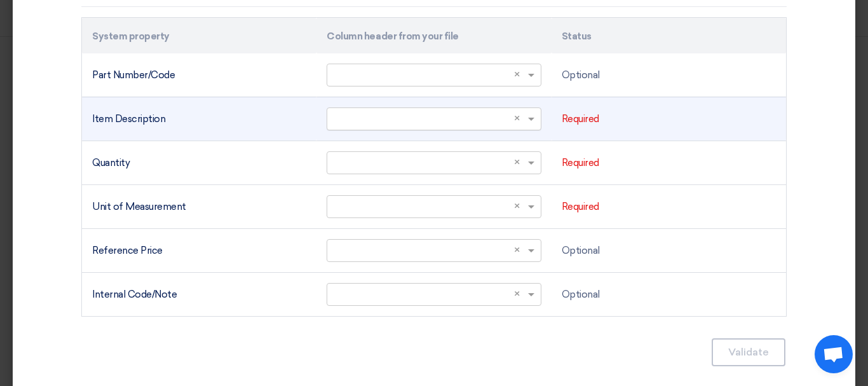
click at [519, 112] on span "×" at bounding box center [519, 119] width 11 height 15
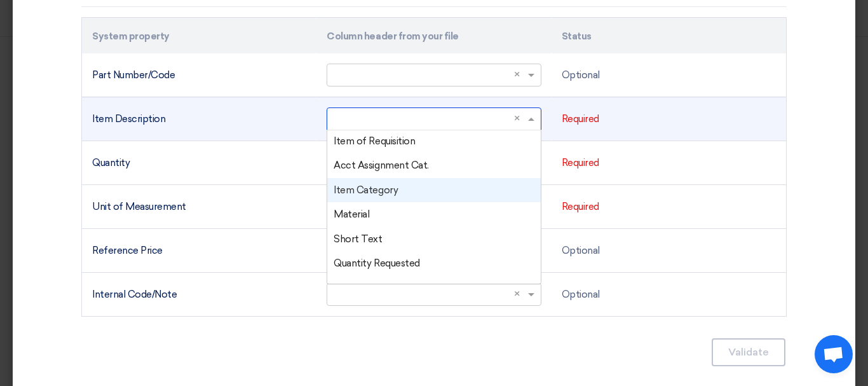
scroll to position [64, 0]
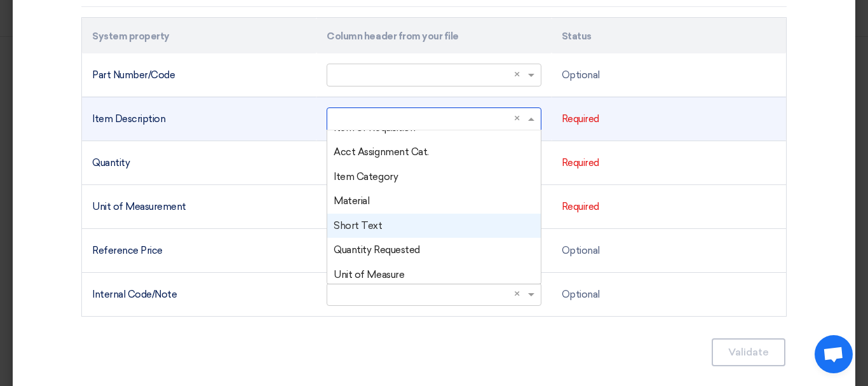
click at [372, 224] on font "Short Text" at bounding box center [358, 225] width 48 height 11
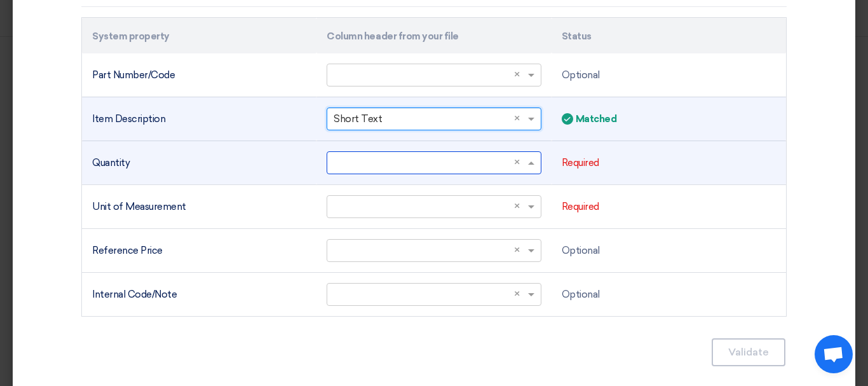
click at [411, 160] on input "text" at bounding box center [428, 162] width 188 height 21
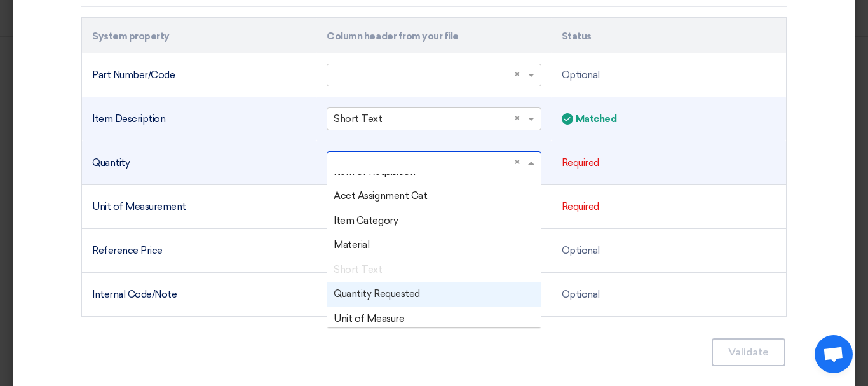
click at [386, 290] on font "Quantity Requested" at bounding box center [377, 293] width 86 height 11
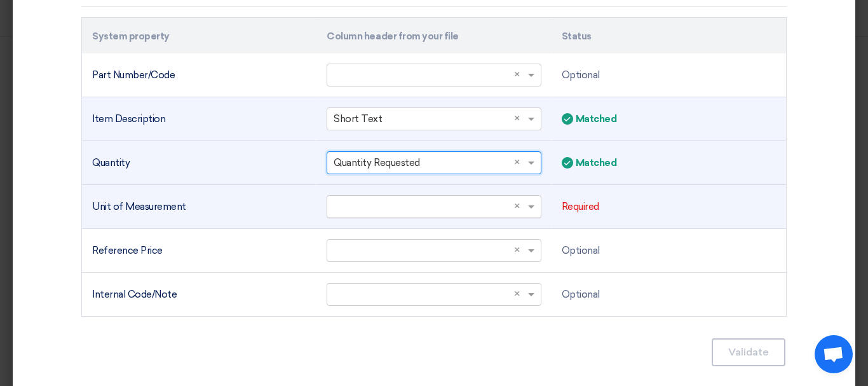
click at [456, 201] on input "text" at bounding box center [428, 206] width 188 height 21
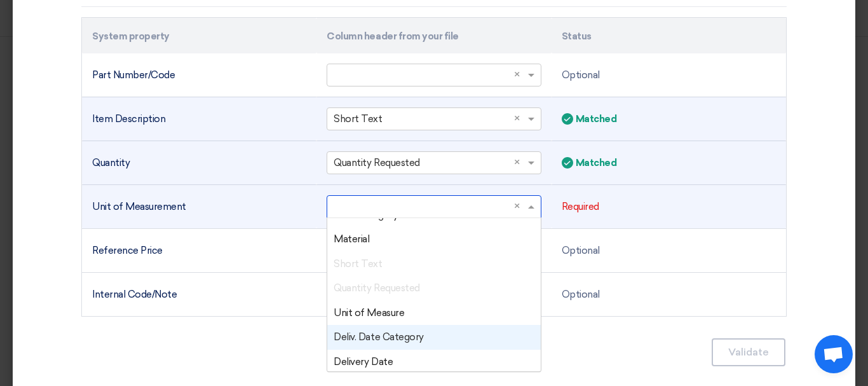
scroll to position [127, 0]
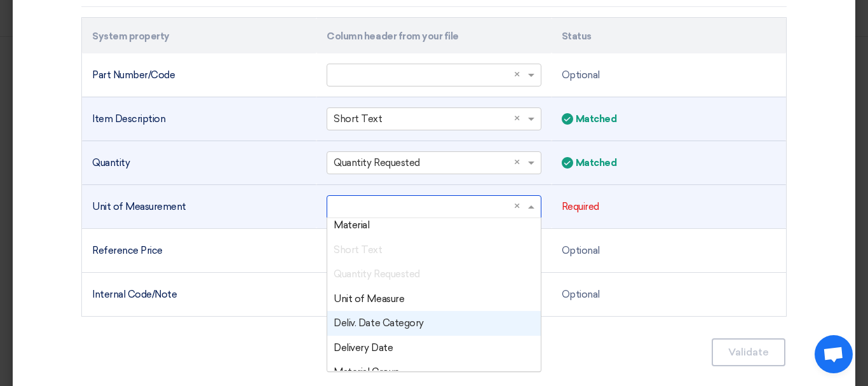
click at [369, 303] on font "Unit of Measure" at bounding box center [369, 298] width 71 height 11
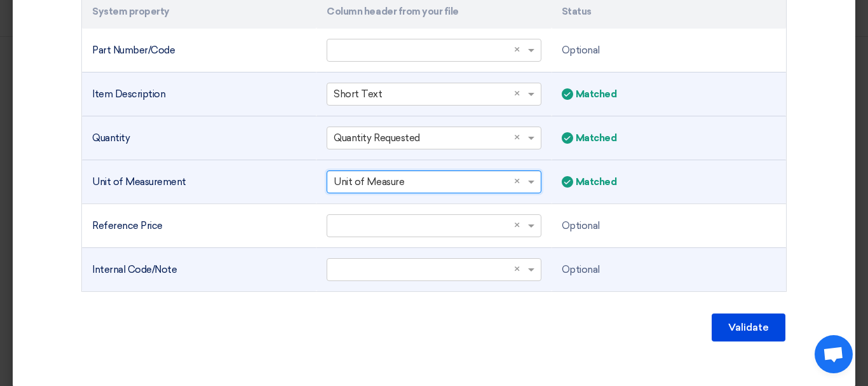
scroll to position [470, 0]
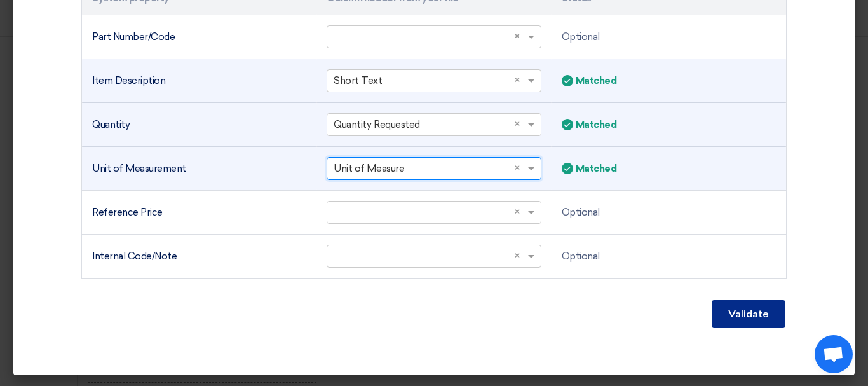
click at [739, 313] on font "Validate" at bounding box center [748, 314] width 41 height 12
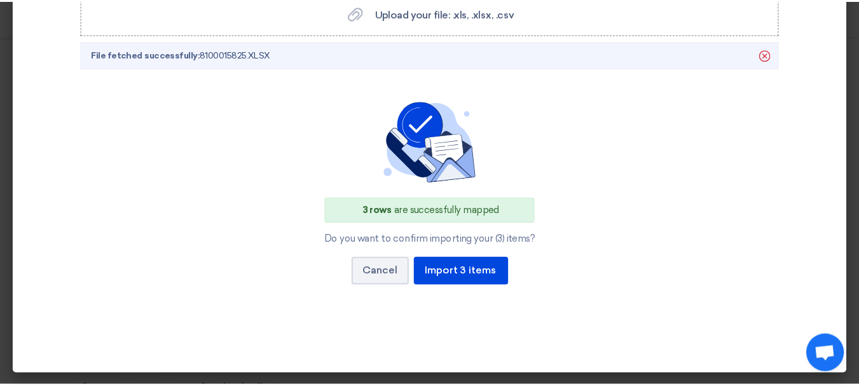
scroll to position [339, 0]
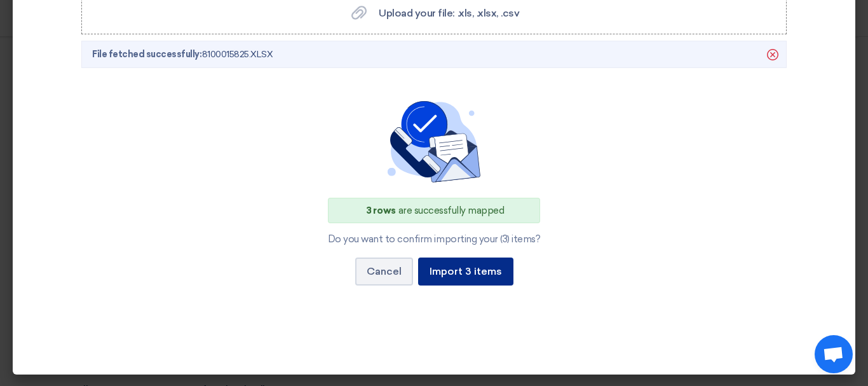
click at [468, 280] on button "Import 3 items" at bounding box center [465, 271] width 95 height 28
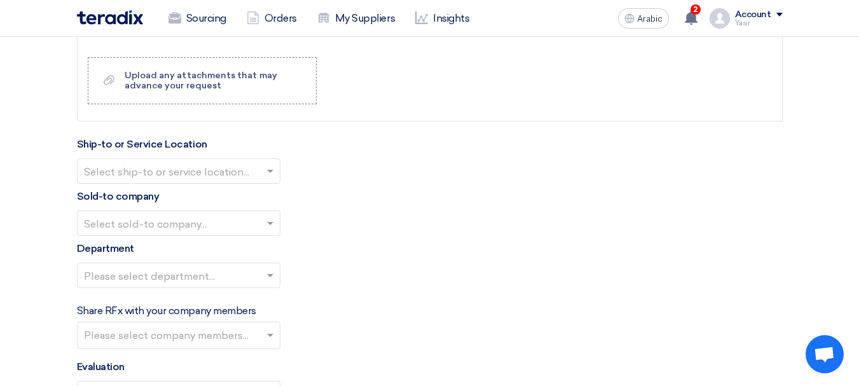
scroll to position [1398, 0]
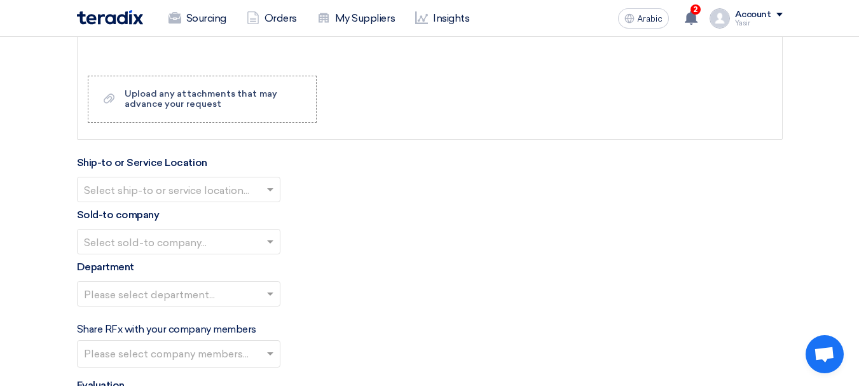
click at [207, 173] on div "Ship-to or Service Location Select ship-to or service location..." at bounding box center [430, 178] width 706 height 47
click at [201, 195] on input "text" at bounding box center [172, 190] width 177 height 21
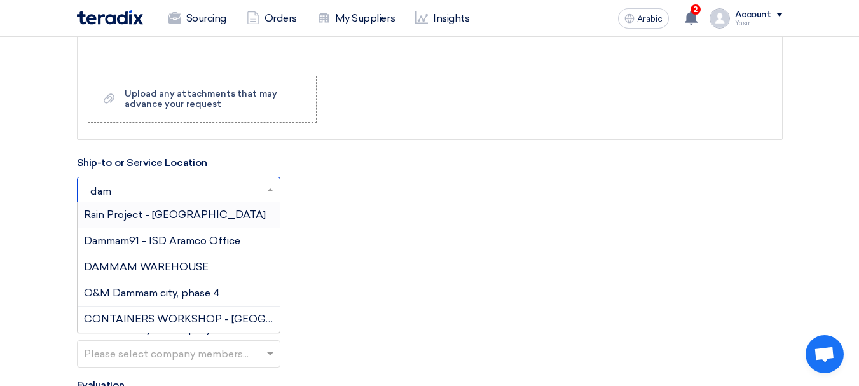
type input "damm"
click at [147, 266] on font "DAMMAM WAREHOUSE" at bounding box center [146, 267] width 125 height 12
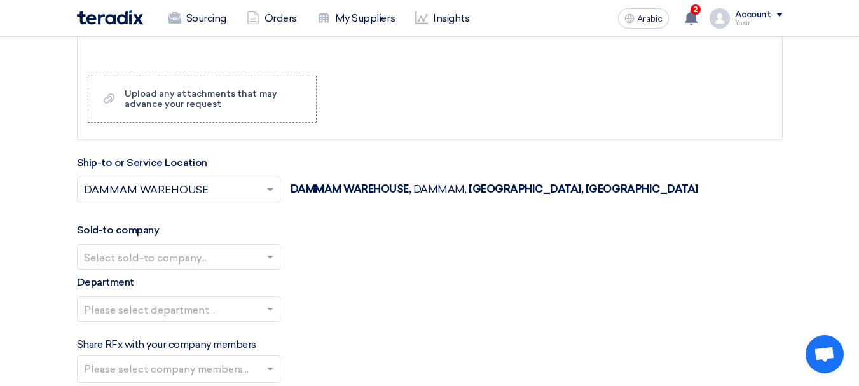
click at [175, 261] on input "text" at bounding box center [172, 257] width 177 height 21
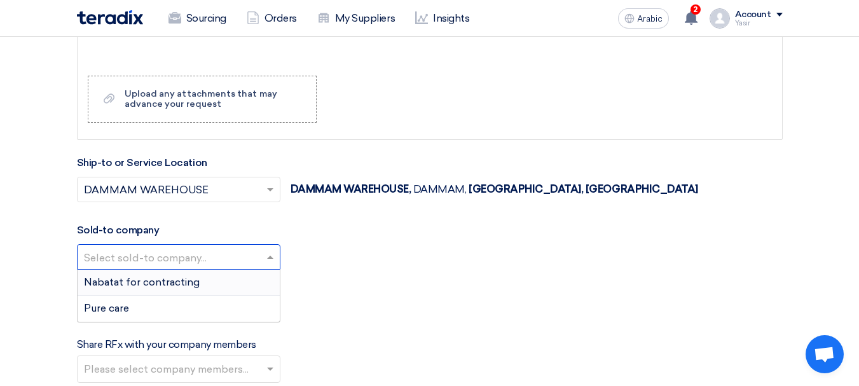
click at [145, 279] on font "Nabatat for contracting" at bounding box center [142, 282] width 116 height 12
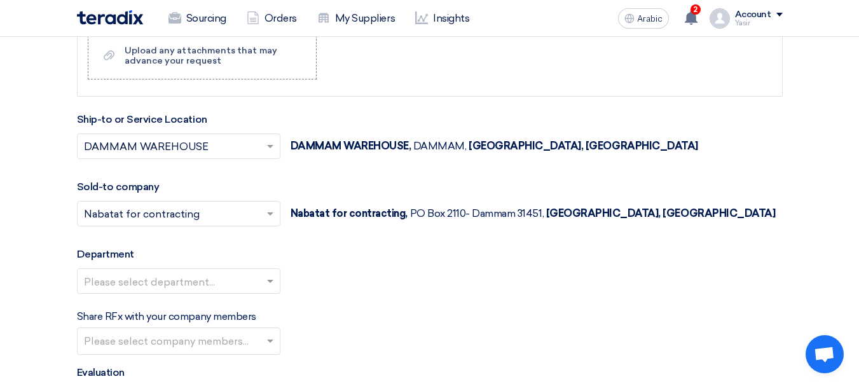
scroll to position [1462, 0]
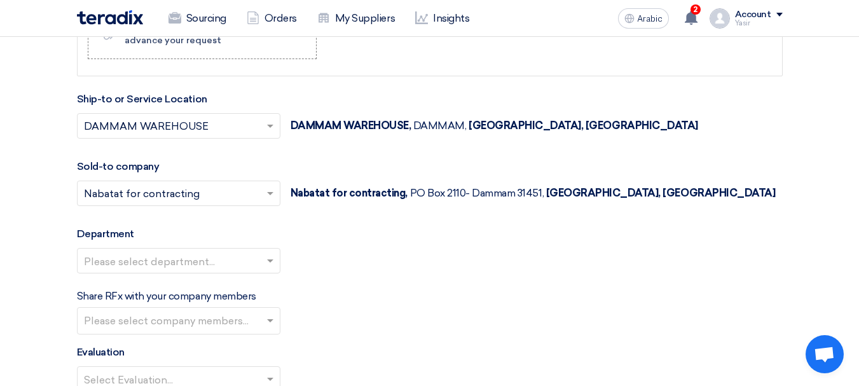
click at [182, 264] on input "text" at bounding box center [172, 261] width 177 height 21
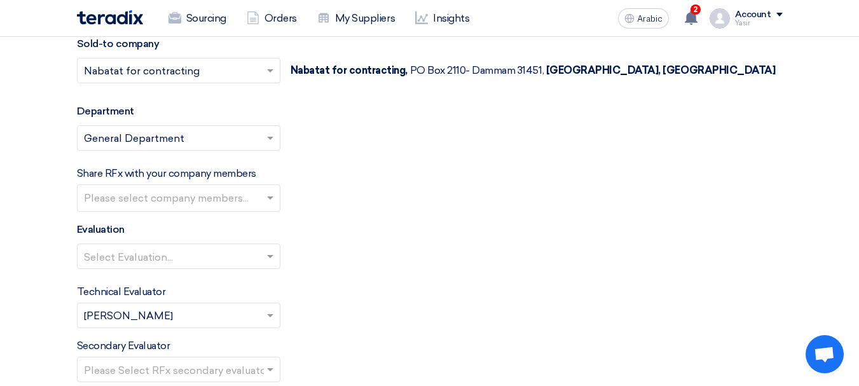
scroll to position [1653, 0]
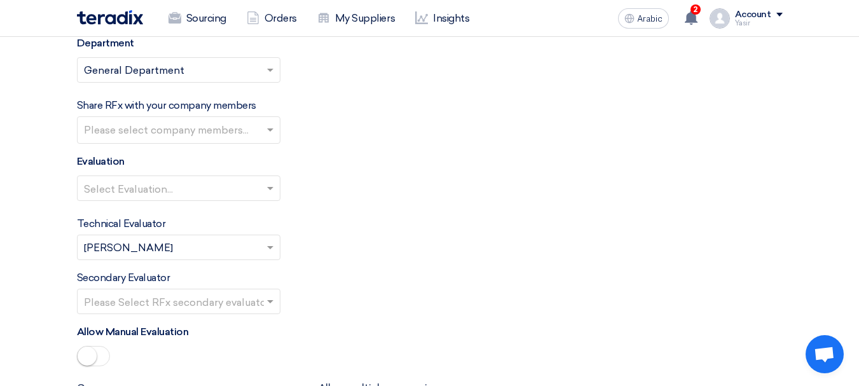
click at [198, 193] on input "text" at bounding box center [172, 189] width 177 height 21
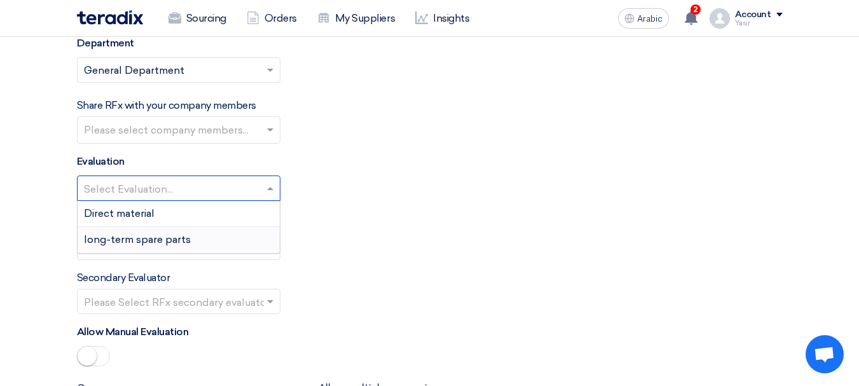
click at [133, 242] on font "long-term spare parts" at bounding box center [137, 239] width 107 height 12
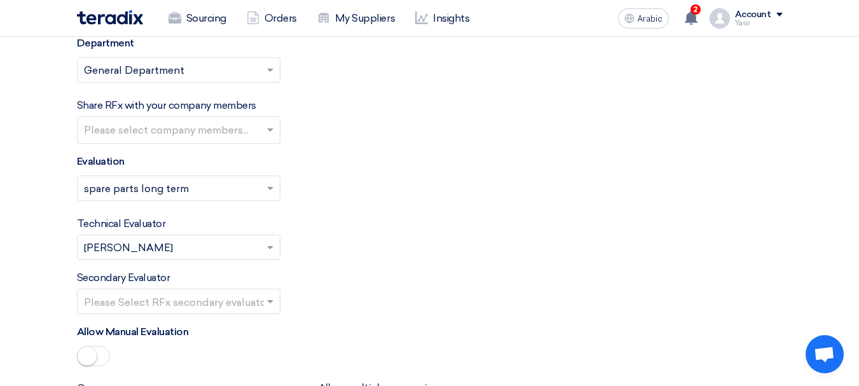
scroll to position [1716, 0]
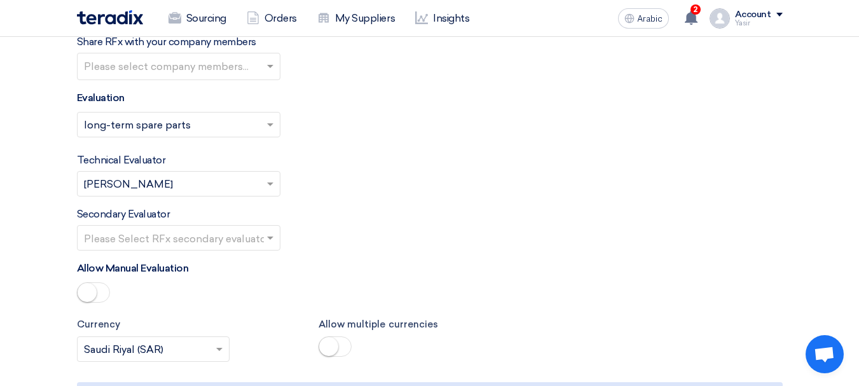
click at [262, 240] on div at bounding box center [179, 237] width 202 height 21
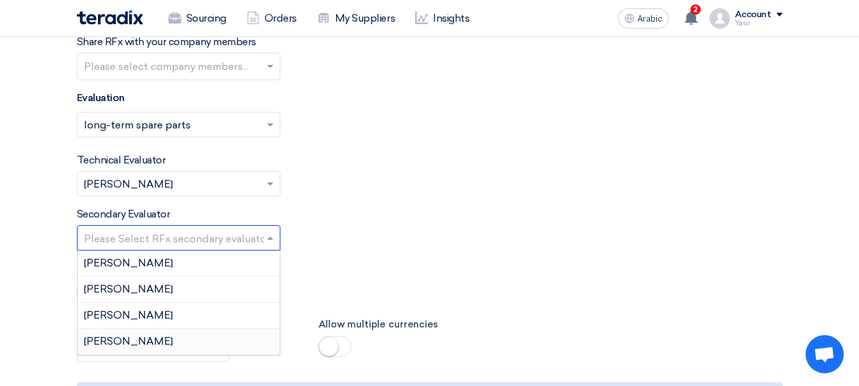
click at [104, 344] on font "[PERSON_NAME]" at bounding box center [128, 341] width 89 height 12
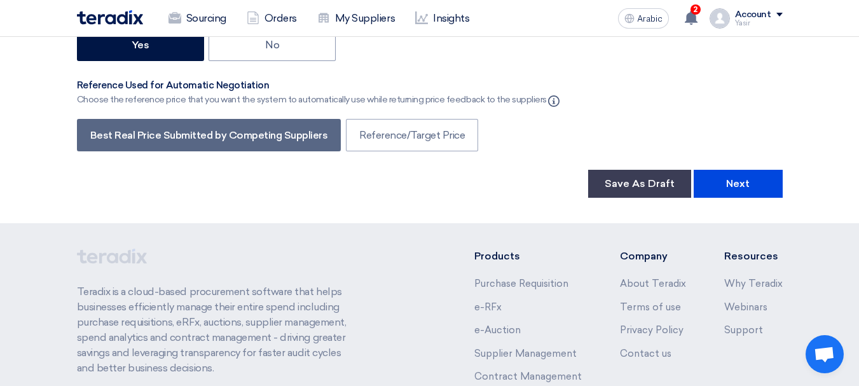
scroll to position [2213, 0]
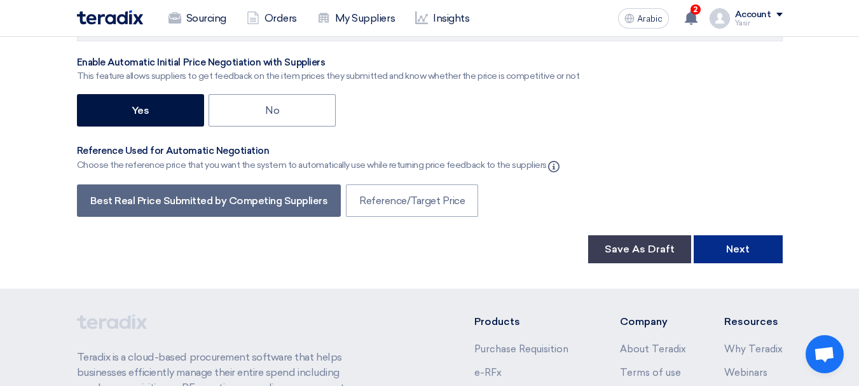
click at [717, 240] on button "Next" at bounding box center [737, 249] width 89 height 28
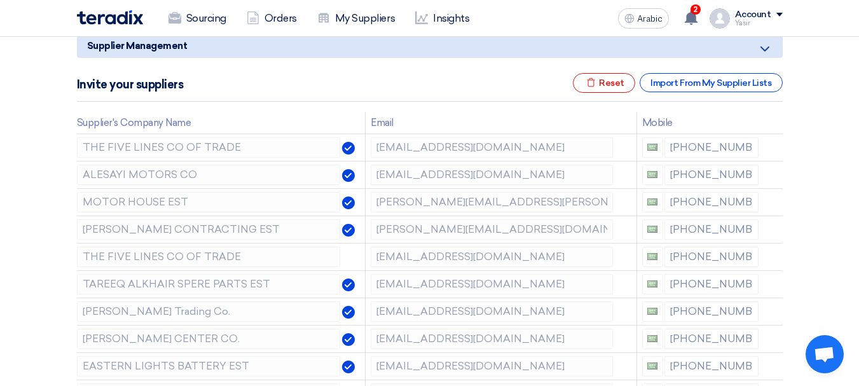
scroll to position [191, 0]
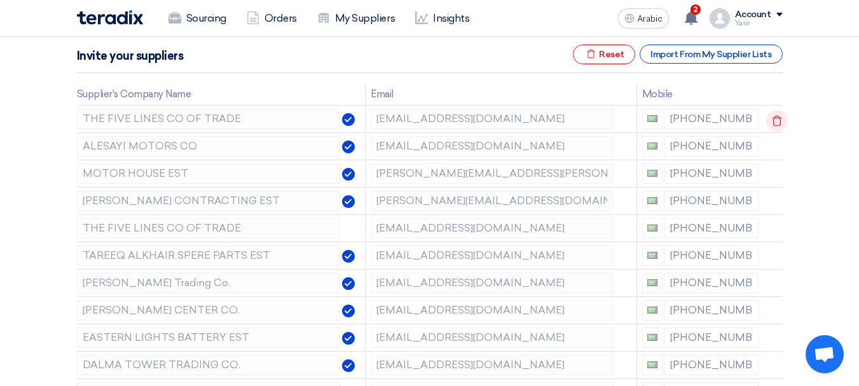
click at [773, 119] on icon at bounding box center [777, 121] width 22 height 22
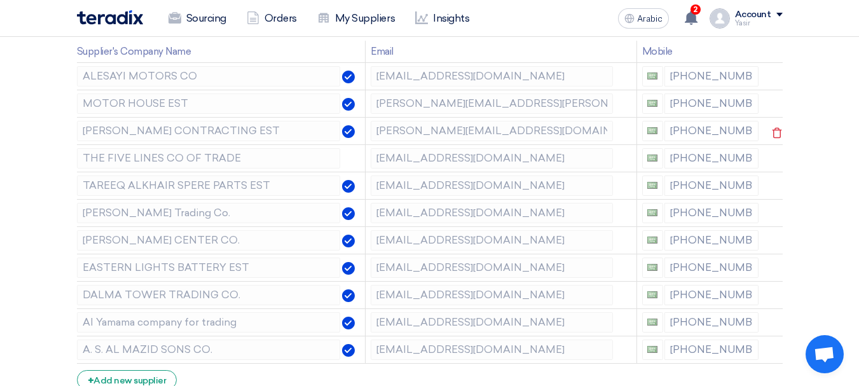
scroll to position [254, 0]
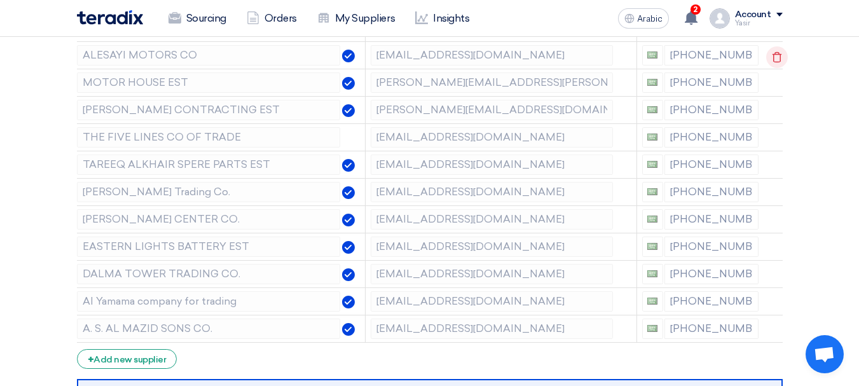
click at [775, 55] on use at bounding box center [777, 57] width 10 height 11
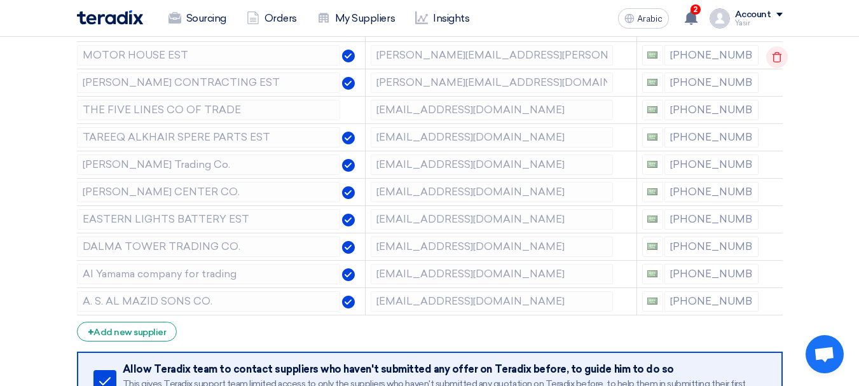
click at [775, 55] on use at bounding box center [777, 57] width 10 height 11
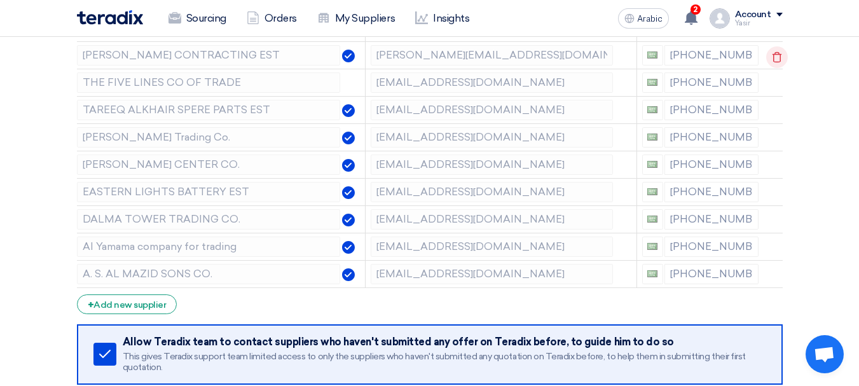
click at [775, 57] on icon at bounding box center [777, 57] width 22 height 22
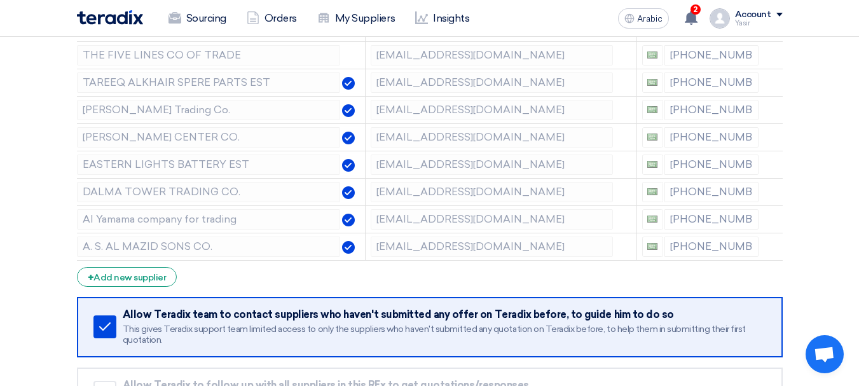
click at [0, 0] on icon at bounding box center [0, 0] width 0 height 0
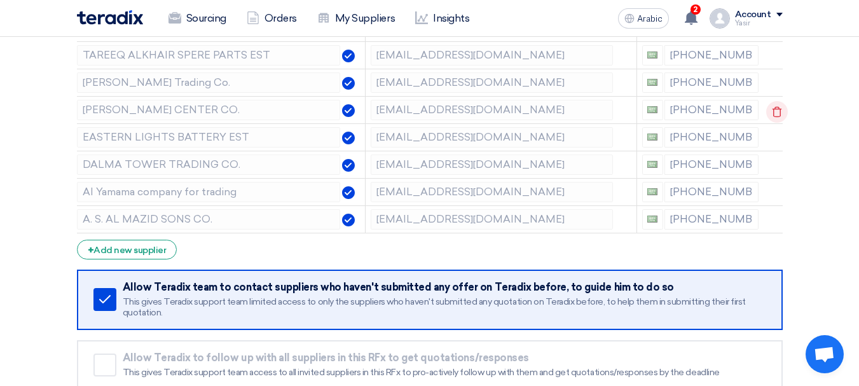
click at [770, 111] on icon at bounding box center [777, 112] width 22 height 22
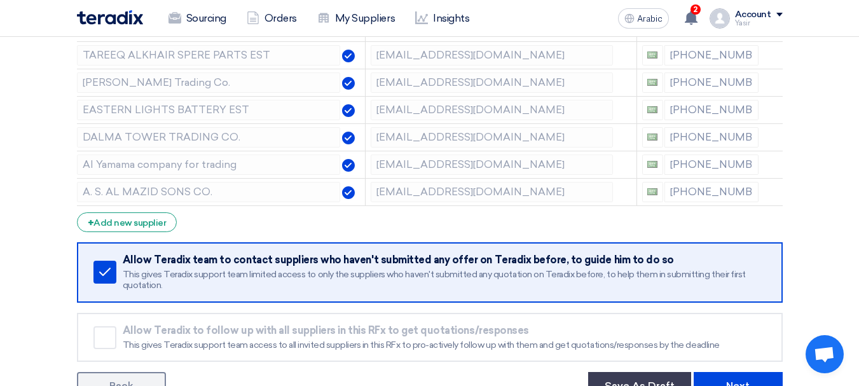
click at [0, 0] on icon at bounding box center [0, 0] width 0 height 0
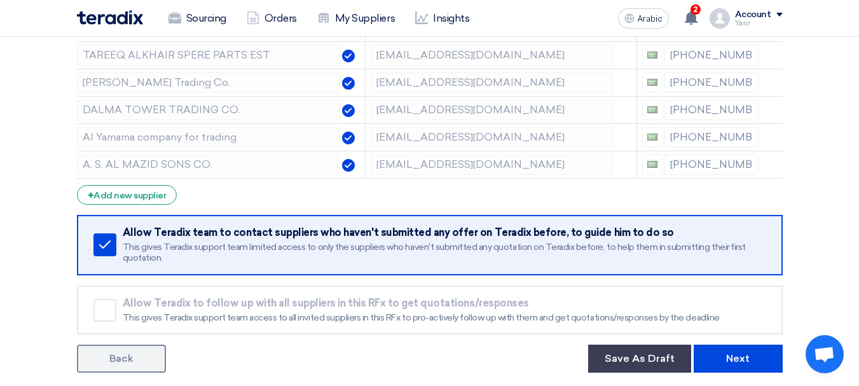
click at [0, 0] on icon at bounding box center [0, 0] width 0 height 0
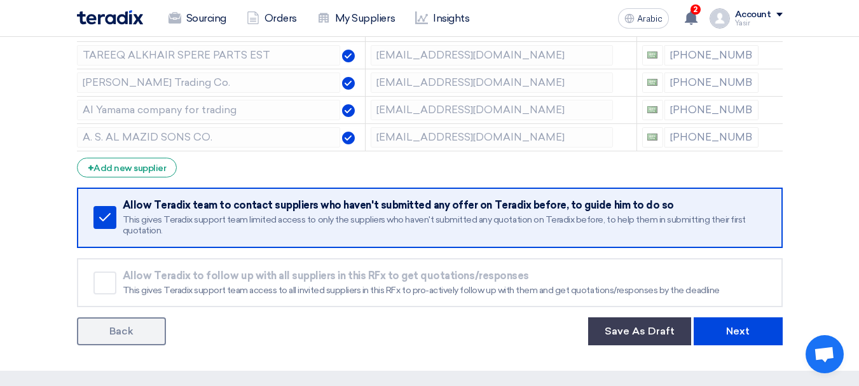
click at [0, 0] on icon at bounding box center [0, 0] width 0 height 0
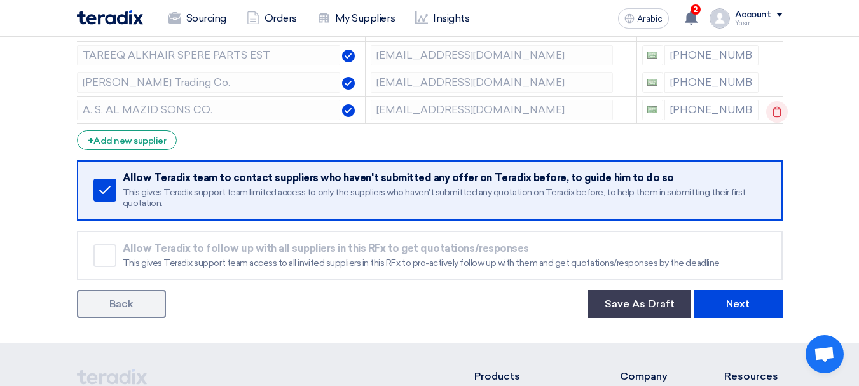
click at [770, 112] on icon at bounding box center [777, 112] width 22 height 22
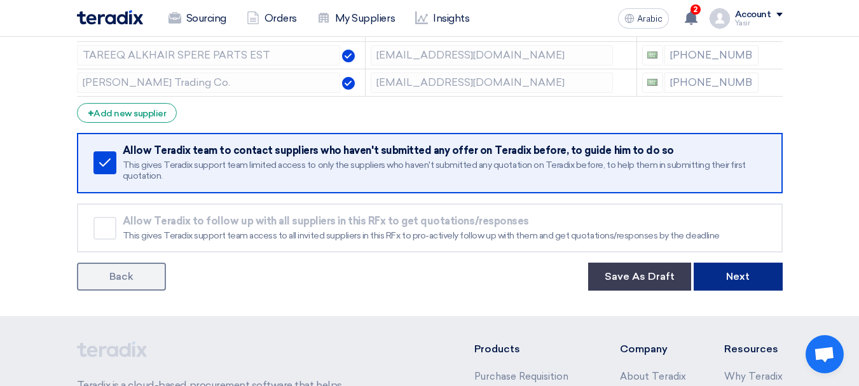
click at [762, 274] on button "Next" at bounding box center [737, 277] width 89 height 28
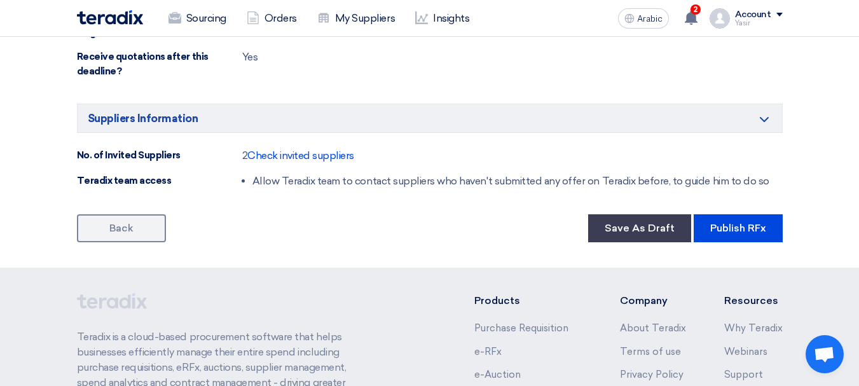
scroll to position [890, 0]
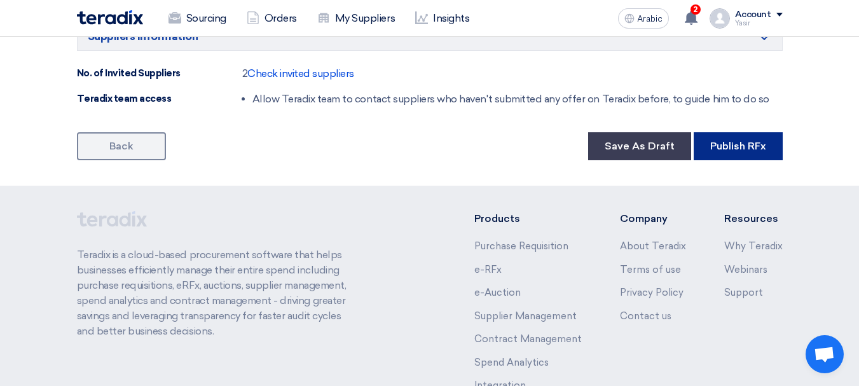
click at [746, 144] on font "Publish RFx" at bounding box center [738, 146] width 56 height 12
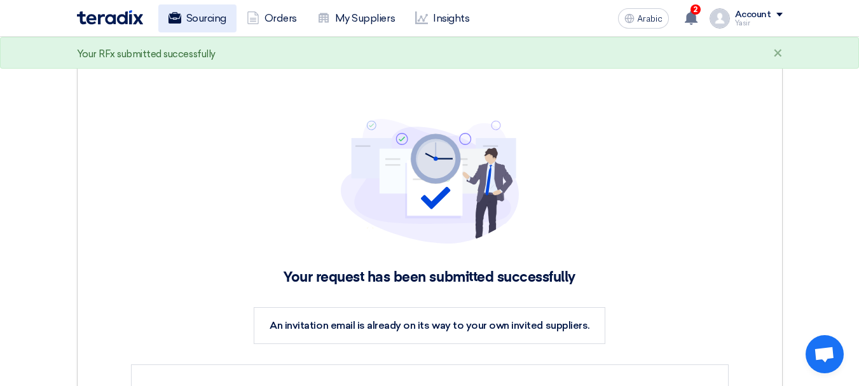
click at [177, 19] on use at bounding box center [174, 17] width 13 height 11
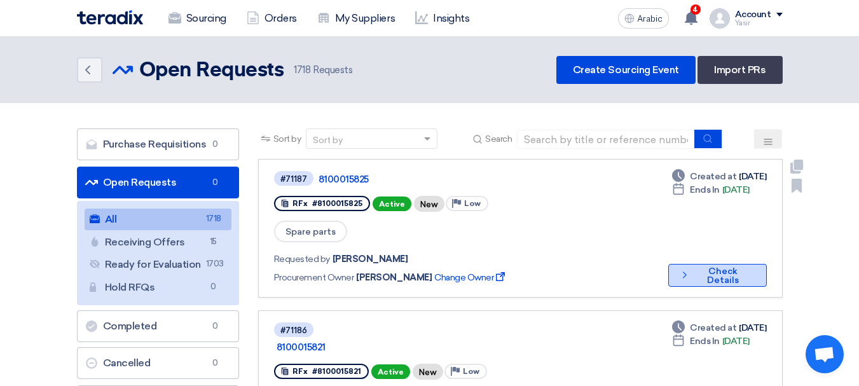
click at [707, 266] on font "Check Details" at bounding box center [723, 276] width 32 height 20
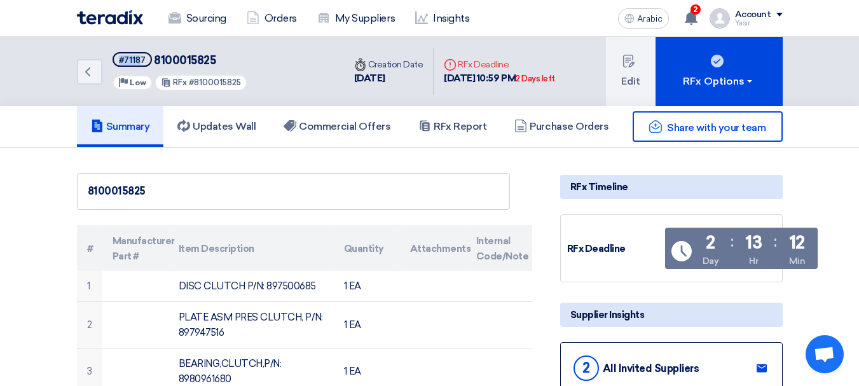
drag, startPoint x: 142, startPoint y: 59, endPoint x: 77, endPoint y: 55, distance: 65.0
click at [77, 55] on div "Back #71187 8100015825 Priority Low RFx #8100015825" at bounding box center [210, 71] width 267 height 69
click at [81, 76] on icon "Back" at bounding box center [87, 71] width 15 height 15
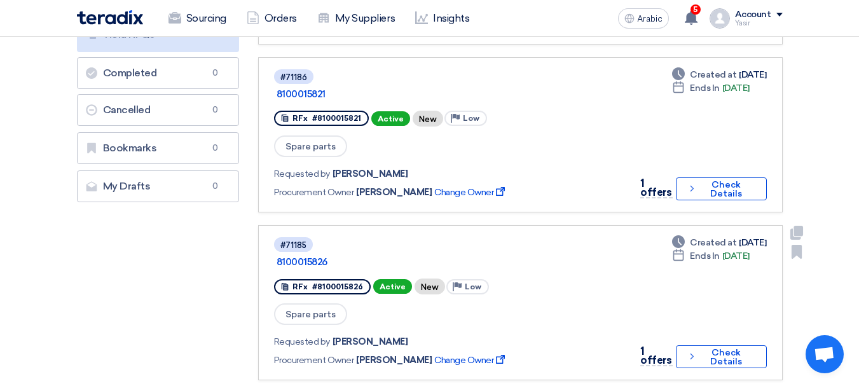
scroll to position [254, 0]
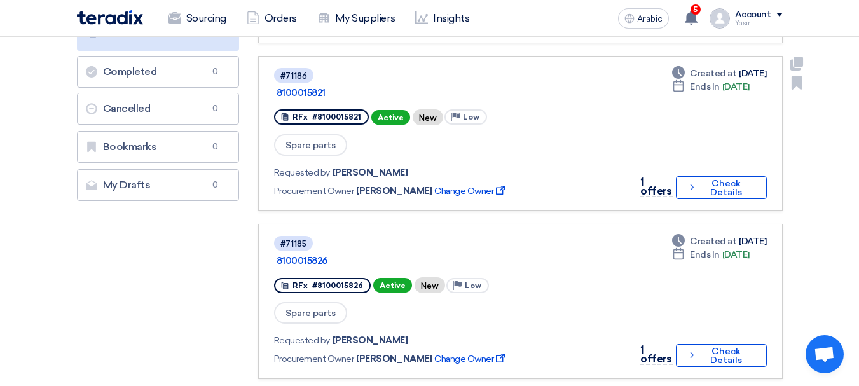
click at [668, 175] on div "1 offers Check details Check Details" at bounding box center [699, 187] width 134 height 25
click at [688, 181] on icon "Check details" at bounding box center [691, 187] width 10 height 12
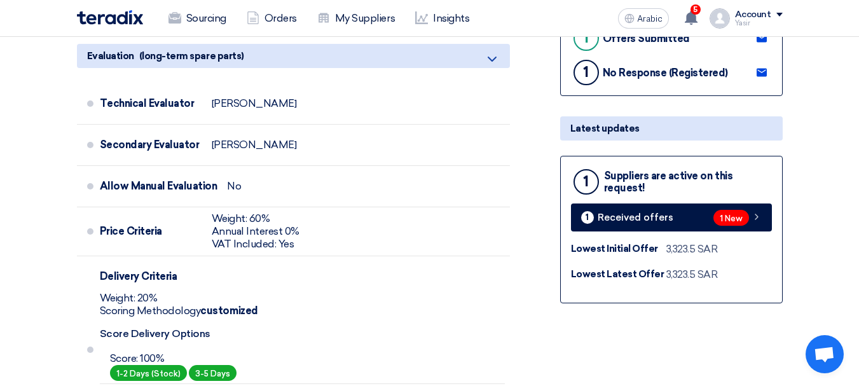
scroll to position [509, 0]
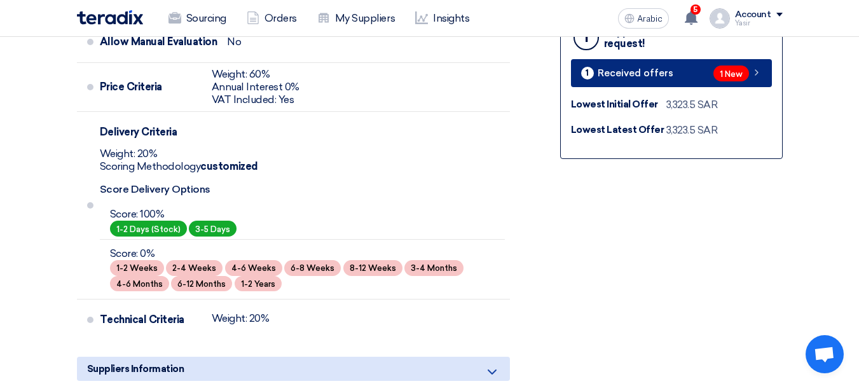
click at [754, 71] on icon at bounding box center [756, 72] width 10 height 10
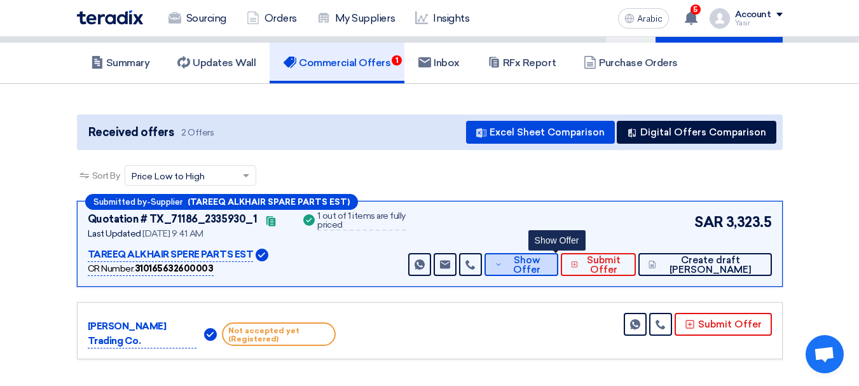
click at [547, 270] on span "Show Offer" at bounding box center [526, 265] width 42 height 19
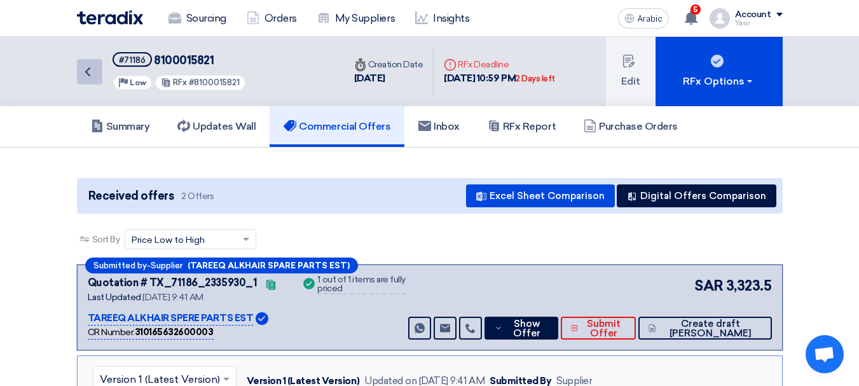
click at [83, 72] on icon "Back" at bounding box center [87, 71] width 15 height 15
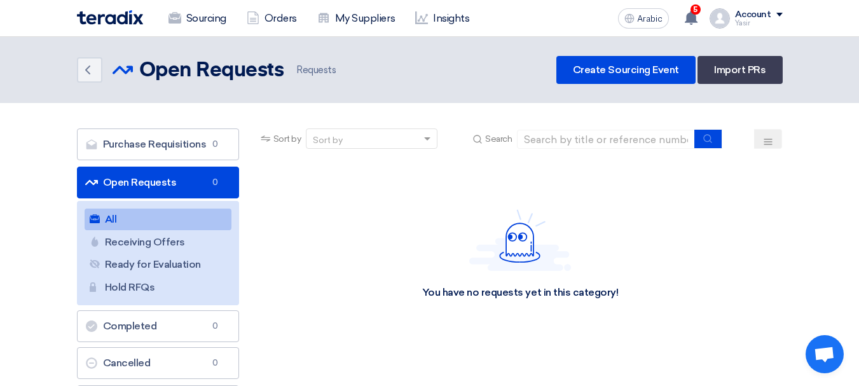
click at [140, 181] on font "Open Requests" at bounding box center [140, 182] width 74 height 12
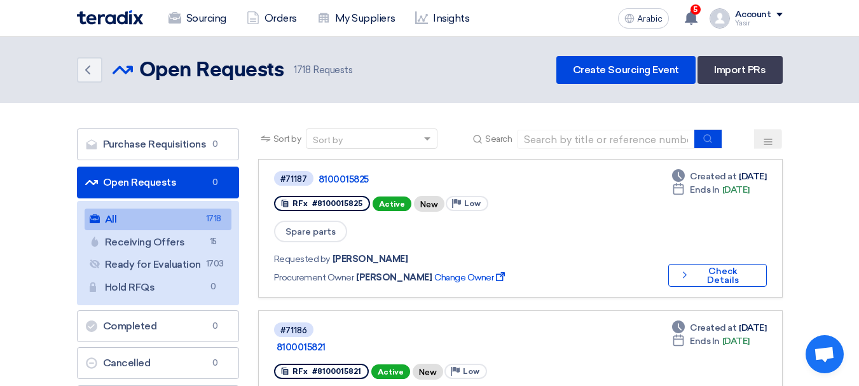
click at [141, 182] on font "Open Requests" at bounding box center [140, 182] width 74 height 12
click at [202, 221] on link "All All 1718" at bounding box center [158, 219] width 147 height 22
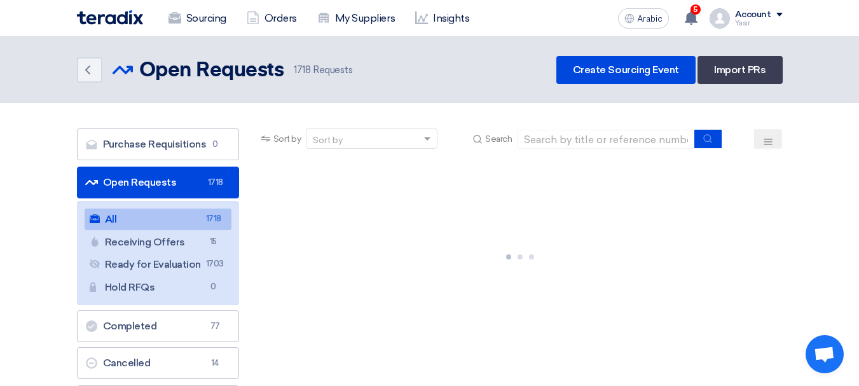
click at [121, 224] on link "All All 1718" at bounding box center [158, 219] width 147 height 22
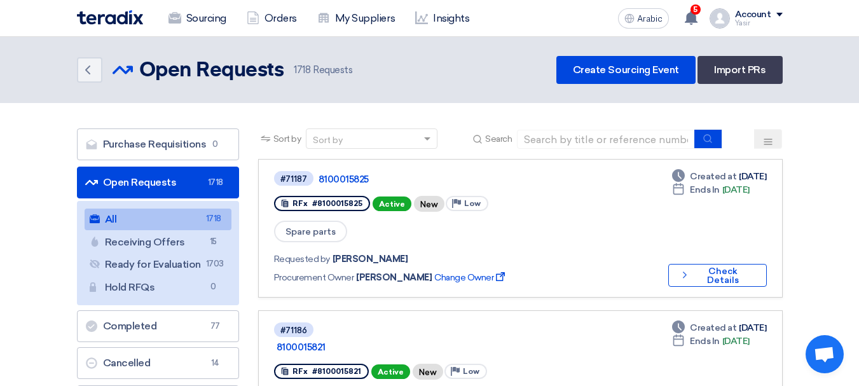
click at [152, 178] on font "Open Requests" at bounding box center [140, 182] width 74 height 12
click at [595, 140] on input at bounding box center [606, 139] width 178 height 19
type input "8100015544"
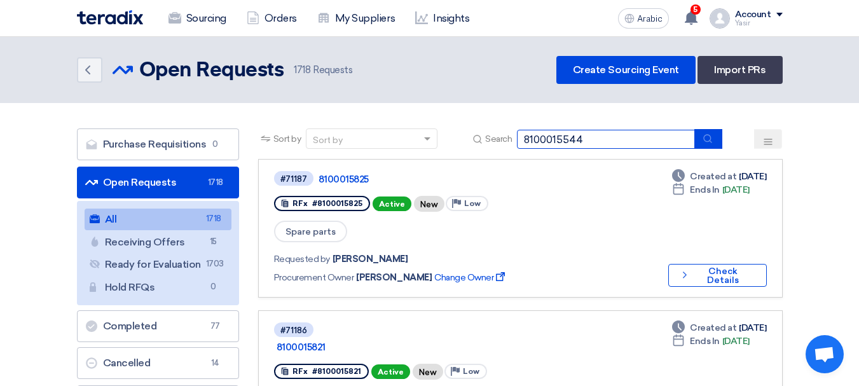
drag, startPoint x: 603, startPoint y: 139, endPoint x: 298, endPoint y: 131, distance: 304.6
click at [298, 131] on div "Sort by Sort by Search 8100015544" at bounding box center [520, 143] width 524 height 31
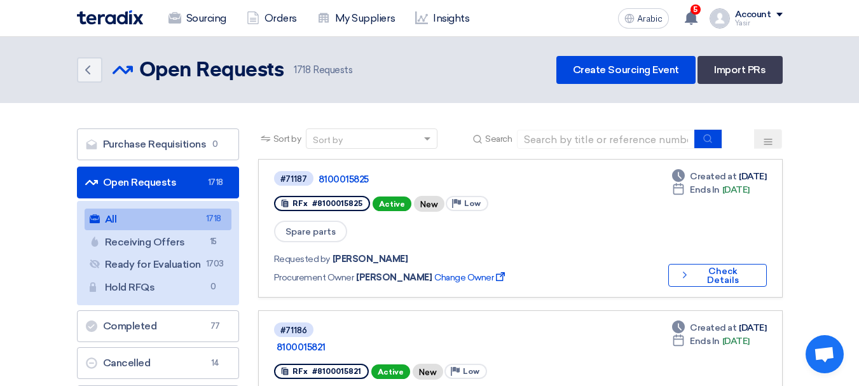
click at [207, 170] on link "Open Requests Open Requests 1718" at bounding box center [158, 183] width 162 height 32
click at [577, 132] on input at bounding box center [606, 139] width 178 height 19
click at [561, 136] on input at bounding box center [606, 139] width 178 height 19
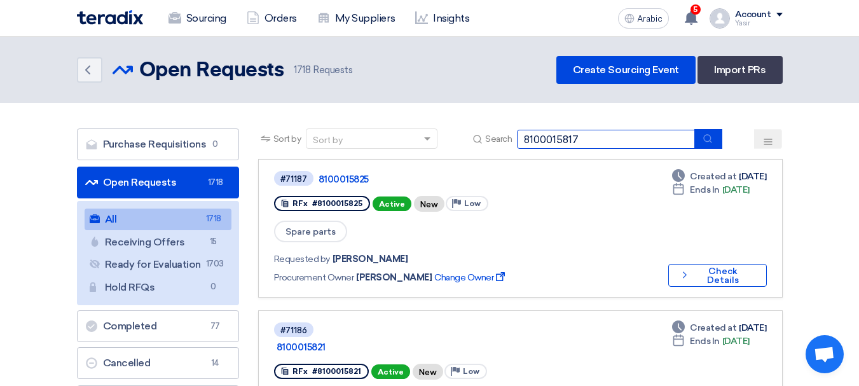
type input "8100015817"
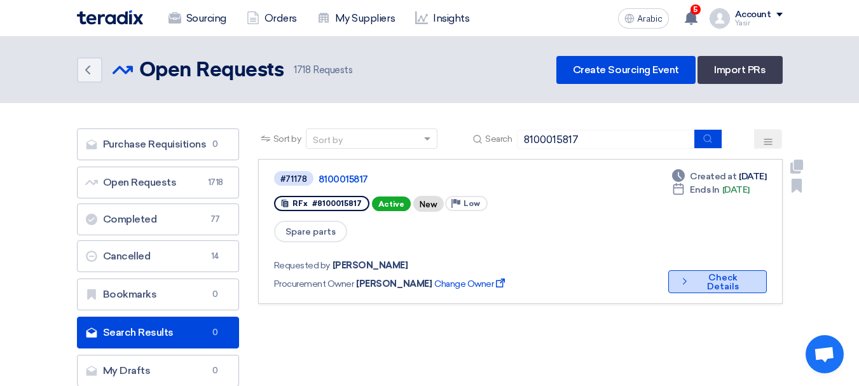
click at [716, 270] on button "Check details Check Details" at bounding box center [717, 281] width 99 height 23
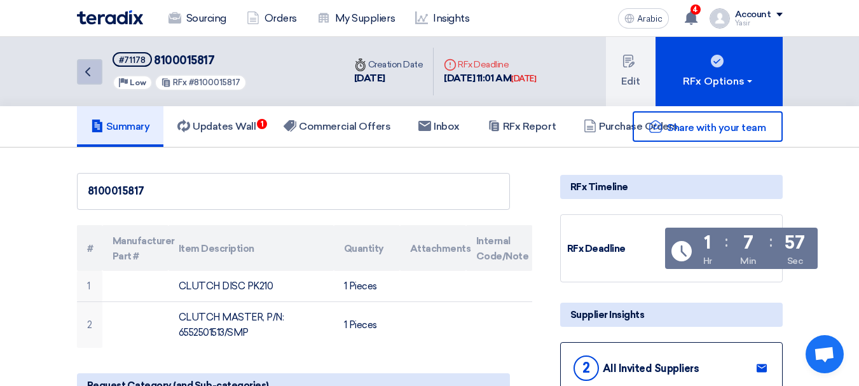
click at [93, 82] on link "Back" at bounding box center [89, 71] width 25 height 25
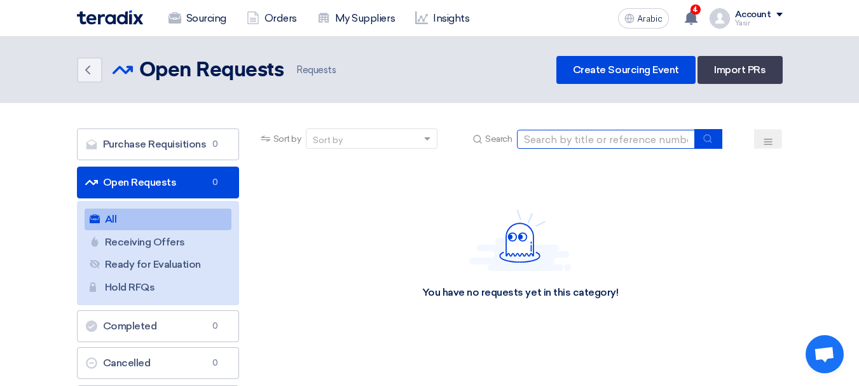
click at [560, 146] on input at bounding box center [606, 139] width 178 height 19
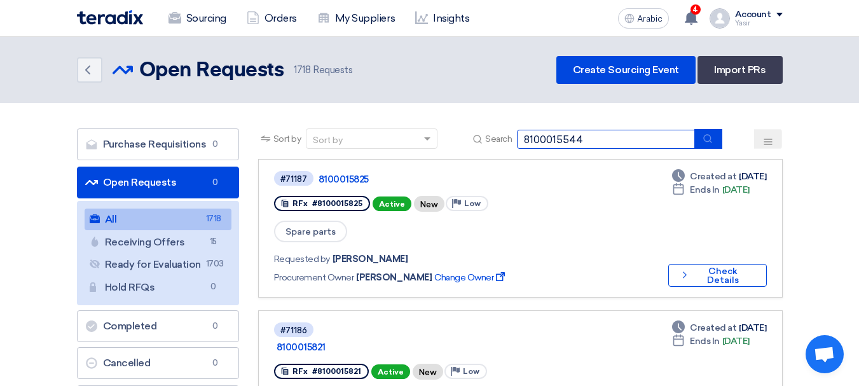
click at [662, 140] on input "8100015544" at bounding box center [606, 139] width 178 height 19
type input "8100015816"
click at [714, 142] on button "submit" at bounding box center [708, 139] width 28 height 20
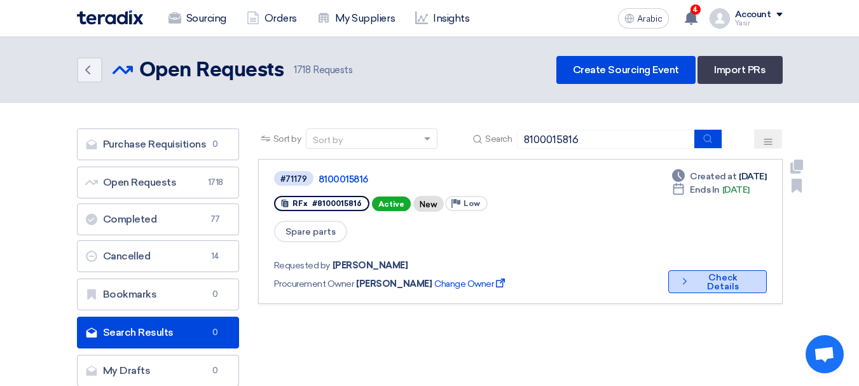
click at [688, 275] on icon "Check details" at bounding box center [684, 281] width 11 height 12
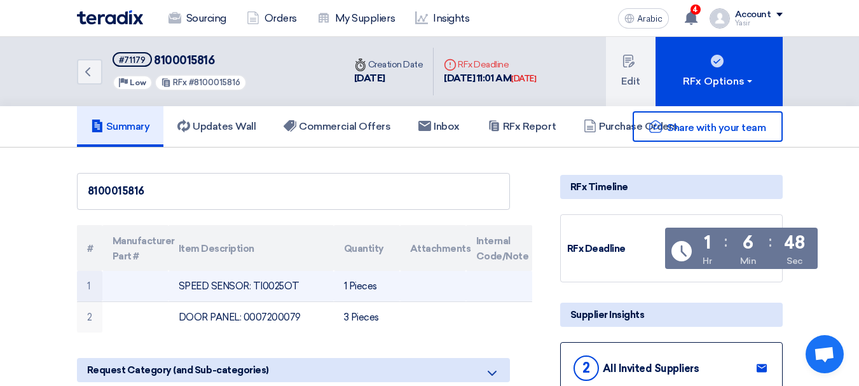
drag, startPoint x: 174, startPoint y: 281, endPoint x: 386, endPoint y: 301, distance: 213.2
click at [386, 301] on tr "1 SPEED SENSOR: TI0025OT 1 Pieces" at bounding box center [304, 286] width 455 height 31
click at [225, 290] on font "SPEED SENSOR: TI0025OT" at bounding box center [239, 285] width 121 height 11
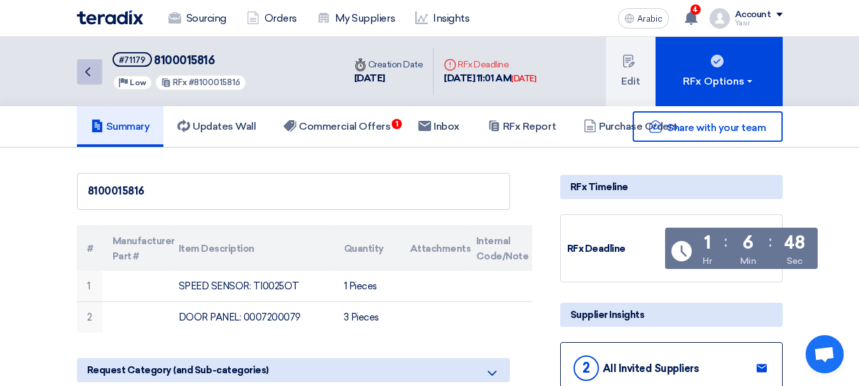
click at [90, 69] on icon "Back" at bounding box center [87, 71] width 15 height 15
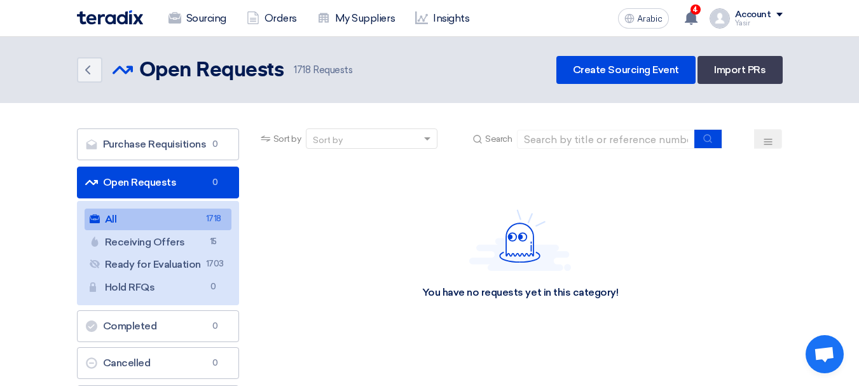
click at [185, 223] on link "All All 1718" at bounding box center [158, 219] width 147 height 22
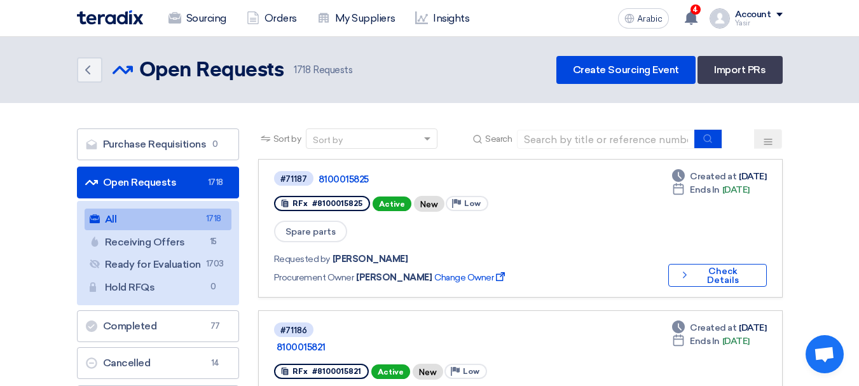
click at [181, 175] on link "Open Requests Open Requests 1718" at bounding box center [158, 183] width 162 height 32
click at [553, 139] on input at bounding box center [606, 139] width 178 height 19
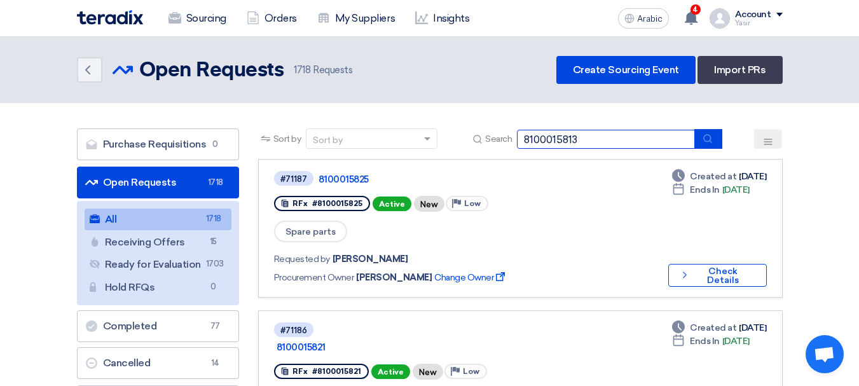
type input "8100015813"
click at [699, 139] on button "submit" at bounding box center [708, 139] width 28 height 20
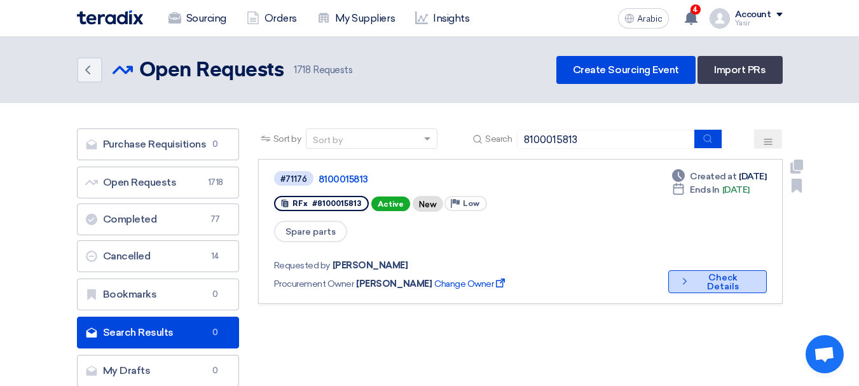
click at [695, 270] on button "Check details Check Details" at bounding box center [717, 281] width 99 height 23
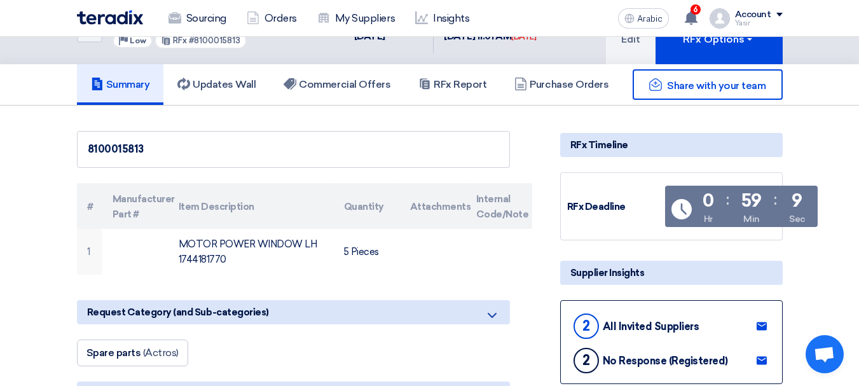
scroll to position [64, 0]
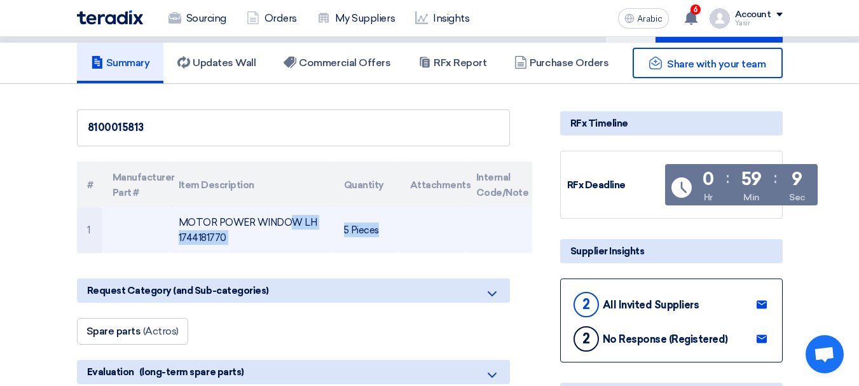
drag, startPoint x: 181, startPoint y: 222, endPoint x: 401, endPoint y: 247, distance: 222.0
click at [401, 247] on tr "1 MOTOR POWER WINDOW LH 1744181770 5 Pieces" at bounding box center [304, 230] width 455 height 46
click at [283, 221] on font "MOTOR POWER WINDOW LH 1744181770" at bounding box center [248, 230] width 139 height 27
drag, startPoint x: 182, startPoint y: 219, endPoint x: 235, endPoint y: 236, distance: 55.1
click at [235, 236] on td "MOTOR POWER WINDOW LH 1744181770" at bounding box center [250, 230] width 165 height 46
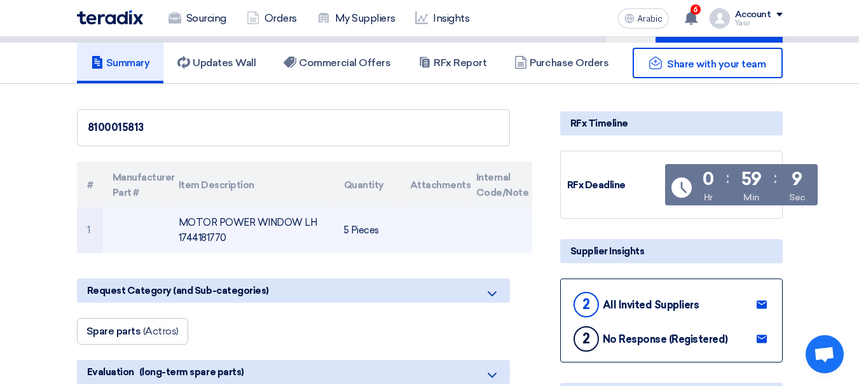
click at [208, 230] on td "MOTOR POWER WINDOW LH 1744181770" at bounding box center [250, 230] width 165 height 46
drag, startPoint x: 180, startPoint y: 222, endPoint x: 325, endPoint y: 227, distance: 145.7
click at [325, 227] on td "MOTOR POWER WINDOW LH 1744181770" at bounding box center [250, 230] width 165 height 46
click at [205, 243] on font "MOTOR POWER WINDOW LH 1744181770" at bounding box center [248, 230] width 139 height 27
drag, startPoint x: 179, startPoint y: 223, endPoint x: 228, endPoint y: 235, distance: 50.3
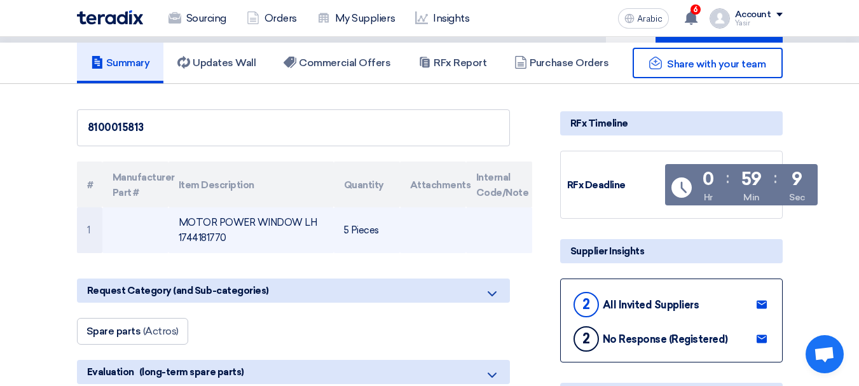
click at [228, 235] on td "MOTOR POWER WINDOW LH 1744181770" at bounding box center [250, 230] width 165 height 46
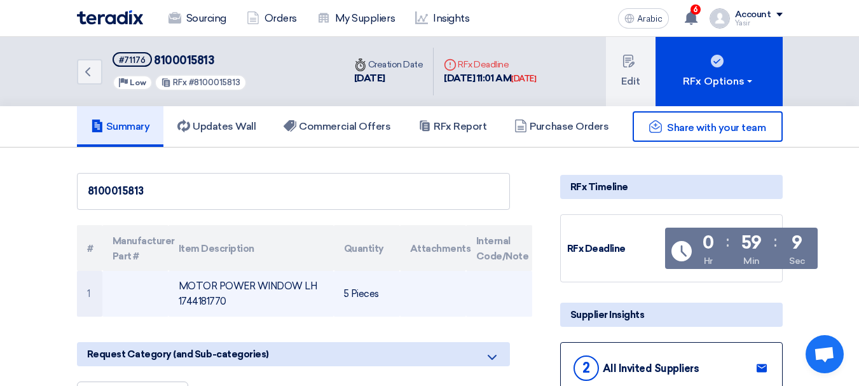
click at [211, 299] on font "MOTOR POWER WINDOW LH 1744181770" at bounding box center [248, 293] width 139 height 27
click at [210, 300] on font "MOTOR POWER WINDOW LH 1744181770" at bounding box center [248, 293] width 139 height 27
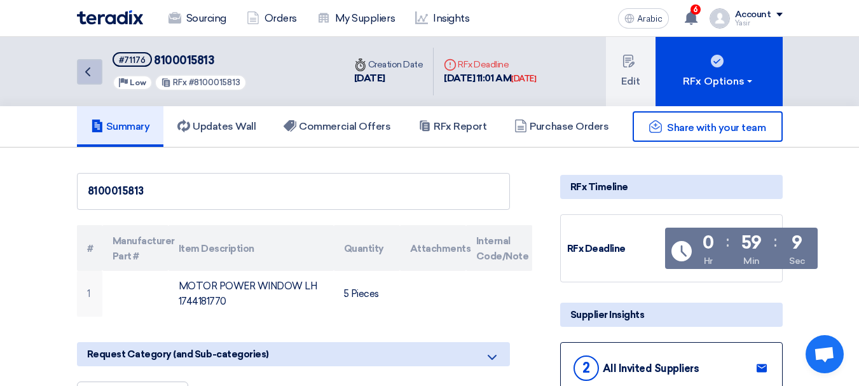
click at [96, 74] on link "Back" at bounding box center [89, 71] width 25 height 25
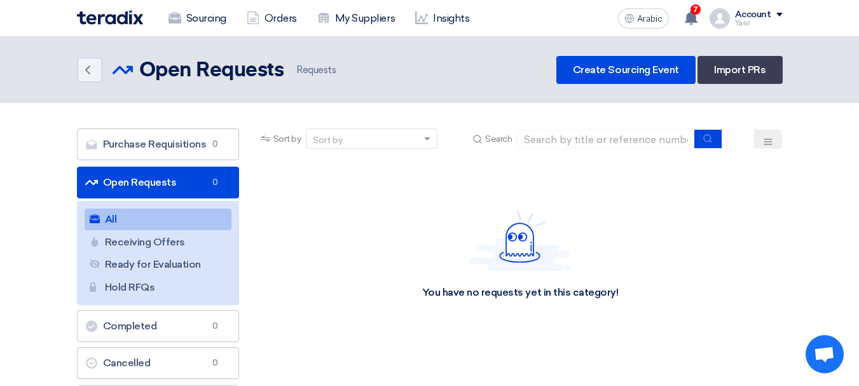
click at [113, 185] on font "Open Requests" at bounding box center [140, 182] width 74 height 12
click at [138, 184] on font "Open Requests" at bounding box center [140, 182] width 74 height 12
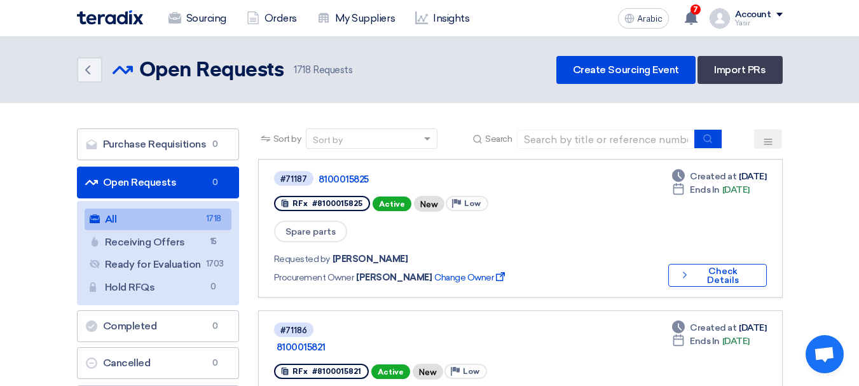
click at [144, 175] on link "Open Requests Open Requests 0" at bounding box center [158, 183] width 162 height 32
click at [158, 172] on link "Open Requests Open Requests 0" at bounding box center [158, 183] width 162 height 32
